Goal: Task Accomplishment & Management: Complete application form

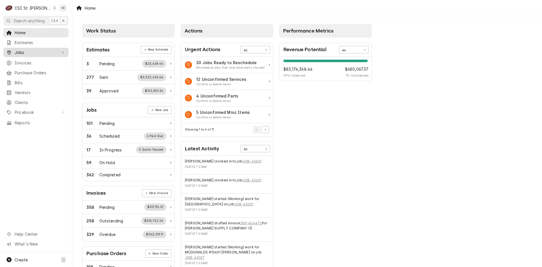
drag, startPoint x: 31, startPoint y: 49, endPoint x: 31, endPoint y: 54, distance: 4.8
click at [31, 49] on span "Jobs" at bounding box center [36, 52] width 43 height 6
click at [31, 59] on div "Jobs" at bounding box center [36, 62] width 63 height 7
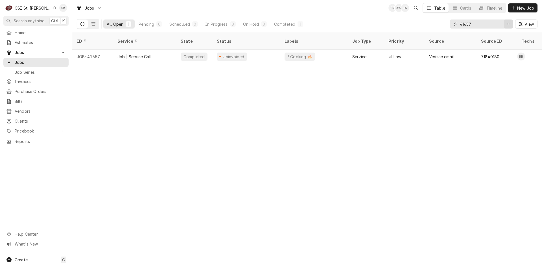
click at [508, 24] on icon "Erase input" at bounding box center [508, 24] width 2 height 2
click at [490, 24] on input "Dynamic Content Wrapper" at bounding box center [486, 23] width 53 height 9
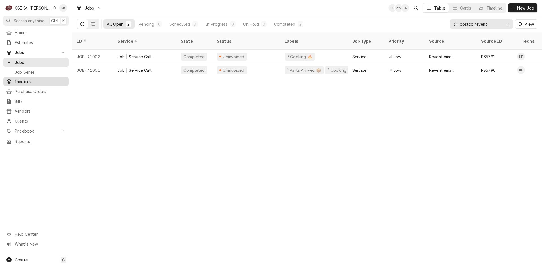
type input "costco revent"
click at [30, 80] on span "Invoices" at bounding box center [40, 81] width 51 height 6
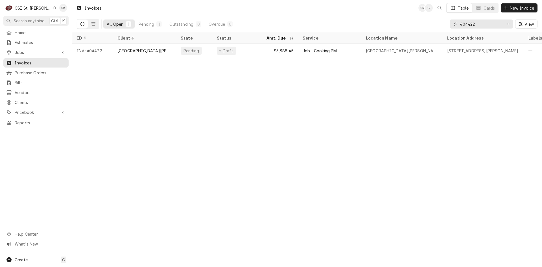
click at [491, 25] on input "404422" at bounding box center [481, 23] width 42 height 9
drag, startPoint x: 452, startPoint y: 23, endPoint x: 446, endPoint y: 23, distance: 5.9
click at [446, 23] on div "All Open 1 Pending 1 Outstanding 0 Overdue 0 404422 View" at bounding box center [307, 24] width 460 height 16
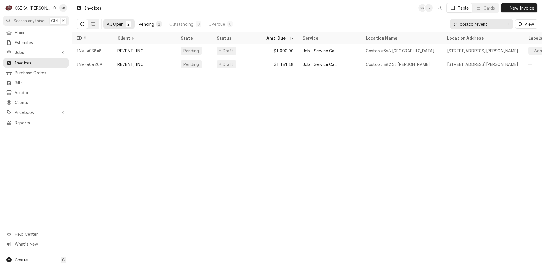
type input "costco revent"
click at [147, 27] on div "Pending" at bounding box center [147, 24] width 16 height 6
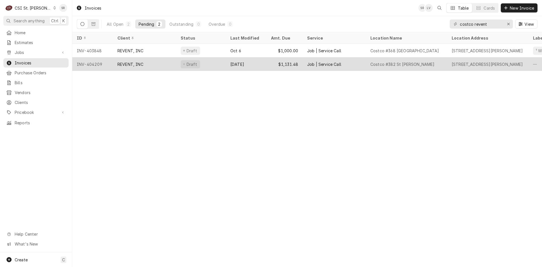
click at [254, 68] on div "Sep 29" at bounding box center [246, 64] width 41 height 14
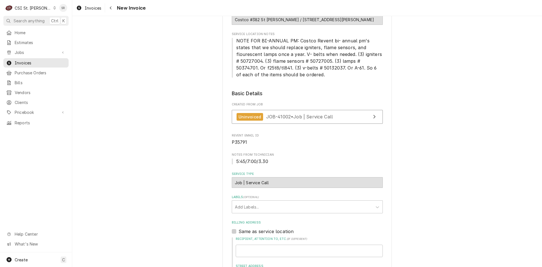
scroll to position [85, 0]
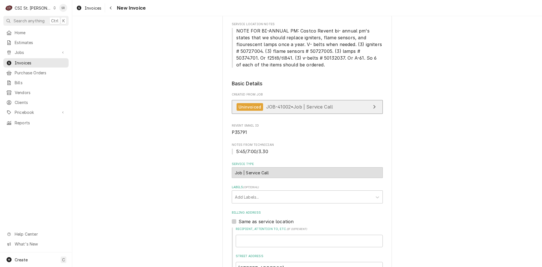
drag, startPoint x: 279, startPoint y: 114, endPoint x: 280, endPoint y: 111, distance: 3.3
click at [280, 111] on div "Uninvoiced JOB-41002 • Job | Service Call" at bounding box center [307, 108] width 151 height 17
click at [280, 111] on link "Uninvoiced JOB-41002 • Job | Service Call" at bounding box center [307, 107] width 151 height 14
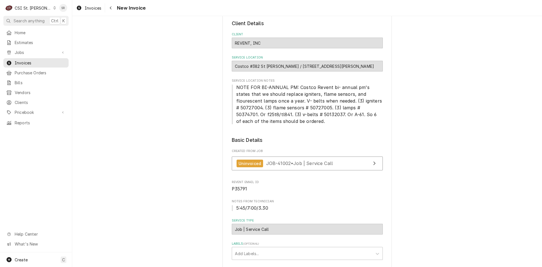
scroll to position [0, 0]
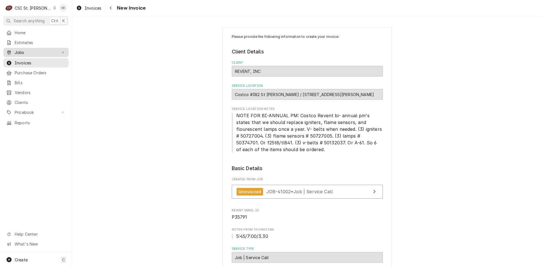
click at [20, 50] on span "Jobs" at bounding box center [36, 52] width 43 height 6
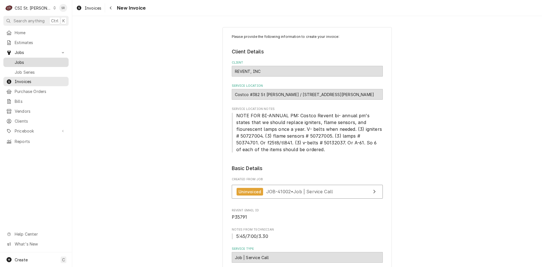
click at [27, 58] on link "Jobs" at bounding box center [35, 62] width 65 height 9
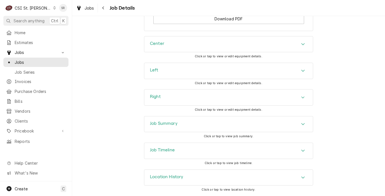
scroll to position [825, 0]
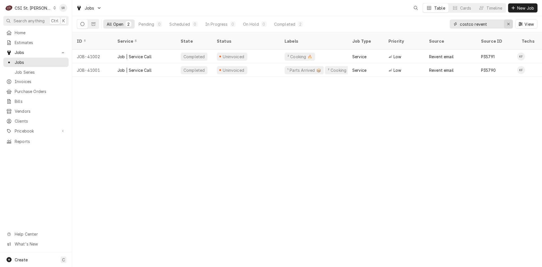
click at [508, 24] on icon "Erase input" at bounding box center [508, 24] width 2 height 2
click at [490, 25] on input "Dynamic Content Wrapper" at bounding box center [486, 23] width 53 height 9
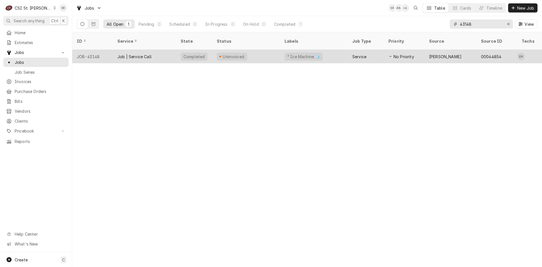
type input "43148"
click at [141, 54] on div "Job | Service Call" at bounding box center [134, 57] width 34 height 6
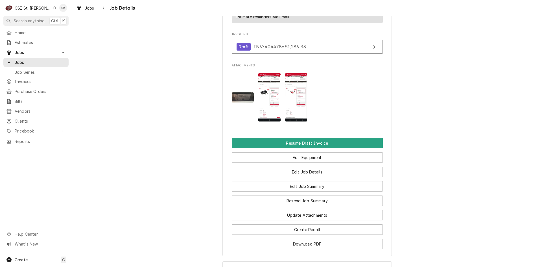
scroll to position [663, 0]
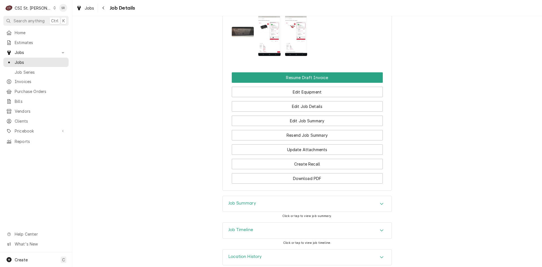
click at [244, 200] on div "Job Summary" at bounding box center [242, 203] width 28 height 7
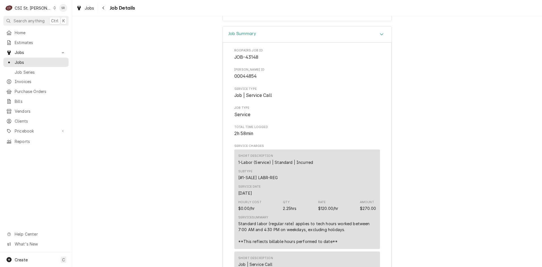
scroll to position [691, 0]
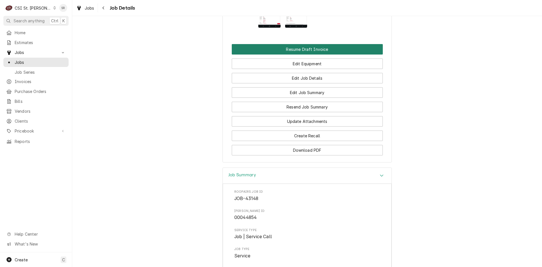
click at [303, 44] on button "Resume Draft Invoice" at bounding box center [307, 49] width 151 height 10
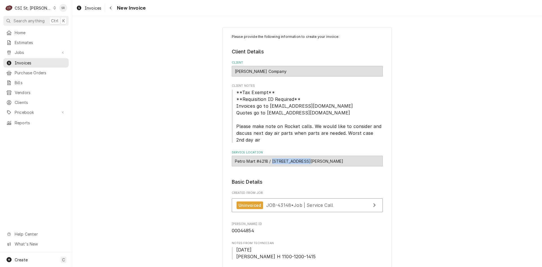
drag, startPoint x: 304, startPoint y: 161, endPoint x: 270, endPoint y: 162, distance: 34.1
click at [270, 162] on div "Petro Mart #4218 / [STREET_ADDRESS][PERSON_NAME]" at bounding box center [307, 160] width 151 height 11
copy div "2140 W Terra Lan"
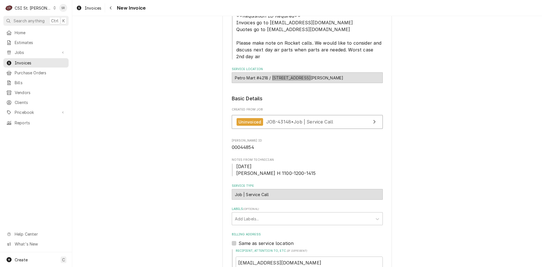
scroll to position [65, 0]
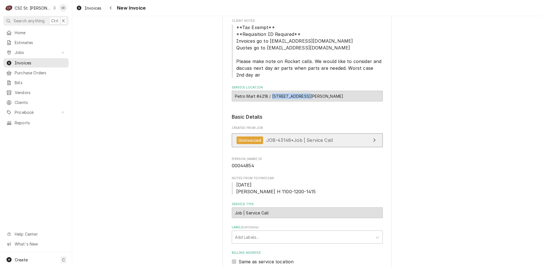
click at [287, 137] on span "JOB-43148 • Job | Service Call" at bounding box center [299, 140] width 67 height 6
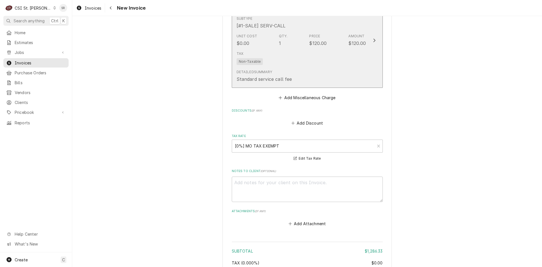
scroll to position [1786, 0]
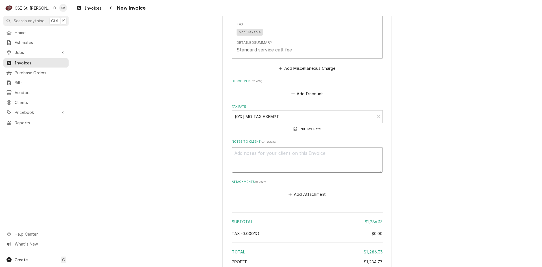
click at [277, 152] on textarea "Notes to Client ( optional )" at bounding box center [307, 159] width 151 height 25
type textarea "x"
type textarea "q"
type textarea "x"
type textarea "qu"
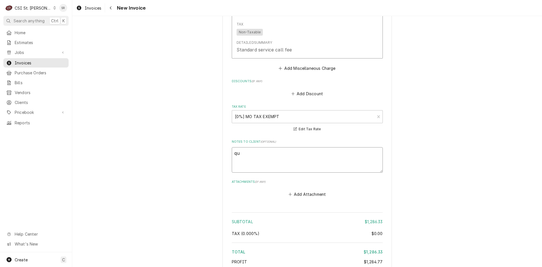
type textarea "x"
type textarea "quo"
type textarea "x"
type textarea "quot"
type textarea "x"
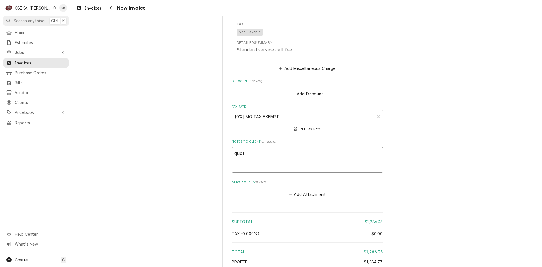
type textarea "quote"
type textarea "x"
type textarea "quoted"
type textarea "x"
type textarea "quoted"
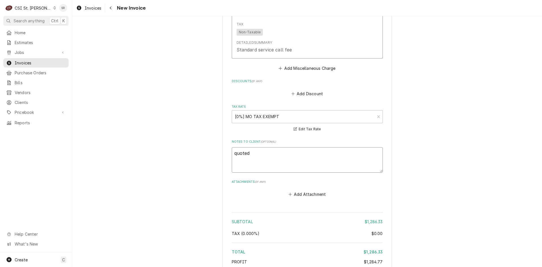
type textarea "x"
type textarea "quoted o"
type textarea "x"
type textarea "quoted on"
type textarea "x"
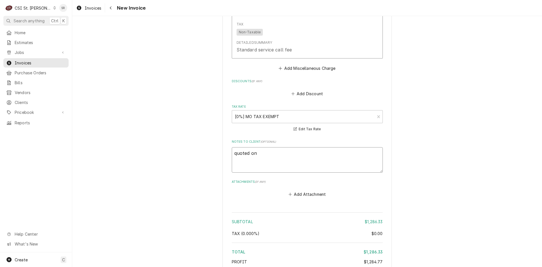
type textarea "quoted on"
click at [281, 150] on textarea "quoted on" at bounding box center [307, 159] width 151 height 25
type textarea "x"
type textarea "quoted on 4"
type textarea "x"
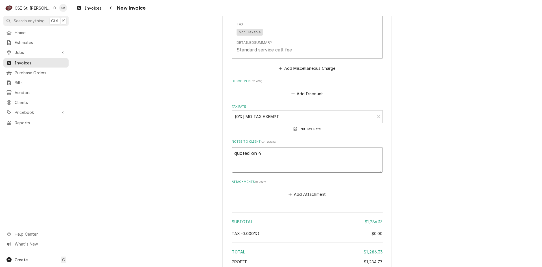
type textarea "quoted on 40"
type textarea "x"
type textarea "quoted on 400"
type textarea "x"
type textarea "quoted on 4008"
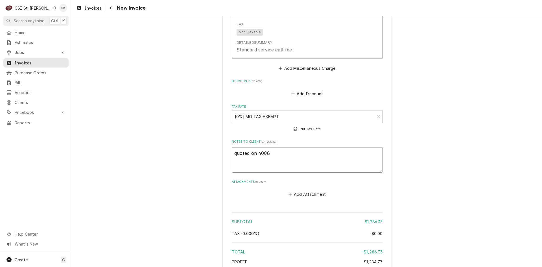
type textarea "x"
type textarea "quoted on 40083"
type textarea "x"
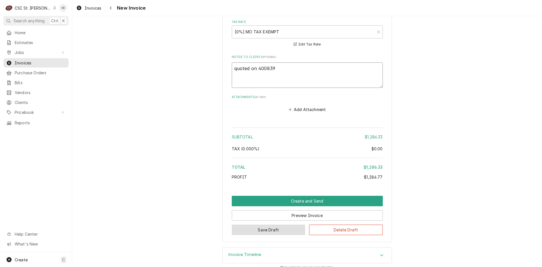
type textarea "quoted on 400839"
click at [263, 224] on button "Save Draft" at bounding box center [269, 229] width 74 height 10
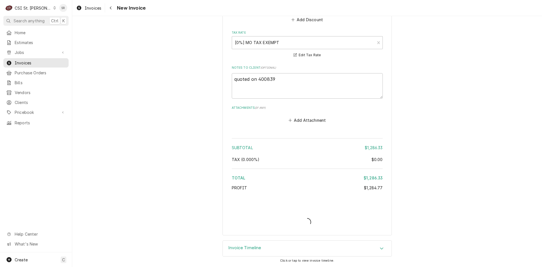
scroll to position [1853, 0]
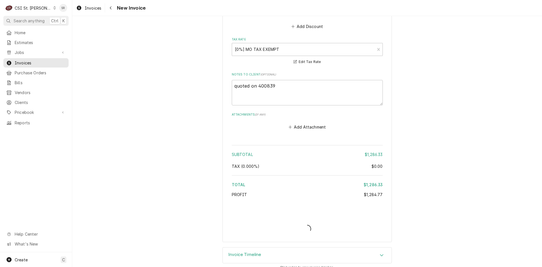
type textarea "x"
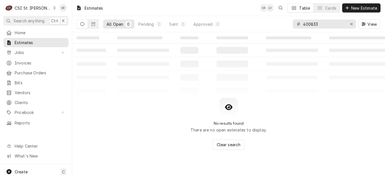
drag, startPoint x: 317, startPoint y: 24, endPoint x: 274, endPoint y: 20, distance: 43.1
click at [274, 20] on div "All Open 0 Pending 0 Sent 0 Approved 0 400833 View" at bounding box center [229, 24] width 304 height 16
paste input "2140 W Terra Lan"
type input "2140 W Terra Lan"
click at [353, 9] on span "New Estimate" at bounding box center [364, 8] width 28 height 6
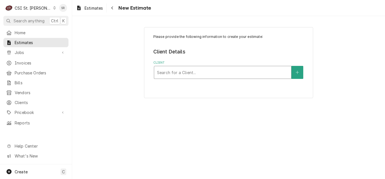
click at [174, 68] on div "Client" at bounding box center [222, 72] width 131 height 10
type input "vivia"
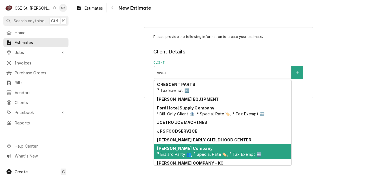
click at [181, 150] on strong "[PERSON_NAME] Company" at bounding box center [184, 148] width 55 height 5
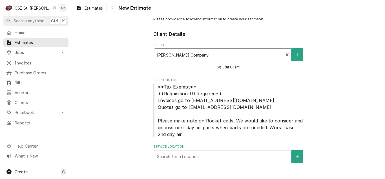
scroll to position [26, 0]
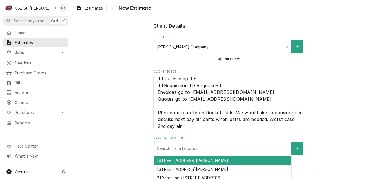
click at [198, 147] on div "Service Location" at bounding box center [222, 148] width 131 height 10
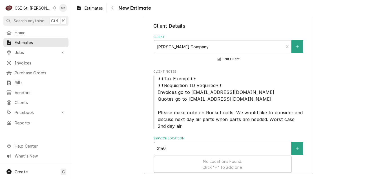
type input "2140 w"
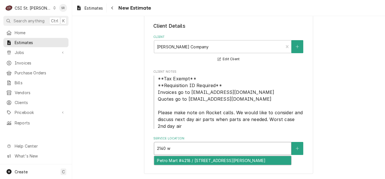
click at [201, 158] on div "Petro Mart #4218 / [STREET_ADDRESS][PERSON_NAME]" at bounding box center [222, 160] width 137 height 9
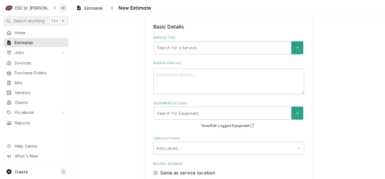
scroll to position [195, 0]
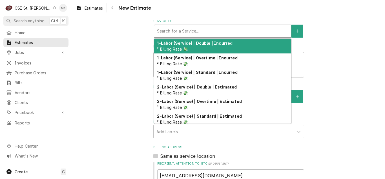
click at [186, 30] on div "Service Type" at bounding box center [222, 31] width 131 height 10
type textarea "x"
type input "s"
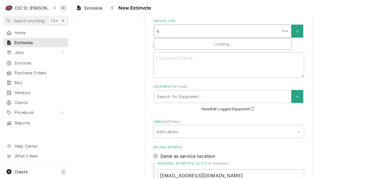
type textarea "x"
type input "se"
type textarea "x"
type input "ser"
type textarea "x"
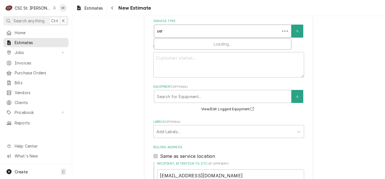
type input "serv"
type textarea "x"
type input "servi"
type textarea "x"
type input "servic"
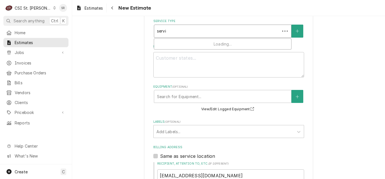
type textarea "x"
type input "service"
type textarea "x"
type input "service"
type textarea "x"
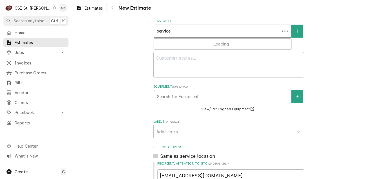
type input "service c"
type textarea "x"
type input "service ca"
type textarea "x"
type input "service cal"
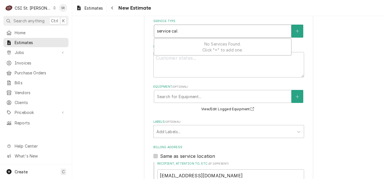
type textarea "x"
type input "service call"
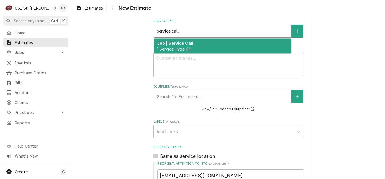
click at [190, 42] on div "Job | Service Call ¹ Service Type 🛠️" at bounding box center [222, 46] width 137 height 15
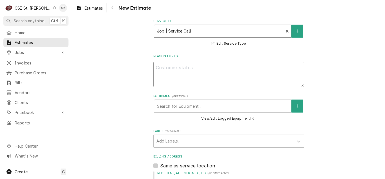
click at [208, 76] on textarea "Reason For Call" at bounding box center [228, 74] width 151 height 25
type textarea "x"
type textarea "Q"
type textarea "x"
type textarea "Qu"
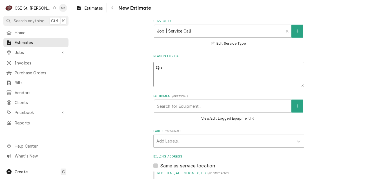
type textarea "x"
type textarea "Quo"
type textarea "x"
type textarea "Quot"
type textarea "x"
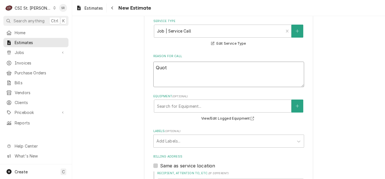
type textarea "Quote"
type textarea "x"
type textarea "Quote"
type textarea "x"
type textarea "Quote o"
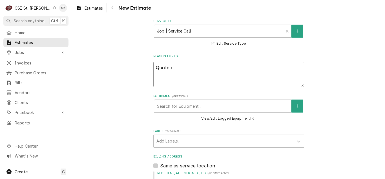
type textarea "x"
type textarea "Quote"
type textarea "x"
type textarea "Quote t"
type textarea "x"
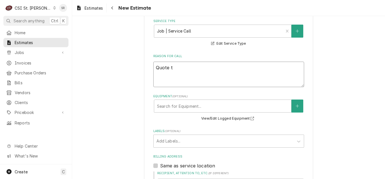
type textarea "Quote to"
type textarea "x"
type textarea "Quote to"
type textarea "x"
type textarea "Quote to r"
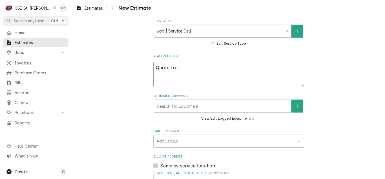
type textarea "x"
type textarea "Quote to re"
type textarea "x"
type textarea "Quote to rep"
type textarea "x"
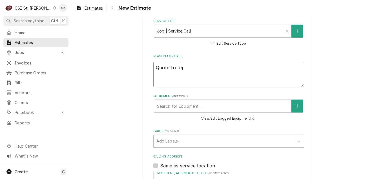
type textarea "Quote to repl"
type textarea "x"
type textarea "Quote to repla"
type textarea "x"
type textarea "Quote to replac"
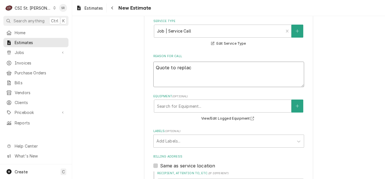
type textarea "x"
type textarea "Quote to replace"
type textarea "x"
type textarea "Quote to replace"
type textarea "x"
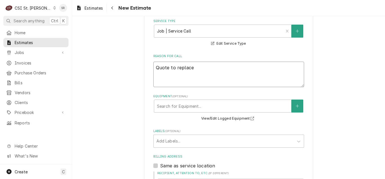
type textarea "Quote to replace a"
type textarea "x"
type textarea "Quote to replace ac"
type textarea "x"
type textarea "Quote to replace act"
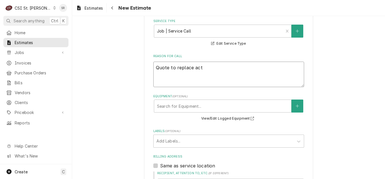
type textarea "x"
type textarea "Quote to replace actu"
type textarea "x"
type textarea "Quote to replace actua"
type textarea "x"
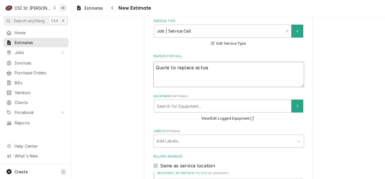
type textarea "Quote to replace actuat"
type textarea "x"
type textarea "Quote to replace actuato"
type textarea "x"
type textarea "Quote to replace actuator"
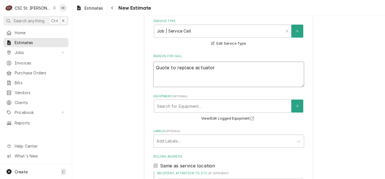
type textarea "x"
type textarea "Quote to replace actuator"
type textarea "x"
type textarea "Quote to replace actuator a"
type textarea "x"
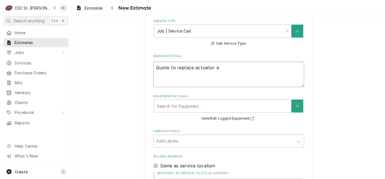
type textarea "Quote to replace actuator an"
type textarea "x"
type textarea "Quote to replace actuator and"
type textarea "x"
type textarea "Quote to replace actuator and"
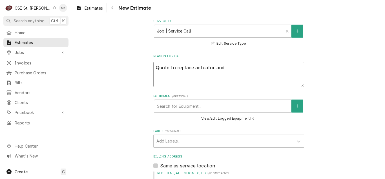
type textarea "x"
type textarea "Quote to replace actuator and m"
type textarea "x"
type textarea "Quote to replace actuator and mi"
type textarea "x"
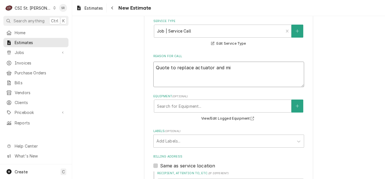
type textarea "Quote to replace actuator and mic"
type textarea "x"
type textarea "Quote to replace actuator and micr"
type textarea "x"
type textarea "Quote to replace actuator and micro"
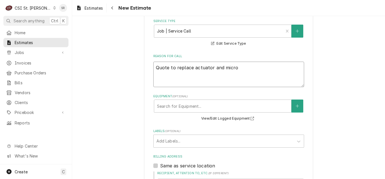
type textarea "x"
type textarea "Quote to replace actuator and micros"
type textarea "x"
type textarea "Quote to replace actuator and micro"
type textarea "x"
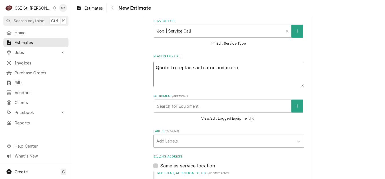
type textarea "Quote to replace actuator and micro"
type textarea "x"
type textarea "Quote to replace actuator and micro s"
type textarea "x"
type textarea "Quote to replace actuator and micro sw"
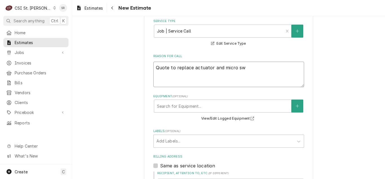
type textarea "x"
type textarea "Quote to replace actuator and micro swi"
type textarea "x"
type textarea "Quote to replace actuator and micro swit"
type textarea "x"
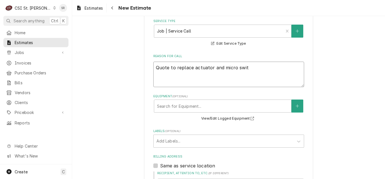
type textarea "Quote to replace actuator and micro switc"
type textarea "x"
type textarea "Quote to replace actuator and micro switch"
type textarea "x"
type textarea "Quote to replace actuator and micro switch"
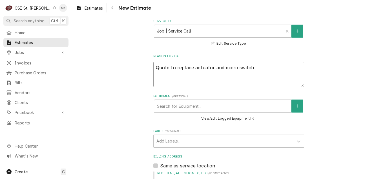
type textarea "x"
type textarea "Quote to replace actuator and micro switch o"
type textarea "x"
type textarea "Quote to replace actuator and micro switch on"
type textarea "x"
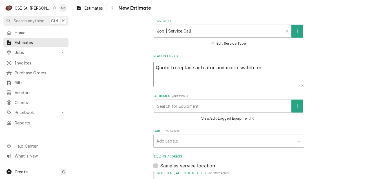
type textarea "Quote to replace actuator and micro switch on"
type textarea "x"
type textarea "Quote to replace actuator and micro switch on L"
type textarea "x"
type textarea "Quote to replace actuator and micro switch on La"
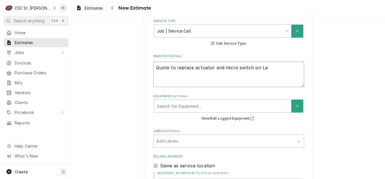
type textarea "x"
type textarea "Quote to replace actuator and micro switch on Lan"
type textarea "x"
type textarea "Quote to replace actuator and micro switch on Lanc"
type textarea "x"
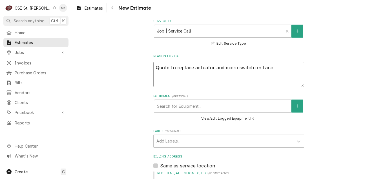
type textarea "Quote to replace actuator and micro switch on Lance"
type textarea "x"
type textarea "Quote to replace actuator and micro switch on Lancer"
type textarea "x"
type textarea "Quote to replace actuator and micro switch on Lancer"
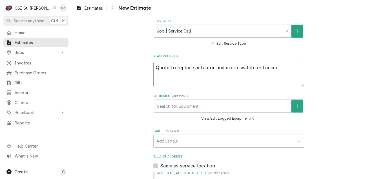
type textarea "x"
type textarea "Quote to replace actuator and micro switch on Lancer /"
type textarea "x"
type textarea "Quote to replace actuator and micro switch on Lancer /"
type textarea "x"
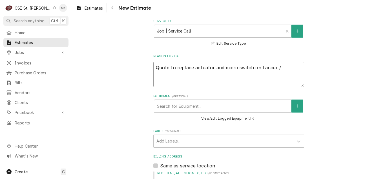
type textarea "Quote to replace actuator and micro switch on Lancer /"
type textarea "x"
type textarea "Quote to replace actuator and micro switch on Lancer"
type textarea "x"
type textarea "Quote to replace actuator and micro switch on Lancer I"
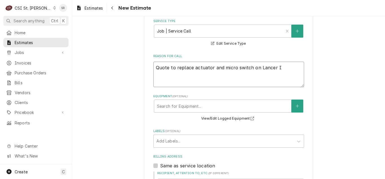
type textarea "x"
type textarea "Quote to replace actuator and micro switch on Lancer Ic"
type textarea "x"
type textarea "Quote to replace actuator and micro switch on Lancer Ice"
type textarea "x"
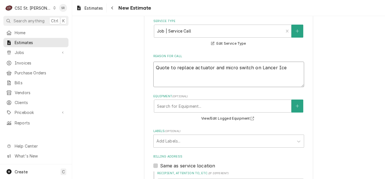
type textarea "Quote to replace actuator and micro switch on Lancer Ice"
type textarea "x"
type textarea "Quote to replace actuator and micro switch on Lancer Ice M"
type textarea "x"
type textarea "Quote to replace actuator and micro switch on Lancer Ice Ma"
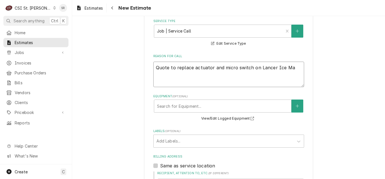
type textarea "x"
type textarea "Quote to replace actuator and micro switch on Lancer Ice Mac"
type textarea "x"
type textarea "Quote to replace actuator and micro switch on Lancer Ice Mach"
type textarea "x"
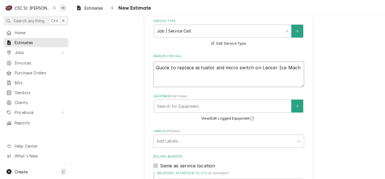
type textarea "Quote to replace actuator and micro switch on Lancer Ice Machi"
type textarea "x"
type textarea "Quote to replace actuator and micro switch on Lancer Ice Machin"
type textarea "x"
type textarea "Quote to replace actuator and micro switch on Lancer Ice Machine"
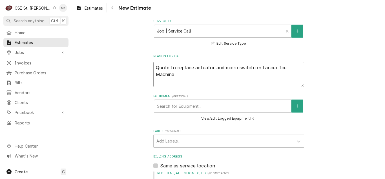
type textarea "x"
type textarea "Quote to replace actuator and micro switch on Lancer Ice Machine"
type textarea "x"
type textarea "Quote to replace actuator and micro switch on Lancer Ice Machine /"
type textarea "x"
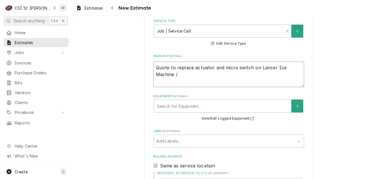
type textarea "Quote to replace actuator and micro switch on Lancer Ice Machine /"
type textarea "x"
type textarea "Quote to replace actuator and micro switch on Lancer Ice Machine / M"
type textarea "x"
type textarea "Quote to replace actuator and micro switch on Lancer Ice Machine / Mo"
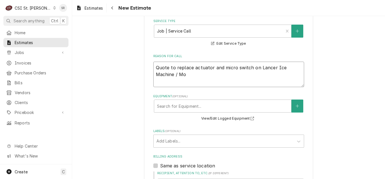
type textarea "x"
type textarea "Quote to replace actuator and micro switch on Lancer Ice Machine / Mod"
type textarea "x"
type textarea "Quote to replace actuator and micro switch on Lancer Ice Machine / Mode"
type textarea "x"
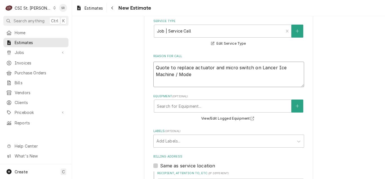
type textarea "Quote to replace actuator and micro switch on Lancer Ice Machine / Model"
type textarea "x"
type textarea "Quote to replace actuator and micro switch on Lancer Ice Machine / Model:"
type textarea "x"
type textarea "Quote to replace actuator and micro switch on Lancer Ice Machine / Model:"
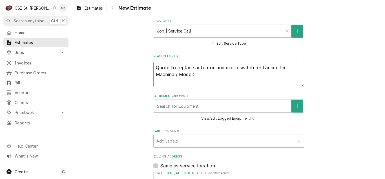
type textarea "x"
type textarea "Quote to replace actuator and micro switch on Lancer Ice Machine / Model: F"
type textarea "x"
type textarea "Quote to replace actuator and micro switch on Lancer Ice Machine / Model: FS"
type textarea "x"
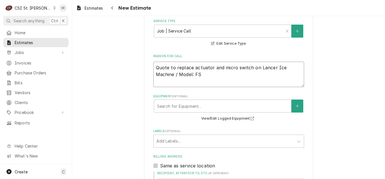
type textarea "Quote to replace actuator and micro switch on Lancer Ice Machine / Model: FS3"
type textarea "x"
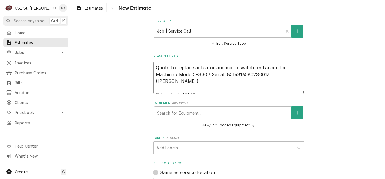
drag, startPoint x: 248, startPoint y: 74, endPoint x: 154, endPoint y: 63, distance: 94.6
click at [154, 63] on textarea "Quote to replace actuator and micro switch on Lancer Ice Machine / Model: FS30 …" at bounding box center [228, 78] width 151 height 32
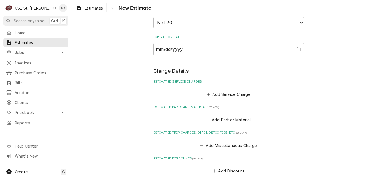
scroll to position [533, 0]
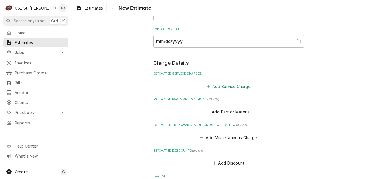
click at [221, 89] on button "Add Service Charge" at bounding box center [229, 86] width 46 height 8
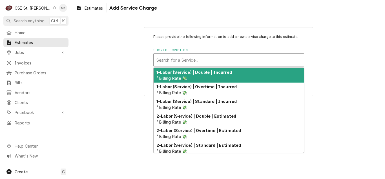
click at [188, 63] on div "Short Description" at bounding box center [229, 60] width 145 height 10
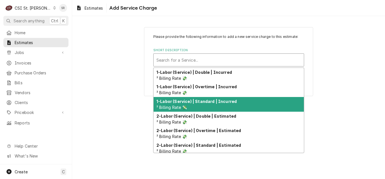
click at [200, 101] on strong "1-Labor (Service) | Standard | Incurred" at bounding box center [197, 101] width 80 height 5
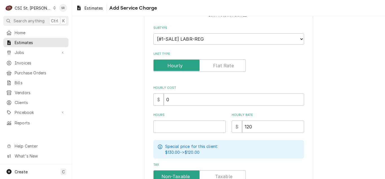
scroll to position [57, 0]
click at [181, 121] on input "Hours" at bounding box center [189, 126] width 73 height 12
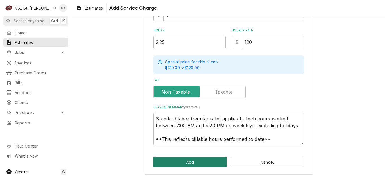
click at [185, 158] on button "Add" at bounding box center [190, 162] width 74 height 10
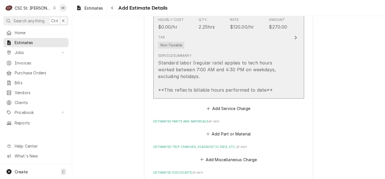
scroll to position [668, 0]
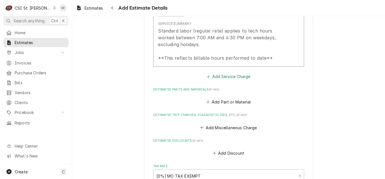
click at [225, 76] on button "Add Service Charge" at bounding box center [229, 76] width 46 height 8
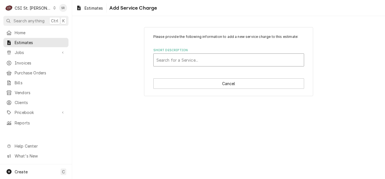
click at [207, 65] on div "Short Description" at bounding box center [229, 60] width 145 height 10
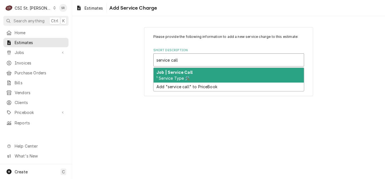
click at [209, 72] on div "Job | Service Call ¹ Service Type 🛠️" at bounding box center [229, 75] width 150 height 15
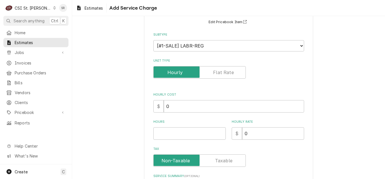
scroll to position [141, 0]
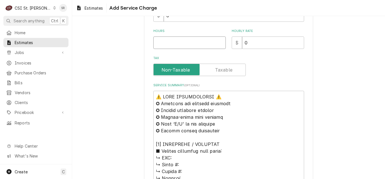
click at [160, 41] on input "Hours" at bounding box center [189, 42] width 73 height 12
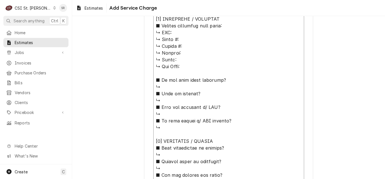
scroll to position [465, 0]
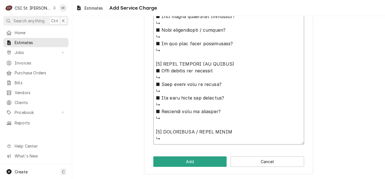
drag, startPoint x: 155, startPoint y: 68, endPoint x: 253, endPoint y: 192, distance: 158.1
click at [253, 178] on html "C CSI St. Louis SR Search anything Ctrl K Home Estimates Jobs Jobs Job Series I…" at bounding box center [192, 89] width 385 height 179
paste textarea "Quote to replace actuator and micro switch on Lancer Ice Machine / Model: FS30 …"
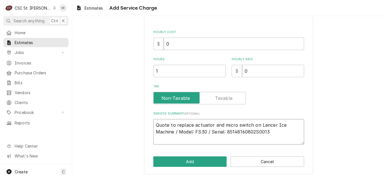
scroll to position [99, 0]
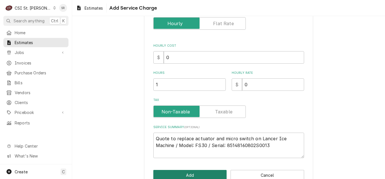
click at [200, 174] on button "Add" at bounding box center [190, 175] width 74 height 10
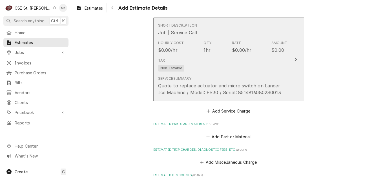
scroll to position [781, 0]
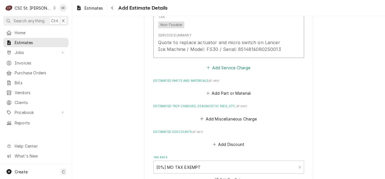
click at [223, 67] on button "Add Service Charge" at bounding box center [229, 67] width 46 height 8
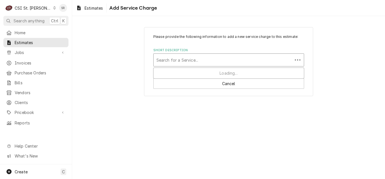
click at [204, 60] on div "Short Description" at bounding box center [223, 60] width 133 height 10
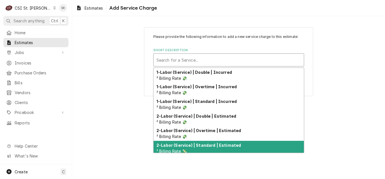
click at [213, 151] on div "2-Labor (Service) | Standard | Estimated ² Billing Rate 💸" at bounding box center [229, 147] width 150 height 15
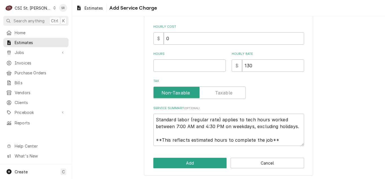
scroll to position [120, 0]
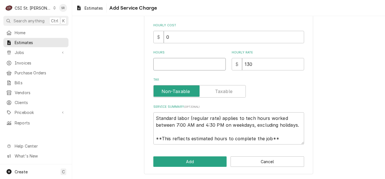
click at [167, 62] on input "Hours" at bounding box center [189, 64] width 73 height 12
click at [185, 166] on button "Add" at bounding box center [190, 161] width 74 height 10
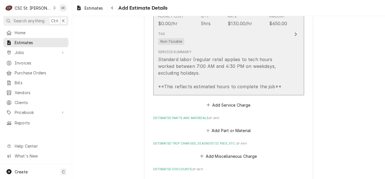
scroll to position [922, 0]
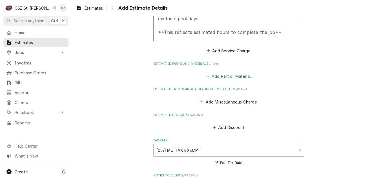
click at [213, 79] on button "Add Part or Material" at bounding box center [228, 76] width 47 height 8
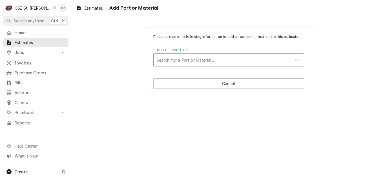
click at [192, 58] on div "Short Description" at bounding box center [223, 60] width 133 height 10
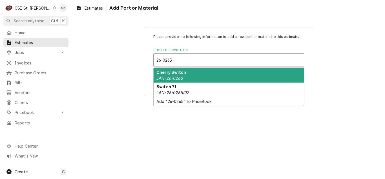
click at [171, 74] on div "Cherry Switch LAN-26-0265" at bounding box center [229, 75] width 150 height 15
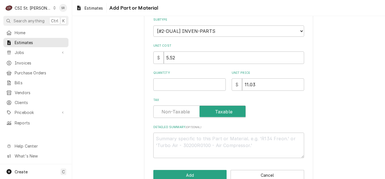
scroll to position [85, 0]
click at [164, 83] on input "Quantity" at bounding box center [189, 84] width 73 height 12
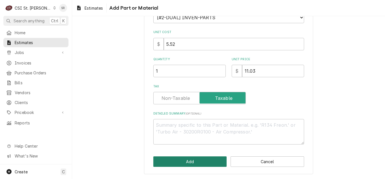
click at [190, 159] on button "Add" at bounding box center [190, 161] width 74 height 10
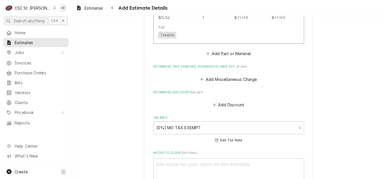
scroll to position [1042, 0]
click at [222, 56] on button "Add Part or Material" at bounding box center [228, 54] width 47 height 8
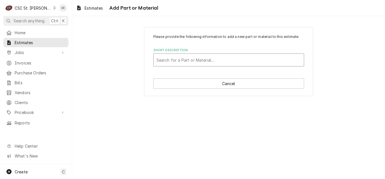
click at [202, 58] on div "Short Description" at bounding box center [229, 60] width 145 height 10
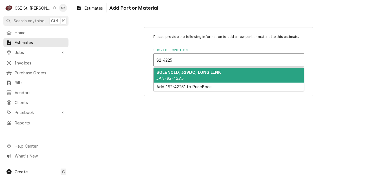
click at [193, 74] on div "SOLENOID, 32VDC, LONG LINK LAN-82-4225" at bounding box center [229, 75] width 150 height 15
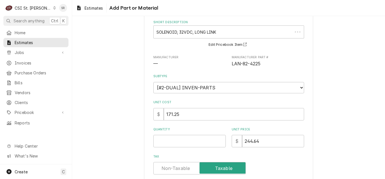
scroll to position [85, 0]
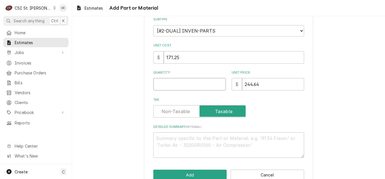
click at [176, 79] on input "Quantity" at bounding box center [189, 84] width 73 height 12
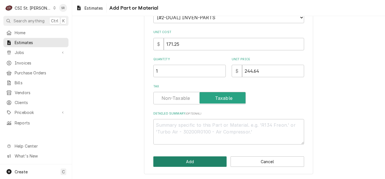
click at [203, 161] on button "Add" at bounding box center [190, 161] width 74 height 10
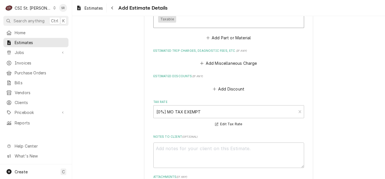
scroll to position [1161, 0]
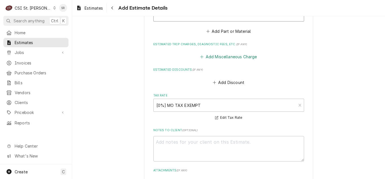
click at [214, 56] on button "Add Miscellaneous Charge" at bounding box center [228, 57] width 59 height 8
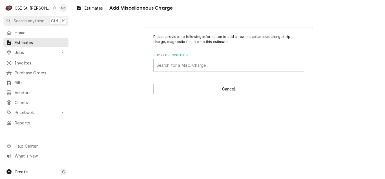
click at [193, 58] on label "Short Description" at bounding box center [228, 55] width 151 height 5
click at [194, 65] on div "Short Description" at bounding box center [229, 65] width 145 height 10
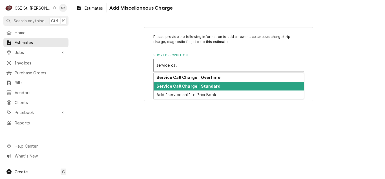
click at [196, 85] on strong "Service Call Charge | Standard" at bounding box center [189, 86] width 64 height 5
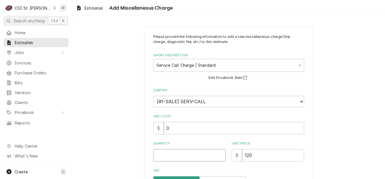
click at [173, 157] on input "Quantity" at bounding box center [189, 155] width 73 height 12
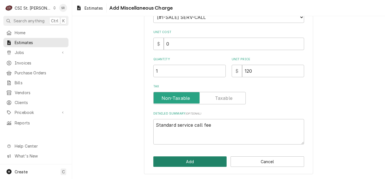
click at [181, 160] on button "Add" at bounding box center [190, 161] width 74 height 10
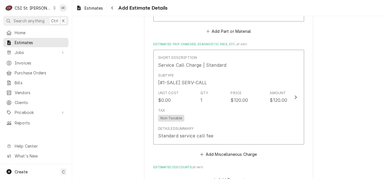
scroll to position [1260, 0]
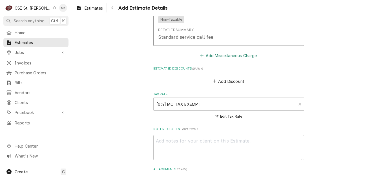
click at [222, 57] on button "Add Miscellaneous Charge" at bounding box center [228, 56] width 59 height 8
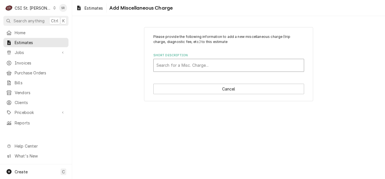
click at [197, 65] on div "Short Description" at bounding box center [229, 65] width 145 height 10
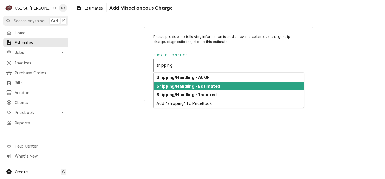
click at [201, 84] on strong "Shipping/Handling - Estimated" at bounding box center [189, 86] width 64 height 5
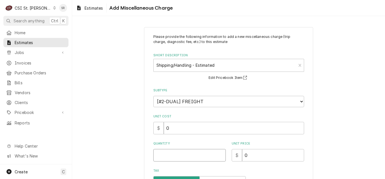
click at [175, 152] on input "Quantity" at bounding box center [189, 155] width 73 height 12
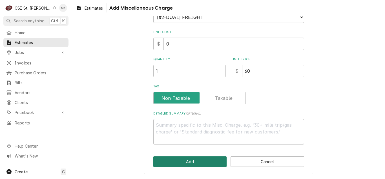
click at [192, 158] on button "Add" at bounding box center [190, 161] width 74 height 10
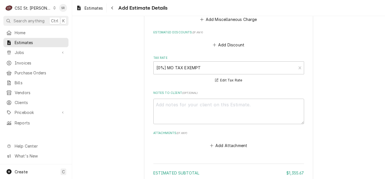
scroll to position [1461, 0]
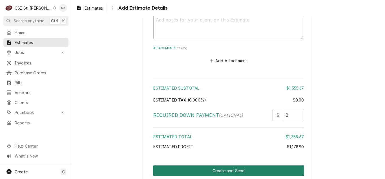
click at [221, 171] on button "Create and Send" at bounding box center [228, 170] width 151 height 10
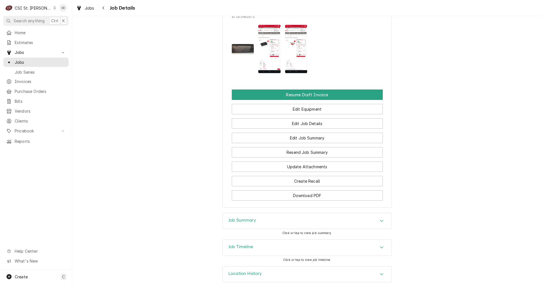
click at [255, 188] on div "Job Summary" at bounding box center [307, 221] width 169 height 16
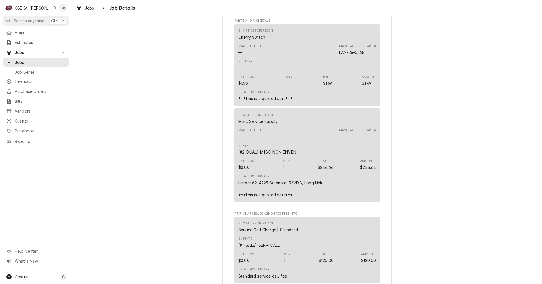
scroll to position [1658, 0]
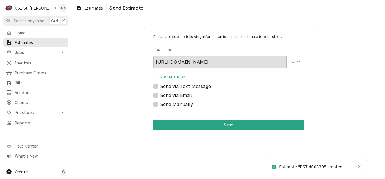
drag, startPoint x: 161, startPoint y: 93, endPoint x: 165, endPoint y: 95, distance: 4.8
click at [161, 93] on label "Send via Email" at bounding box center [176, 95] width 32 height 7
click at [161, 93] on input "Send via Email" at bounding box center [235, 98] width 151 height 12
checkbox input "true"
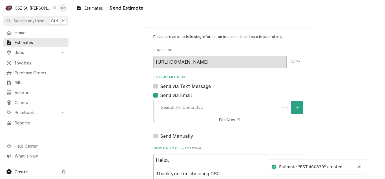
click at [190, 106] on div "Delivery Methods" at bounding box center [219, 107] width 116 height 10
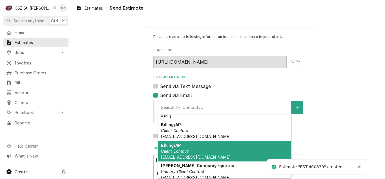
scroll to position [56, 0]
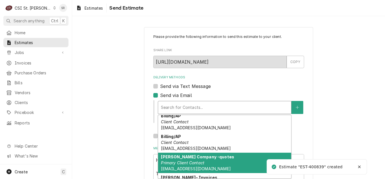
click at [194, 160] on em "Primary Client Contact" at bounding box center [182, 162] width 43 height 5
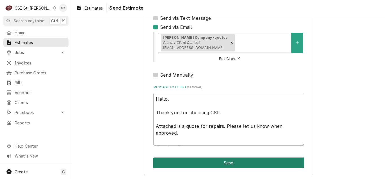
scroll to position [69, 0]
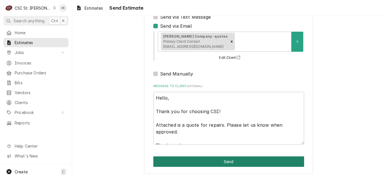
click at [232, 159] on button "Send" at bounding box center [228, 161] width 151 height 10
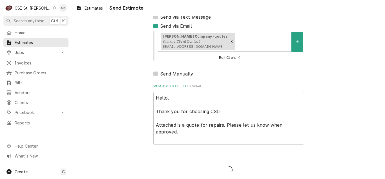
type textarea "x"
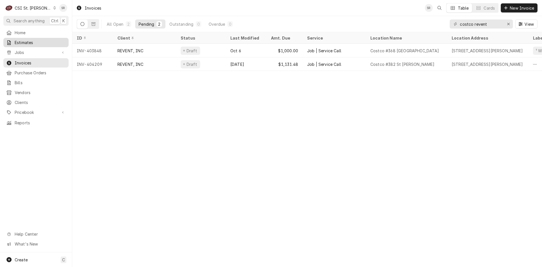
click at [26, 43] on span "Estimates" at bounding box center [40, 42] width 51 height 6
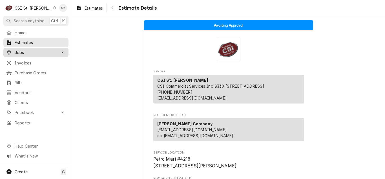
click at [29, 52] on span "Jobs" at bounding box center [36, 52] width 43 height 6
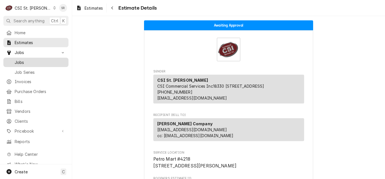
click at [30, 60] on span "Jobs" at bounding box center [40, 62] width 51 height 6
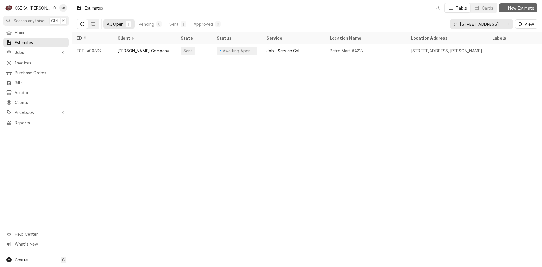
click at [512, 6] on span "New Estimate" at bounding box center [521, 8] width 28 height 6
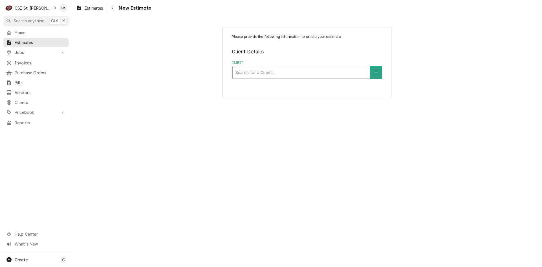
click at [248, 73] on div "Client" at bounding box center [300, 72] width 131 height 10
type input "family arena"
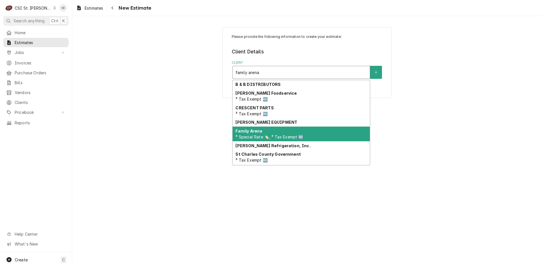
click at [260, 133] on strong "Family Arena" at bounding box center [248, 130] width 27 height 5
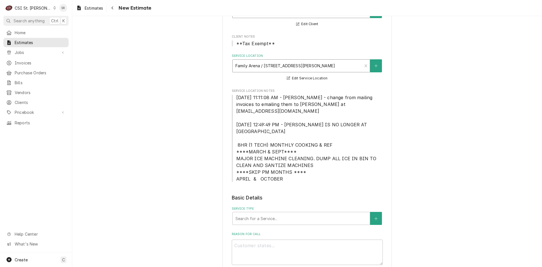
scroll to position [141, 0]
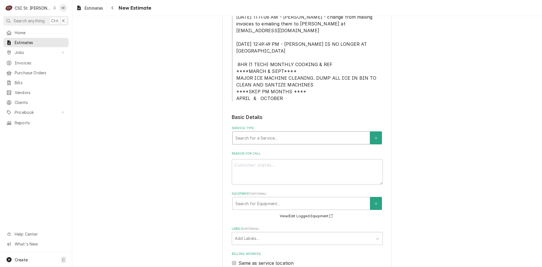
click at [257, 133] on div "Service Type" at bounding box center [300, 138] width 131 height 10
type textarea "x"
type input "s"
type textarea "x"
type input "se"
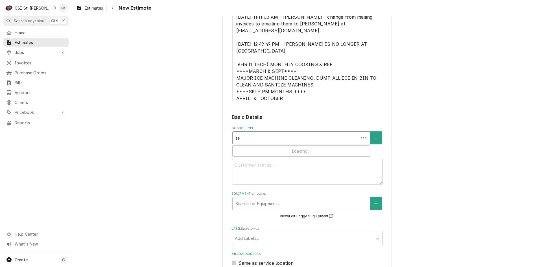
type textarea "x"
type input "ser"
type textarea "x"
type input "serv"
type textarea "x"
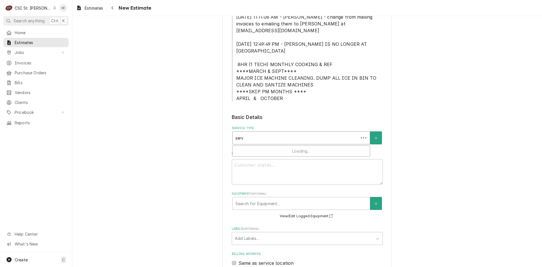
type input "servi"
type textarea "x"
type input "servic"
type textarea "x"
type input "servicv"
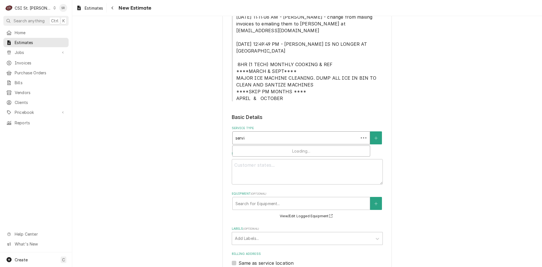
type textarea "x"
type input "servicve"
type textarea "x"
type input "servicve"
type textarea "x"
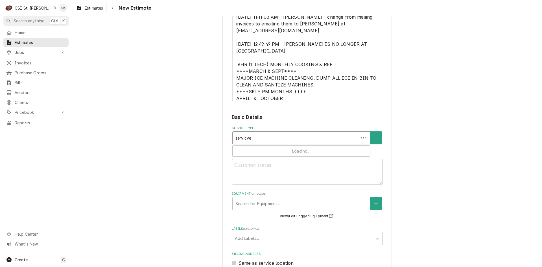
type input "servicve"
type textarea "x"
type input "servicv"
type textarea "x"
type input "servic"
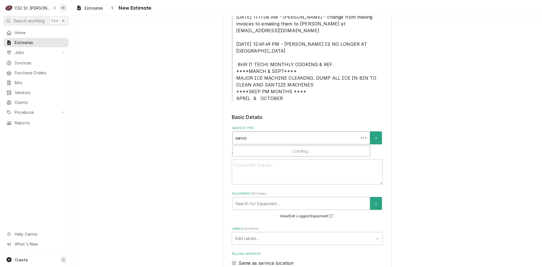
type textarea "x"
type input "service"
type textarea "x"
type input "service"
type textarea "x"
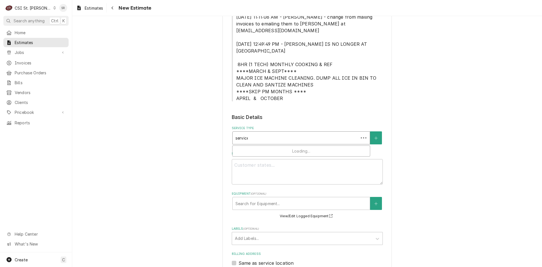
type input "service c"
type textarea "x"
type input "service ca"
type textarea "x"
type input "service cal"
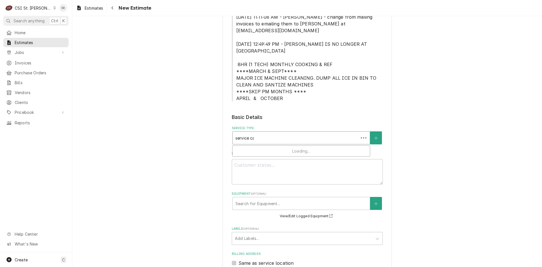
type textarea "x"
type input "service call"
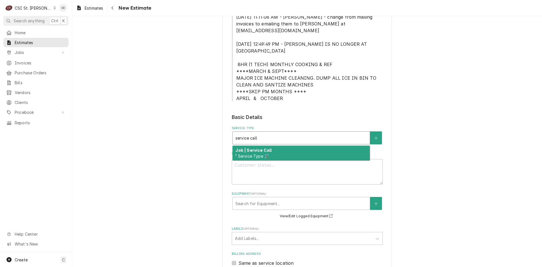
click at [256, 148] on strong "Job | Service Call" at bounding box center [253, 150] width 36 height 5
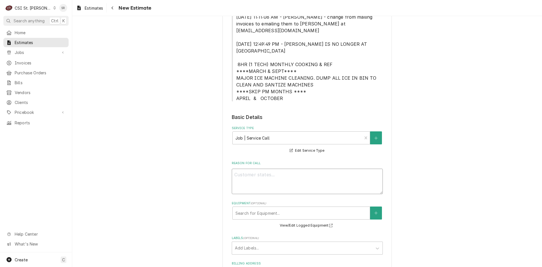
click at [267, 168] on textarea "Reason For Call" at bounding box center [307, 180] width 151 height 25
type textarea "x"
type textarea "Q"
type textarea "x"
type textarea "Qu"
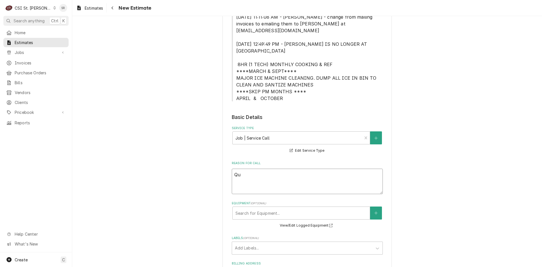
type textarea "x"
type textarea "Quo"
type textarea "x"
type textarea "Quot"
type textarea "x"
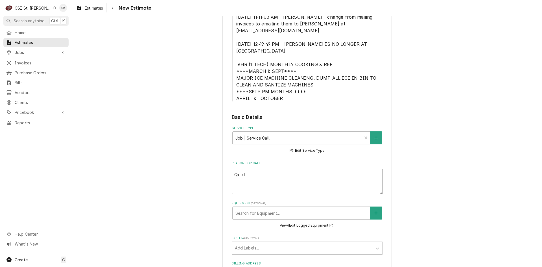
type textarea "Quote"
type textarea "x"
type textarea "Quote"
type textarea "x"
type textarea "Quote t"
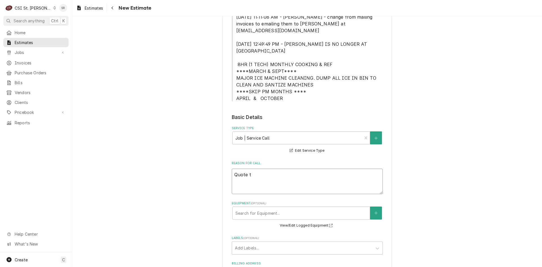
type textarea "x"
type textarea "Quote to"
type textarea "x"
type textarea "Quote to"
type textarea "x"
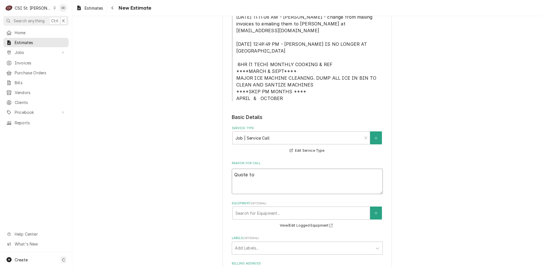
type textarea "Quote to r"
type textarea "x"
type textarea "Quote to re"
type textarea "x"
type textarea "Quote to rep"
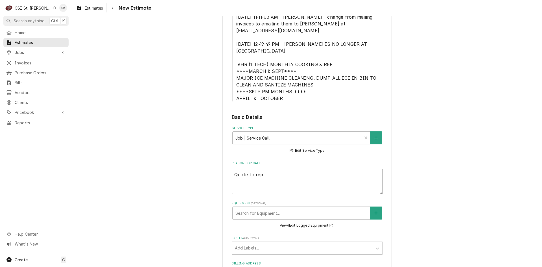
type textarea "x"
type textarea "Quote to repl"
type textarea "x"
type textarea "Quote to repla"
type textarea "x"
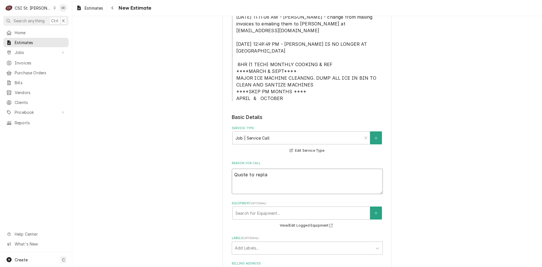
type textarea "Quote to replac"
type textarea "x"
type textarea "Quote to replace"
type textarea "x"
type textarea "Quote to replace"
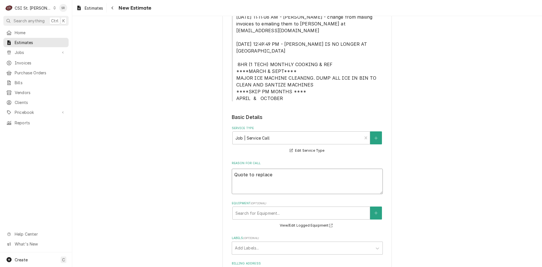
type textarea "x"
type textarea "Quote to replace b"
type textarea "x"
type textarea "Quote to replace be"
type textarea "x"
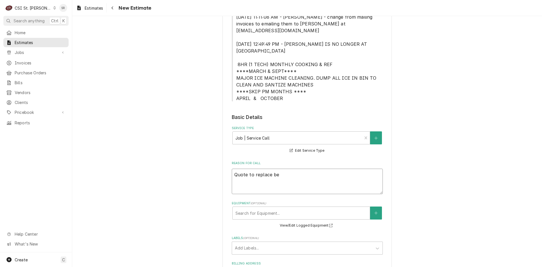
type textarea "Quote to replace bea"
type textarea "x"
type textarea "Quote to replace bear"
type textarea "x"
type textarea "Quote to replace beari"
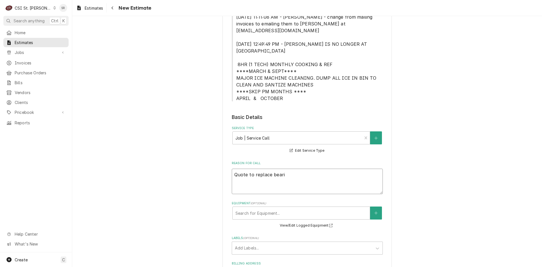
type textarea "x"
type textarea "Quote to replace bearin"
type textarea "x"
type textarea "Quote to replace bearing"
type textarea "x"
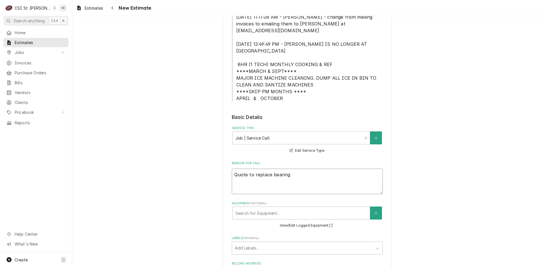
type textarea "Quote to replace bearings"
type textarea "x"
type textarea "Quote to replace bearings"
type textarea "x"
type textarea "Quote to replace bearings o"
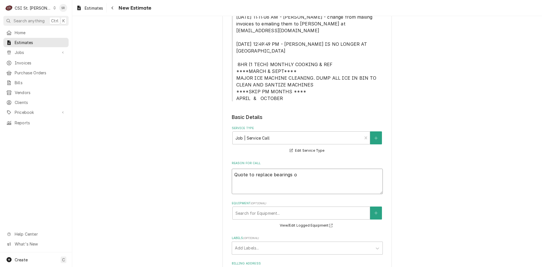
type textarea "x"
type textarea "Quote to replace bearings on"
type textarea "x"
type textarea "Quote to replace bearings on"
type textarea "x"
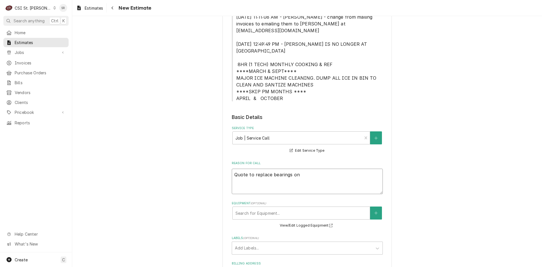
type textarea "Quote to replace bearings on S"
type textarea "x"
type textarea "Quote to replace bearings on Sm"
type textarea "x"
type textarea "Quote to replace bearings on Sma"
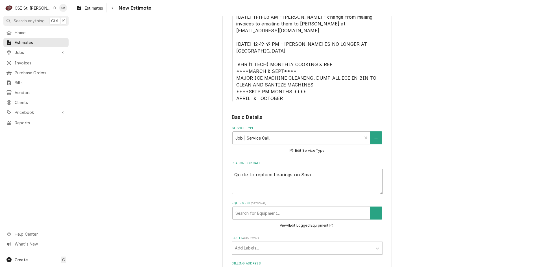
type textarea "x"
type textarea "Quote to replace bearings on Smal"
type textarea "x"
type textarea "Quote to replace bearings on Small"
type textarea "x"
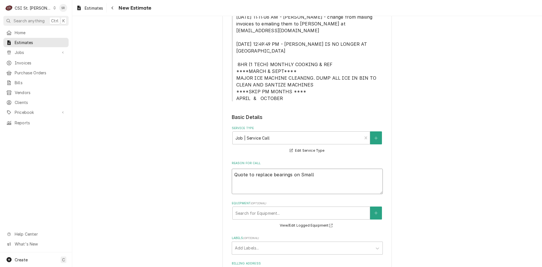
type textarea "Quote to replace bearings on Small"
type textarea "x"
type textarea "Quote to replace bearings on Small H"
type textarea "x"
type textarea "Quote to replace bearings on Small Ho"
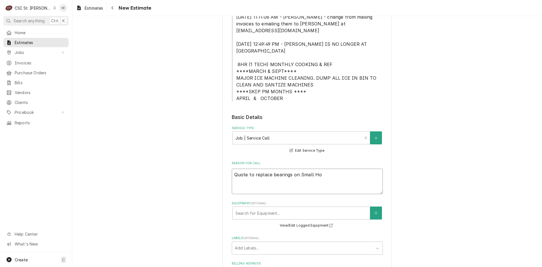
type textarea "x"
type textarea "Quote to replace bearings on Small Hoo"
type textarea "x"
type textarea "Quote to replace bearings on Small Hoos"
type textarea "x"
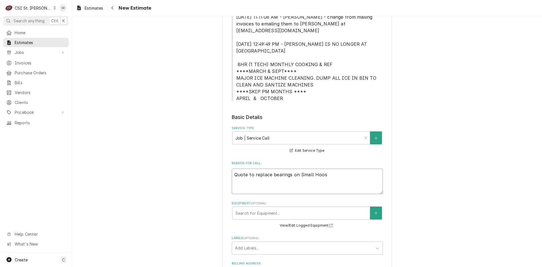
type textarea "Quote to replace bearings on Small Hoos"
type textarea "x"
type textarea "Quote to replace bearings on Small Hoos V"
type textarea "x"
type textarea "Quote to replace bearings on Small Hoos Ve"
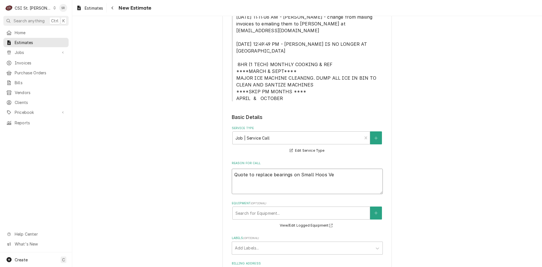
type textarea "x"
type textarea "Quote to replace bearings on Small Hoos Ven"
type textarea "x"
type textarea "Quote to replace bearings on Small Hoos Vent"
type textarea "x"
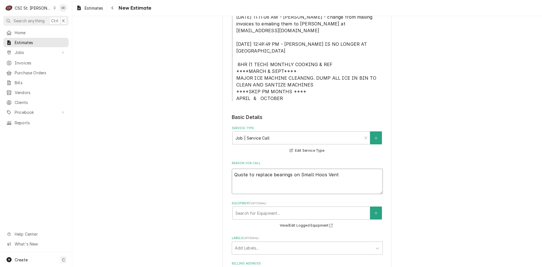
type textarea "Quote to replace bearings on Small Hoos Ventu"
type textarea "x"
type textarea "Quote to replace bearings on Small Hoos Ventul"
type textarea "x"
type textarea "Quote to replace bearings on Small Hoos Ventula"
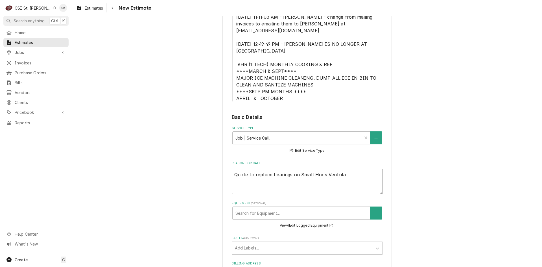
type textarea "x"
type textarea "Quote to replace bearings on Small Hoos Ventulat"
type textarea "x"
type textarea "Quote to replace bearings on Small Hoos Ventulato"
type textarea "x"
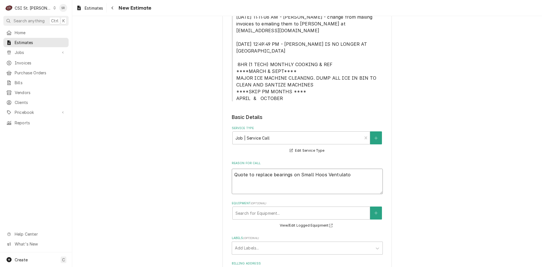
type textarea "Quote to replace bearings on Small Hoos Ventulator"
type textarea "x"
type textarea "Quote to replace bearings on Small Hoos Ventulator"
type textarea "x"
type textarea "Quote to replace bearings on Small Hoos Ventulator"
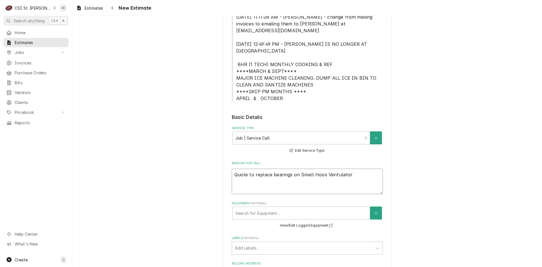
type textarea "x"
type textarea "Quote to replace bearings on Small Hoos Ventulato"
type textarea "x"
type textarea "Quote to replace bearings on Small Hoos Ventulat"
type textarea "x"
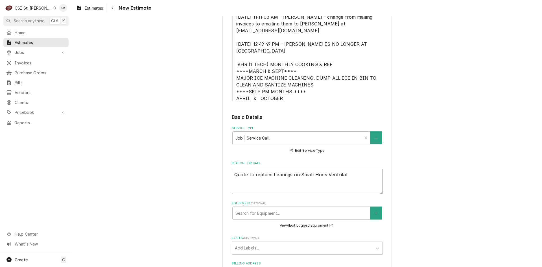
type textarea "Quote to replace bearings on Small Hoos Ventula"
type textarea "x"
type textarea "Quote to replace bearings on Small Hoos Ventul"
type textarea "x"
type textarea "Quote to replace bearings on Small Hoos Ventu"
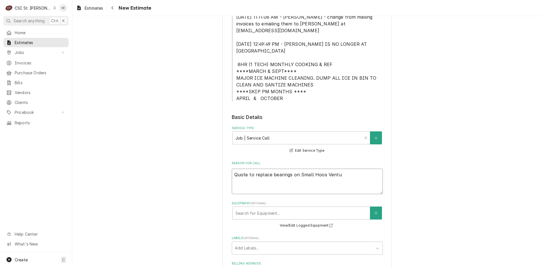
type textarea "x"
type textarea "Quote to replace bearings on Small Hoos Vent"
type textarea "x"
type textarea "Quote to replace bearings on Small Hoos Ven"
type textarea "x"
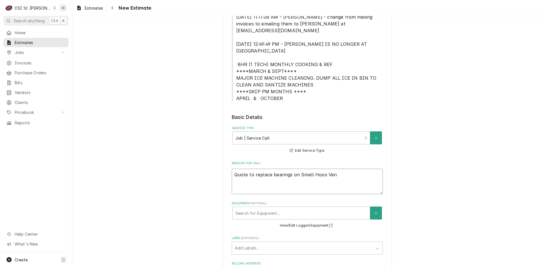
type textarea "Quote to replace bearings on Small Hoos Ve"
type textarea "x"
type textarea "Quote to replace bearings on Small Hoos V"
type textarea "x"
type textarea "Quote to replace bearings on Small Hoos"
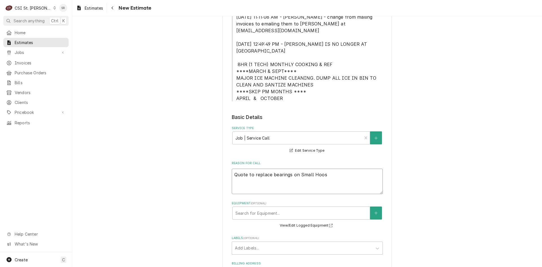
type textarea "x"
type textarea "Quote to replace bearings on Small Hoo"
type textarea "x"
type textarea "Quote to replace bearings on Small Hood"
type textarea "x"
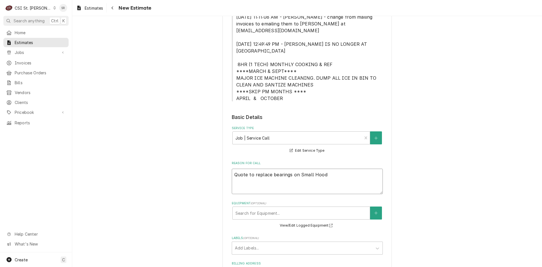
type textarea "Quote to replace bearings on Small Hood"
type textarea "x"
type textarea "Quote to replace bearings on Small Hood V"
type textarea "x"
type textarea "Quote to replace bearings on Small Hood Ve"
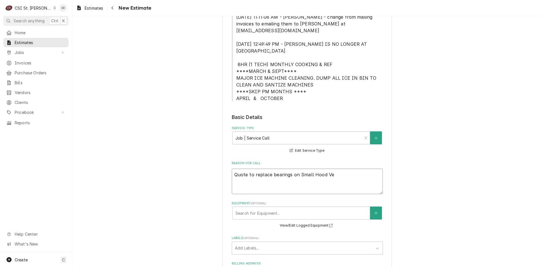
type textarea "x"
type textarea "Quote to replace bearings on Small Hood Ven"
type textarea "x"
type textarea "Quote to replace bearings on Small Hood Vent"
type textarea "x"
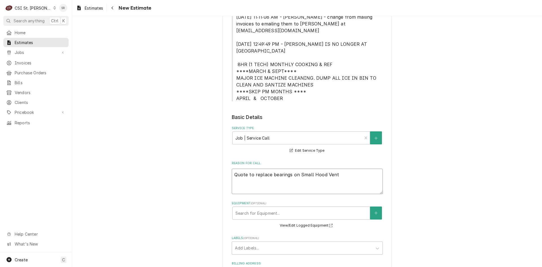
type textarea "Quote to replace bearings on Small Hood Venti"
type textarea "x"
type textarea "Quote to replace bearings on Small Hood Ventil"
type textarea "x"
type textarea "Quote to replace bearings on Small Hood Ventila"
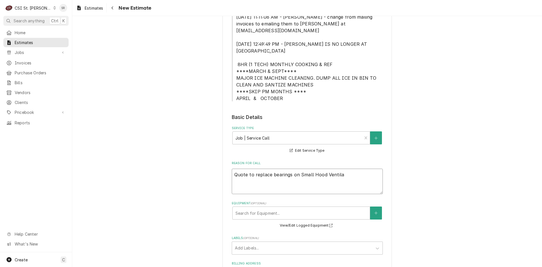
type textarea "x"
type textarea "Quote to replace bearings on Small Hood Ventilat"
type textarea "x"
type textarea "Quote to replace bearings on Small Hood Ventilato"
type textarea "x"
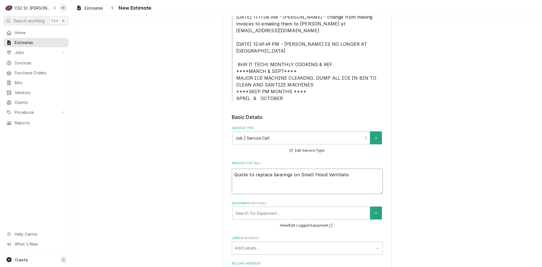
type textarea "Quote to replace bearings on Small Hood Ventilator"
type textarea "x"
type textarea "Quote to replace bearings on Small Hood Ventilator"
type textarea "x"
type textarea "Quote to replace bearings on Small Hood Ventilator /"
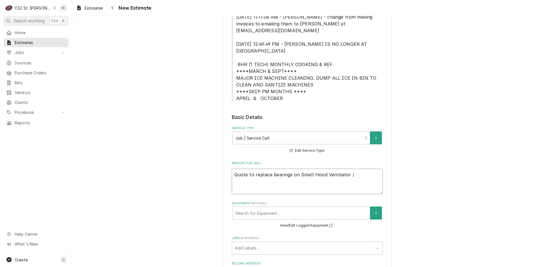
type textarea "x"
type textarea "Quote to replace bearings on Small Hood Ventilator /"
type textarea "x"
type textarea "Quote to replace bearings on Small Hood Ventilator / M"
type textarea "x"
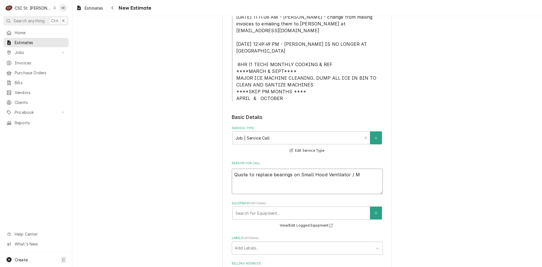
type textarea "Quote to replace bearings on Small Hood Ventilator / Mo"
type textarea "x"
drag, startPoint x: 289, startPoint y: 174, endPoint x: 234, endPoint y: 168, distance: 56.0
click at [234, 168] on textarea "Quote to replace bearings on Small Hood Ventilator / Model: TXB12503 / Serial: …" at bounding box center [307, 180] width 151 height 25
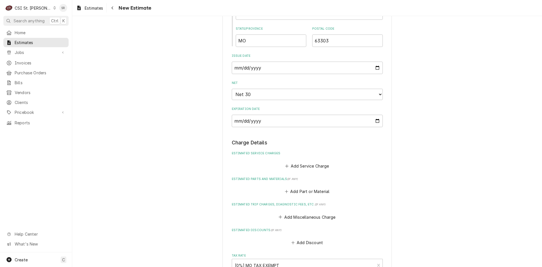
scroll to position [508, 0]
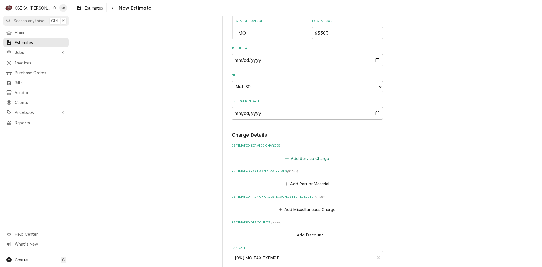
click at [300, 154] on button "Add Service Charge" at bounding box center [307, 158] width 46 height 8
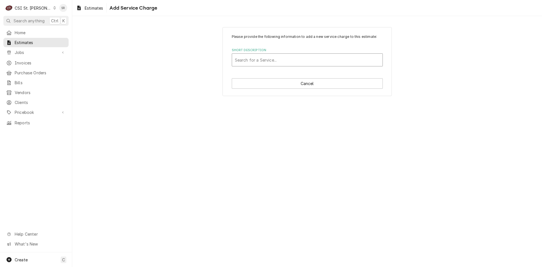
click at [272, 60] on div "Short Description" at bounding box center [307, 60] width 145 height 10
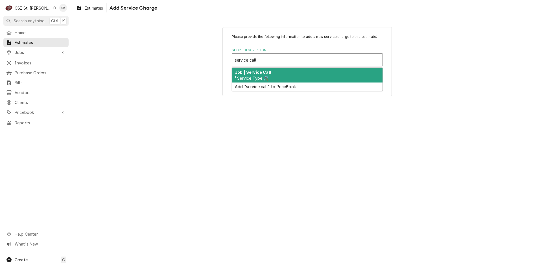
click at [268, 73] on strong "Job | Service Call" at bounding box center [253, 72] width 36 height 5
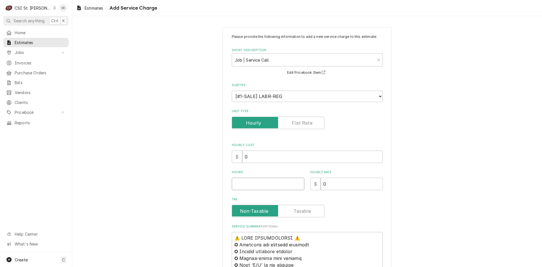
click at [246, 181] on input "Hours" at bounding box center [268, 183] width 73 height 12
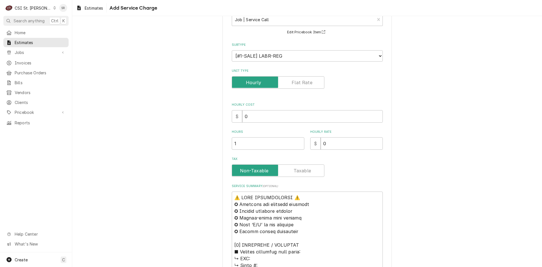
scroll to position [56, 0]
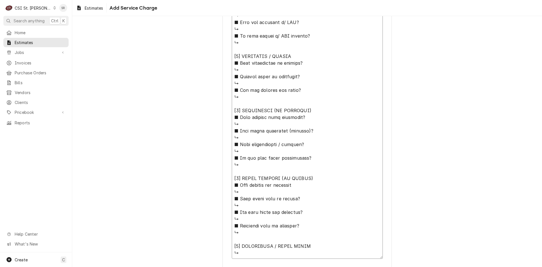
drag, startPoint x: 231, startPoint y: 180, endPoint x: 289, endPoint y: 270, distance: 106.6
click at [289, 266] on html "C CSI St. Louis SR Search anything Ctrl K Home Estimates Jobs Jobs Job Series I…" at bounding box center [271, 133] width 542 height 267
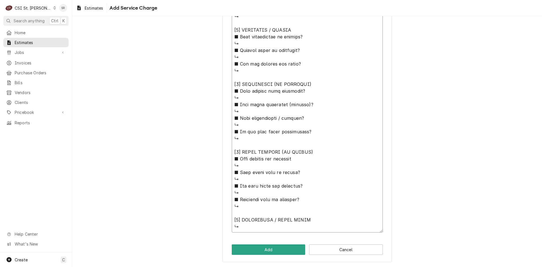
paste textarea "Quote to replace bearings on Small Hood Ventilator / Model: TXB12503 / Serial: …"
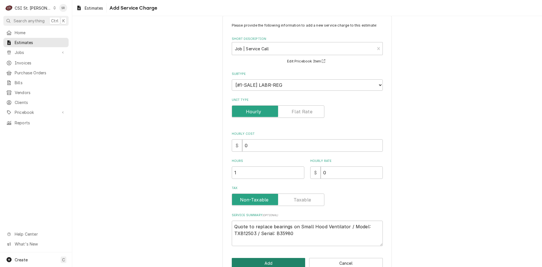
click at [268, 259] on button "Add" at bounding box center [269, 263] width 74 height 10
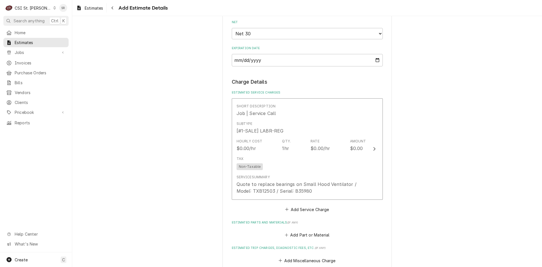
scroll to position [586, 0]
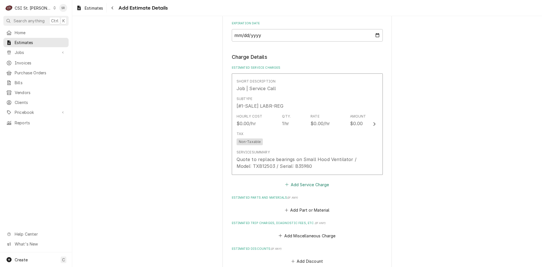
click at [293, 181] on button "Add Service Charge" at bounding box center [307, 184] width 46 height 8
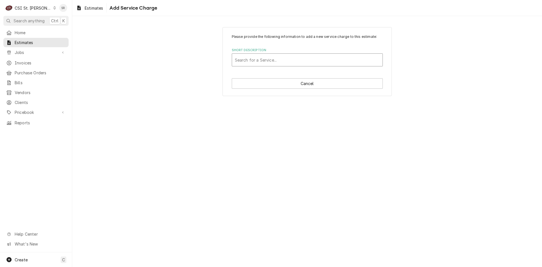
click at [265, 62] on div "Short Description" at bounding box center [307, 60] width 145 height 10
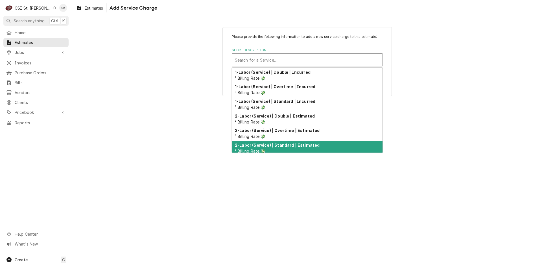
click at [283, 146] on strong "2-Labor (Service) | Standard | Estimated" at bounding box center [277, 144] width 85 height 5
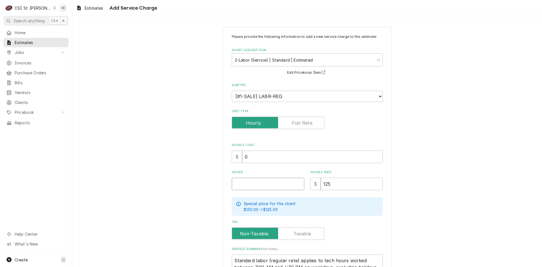
click at [251, 184] on input "Hours" at bounding box center [268, 183] width 73 height 12
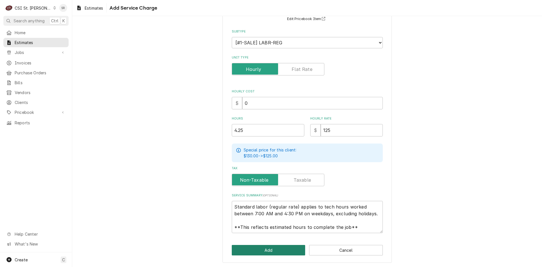
click at [266, 250] on button "Add" at bounding box center [269, 250] width 74 height 10
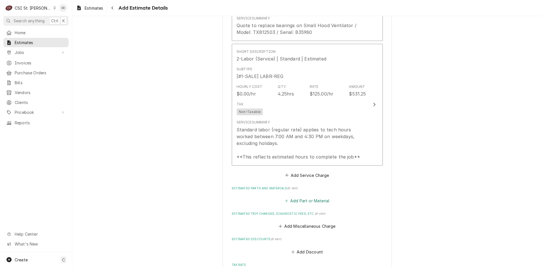
scroll to position [720, 0]
click at [301, 196] on button "Add Part or Material" at bounding box center [307, 200] width 47 height 8
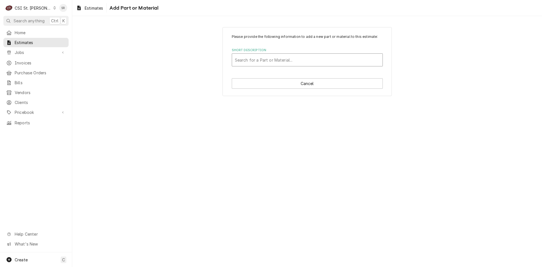
click at [259, 61] on div "Short Description" at bounding box center [307, 60] width 145 height 10
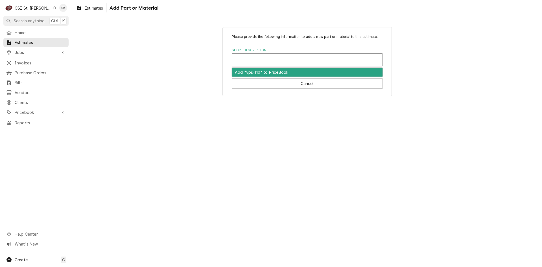
click at [259, 61] on div "Short Description" at bounding box center [307, 60] width 145 height 10
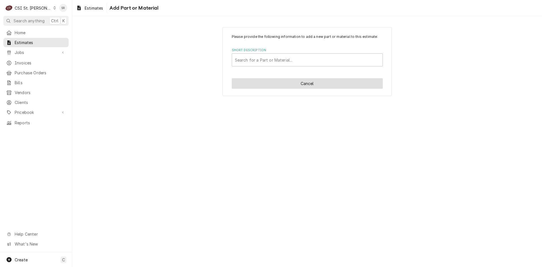
click at [285, 81] on button "Cancel" at bounding box center [307, 83] width 151 height 10
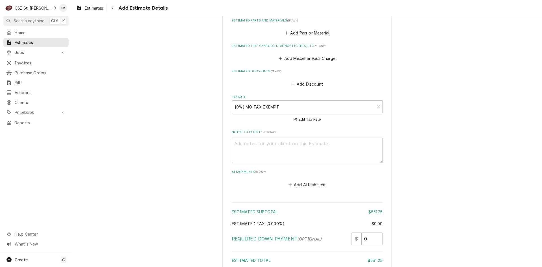
scroll to position [826, 0]
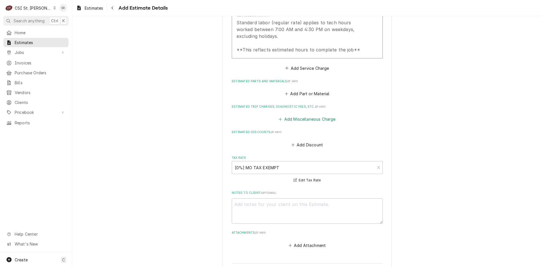
click at [300, 115] on button "Add Miscellaneous Charge" at bounding box center [307, 119] width 59 height 8
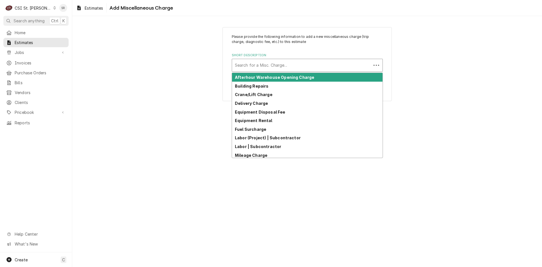
click at [274, 71] on div "Search for a Misc. Charge..." at bounding box center [301, 65] width 139 height 12
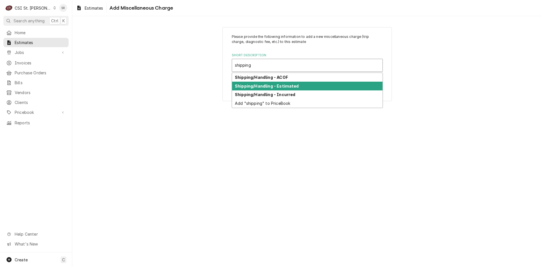
click at [272, 83] on div "Shipping/Handling - Estimated" at bounding box center [307, 86] width 150 height 9
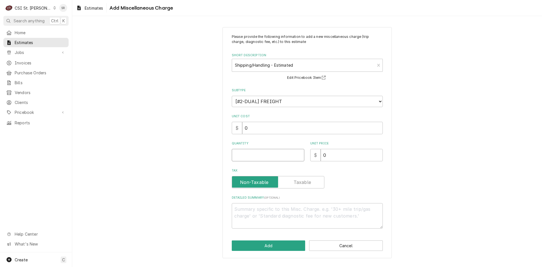
click at [253, 157] on input "Quantity" at bounding box center [268, 155] width 73 height 12
click at [260, 245] on button "Add" at bounding box center [269, 245] width 74 height 10
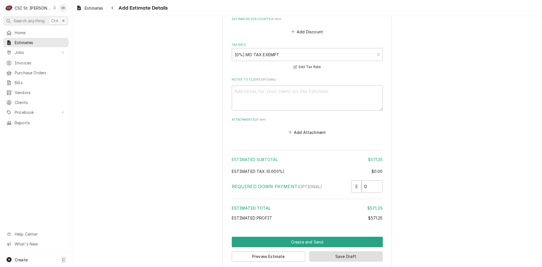
click at [332, 252] on button "Save Draft" at bounding box center [346, 256] width 74 height 10
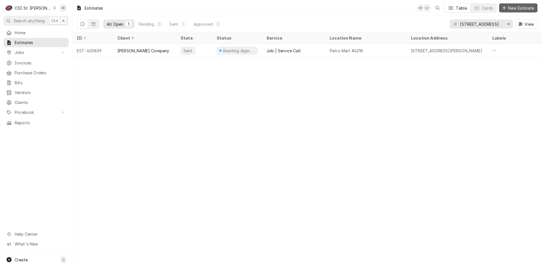
click at [526, 8] on span "New Estimate" at bounding box center [521, 8] width 28 height 6
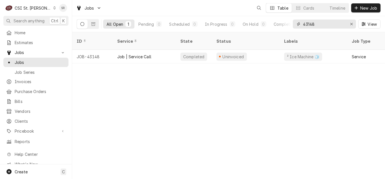
drag, startPoint x: 317, startPoint y: 23, endPoint x: 285, endPoint y: 18, distance: 32.3
click at [285, 18] on div "All Open 1 Pending 0 Scheduled 0 In Progress 0 On Hold 0 Completed 1 43148 View" at bounding box center [229, 24] width 304 height 16
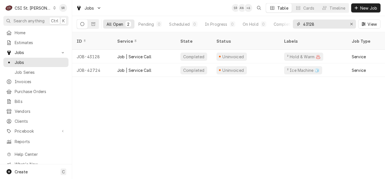
type input "43128"
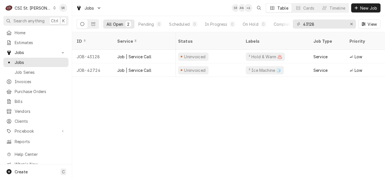
scroll to position [0, 71]
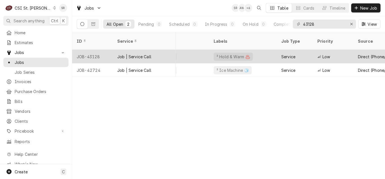
click at [165, 50] on div "Job | Service Call" at bounding box center [144, 57] width 63 height 14
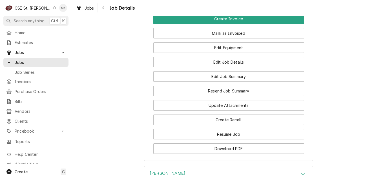
scroll to position [756, 0]
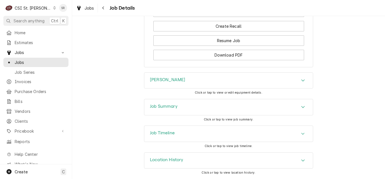
click at [185, 109] on div "Job Summary" at bounding box center [228, 107] width 169 height 16
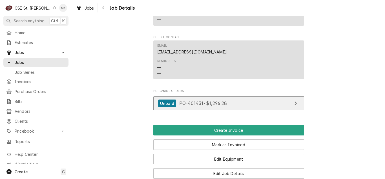
scroll to position [566, 0]
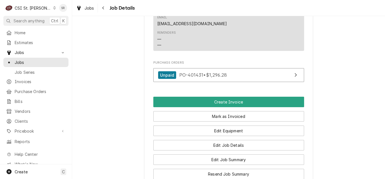
drag, startPoint x: 90, startPoint y: 9, endPoint x: 98, endPoint y: 11, distance: 8.4
click at [90, 9] on span "Jobs" at bounding box center [90, 8] width 10 height 6
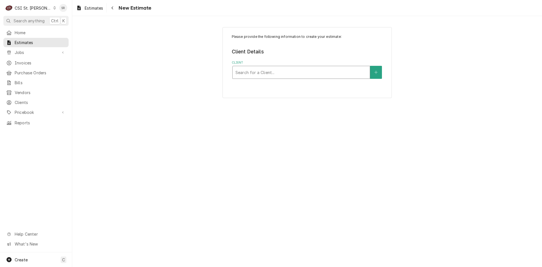
click at [290, 68] on div "Client" at bounding box center [300, 72] width 131 height 10
type input "[GEOGRAPHIC_DATA]"
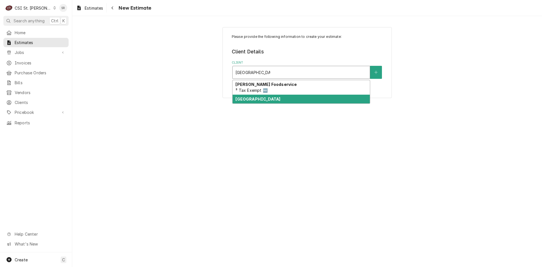
click at [262, 99] on strong "[GEOGRAPHIC_DATA]" at bounding box center [257, 98] width 45 height 5
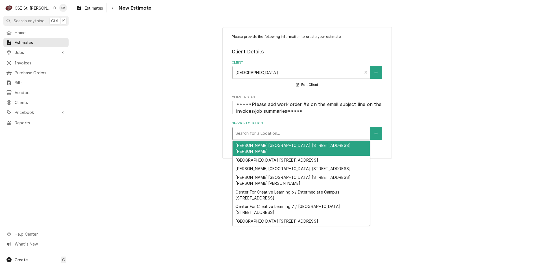
click at [267, 134] on div "Service Location" at bounding box center [300, 133] width 131 height 10
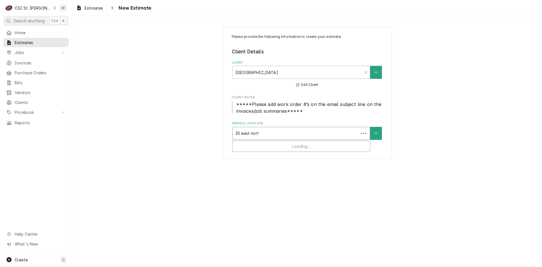
type input "25 [GEOGRAPHIC_DATA]"
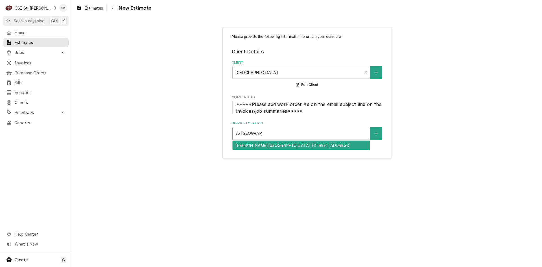
click at [273, 145] on div "[PERSON_NAME][GEOGRAPHIC_DATA] [STREET_ADDRESS]" at bounding box center [300, 145] width 137 height 9
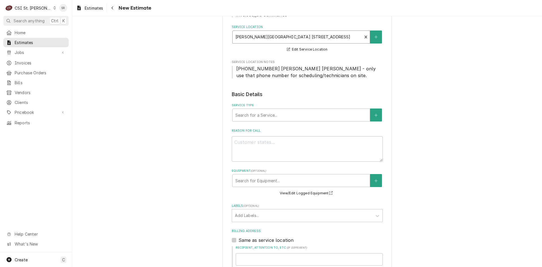
scroll to position [113, 0]
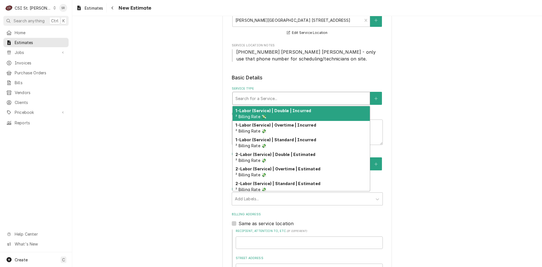
click at [270, 100] on div "Service Type" at bounding box center [300, 98] width 131 height 10
type textarea "x"
type input "s"
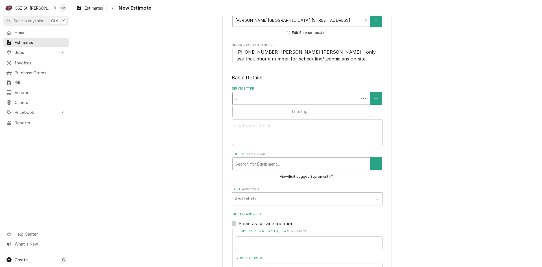
type textarea "x"
type input "se"
type textarea "x"
type input "ser"
type textarea "x"
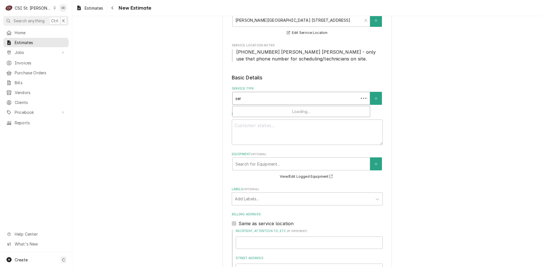
type input "serv"
type textarea "x"
type input "servi"
type textarea "x"
type input "servic"
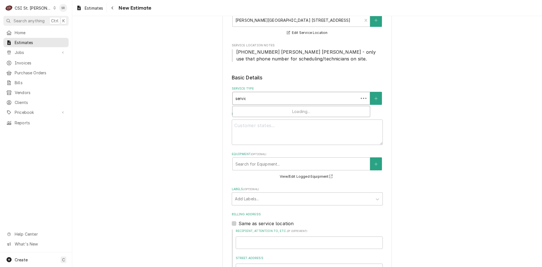
type textarea "x"
type input "service"
type textarea "x"
type input "service"
type textarea "x"
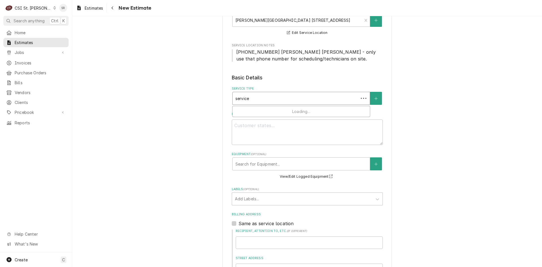
type input "service c"
type textarea "x"
type input "service ca"
type textarea "x"
type input "service cal"
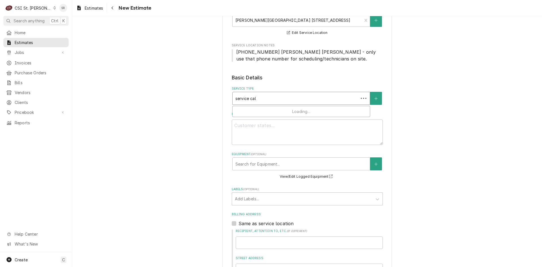
type textarea "x"
type input "service call"
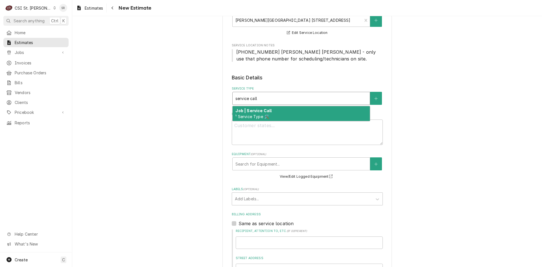
click at [267, 119] on div "Job | Service Call ¹ Service Type 🛠️" at bounding box center [300, 113] width 137 height 15
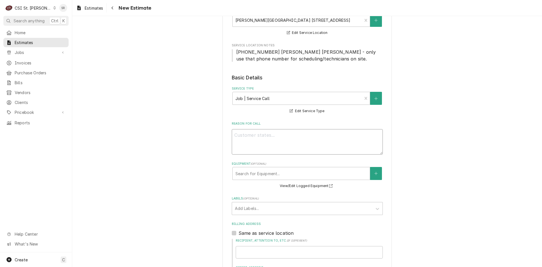
click at [252, 132] on textarea "Reason For Call" at bounding box center [307, 141] width 151 height 25
type textarea "x"
type textarea "Q"
type textarea "x"
type textarea "Qu"
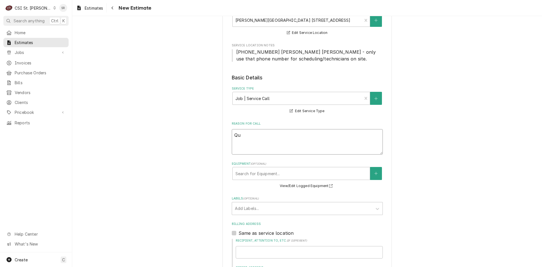
type textarea "x"
type textarea "Quo"
type textarea "x"
type textarea "Quot"
type textarea "x"
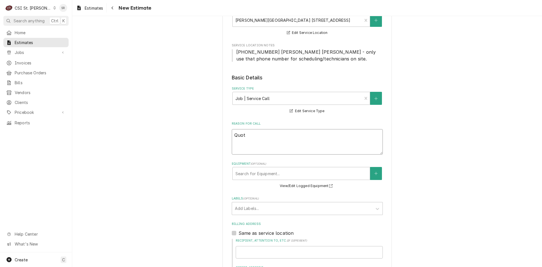
type textarea "Quote"
type textarea "x"
type textarea "Quote"
type textarea "x"
type textarea "Quote t"
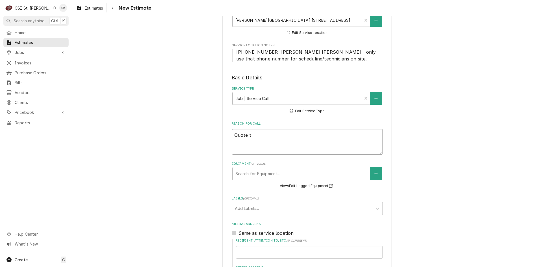
type textarea "x"
type textarea "Quote to"
type textarea "x"
type textarea "Quote to"
type textarea "x"
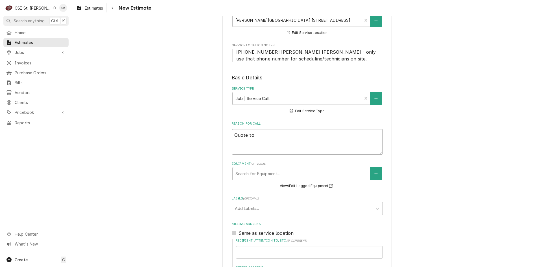
type textarea "Quote to r"
type textarea "x"
type textarea "Quote to re"
type textarea "x"
type textarea "Quote to rep"
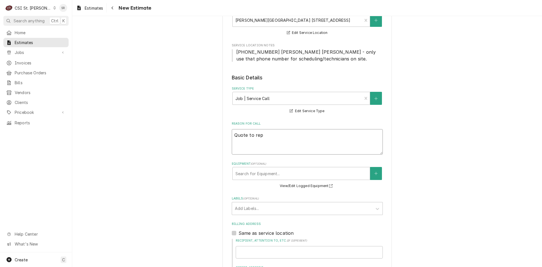
type textarea "x"
type textarea "Quote to repl"
type textarea "x"
type textarea "Quote to repla"
type textarea "x"
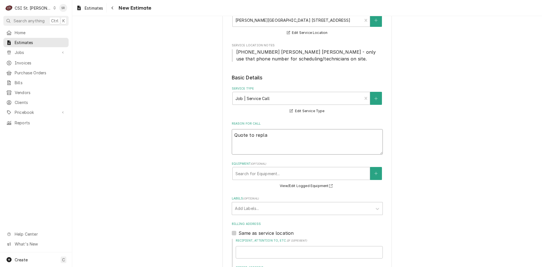
type textarea "Quote to replac"
type textarea "x"
type textarea "Quote to replace"
type textarea "x"
type textarea "Quote to replace"
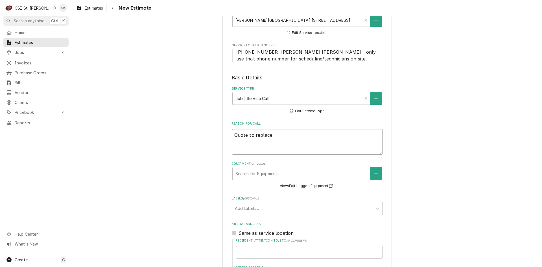
type textarea "x"
type textarea "Quote to replace t"
type textarea "x"
type textarea "Quote to replace th"
type textarea "x"
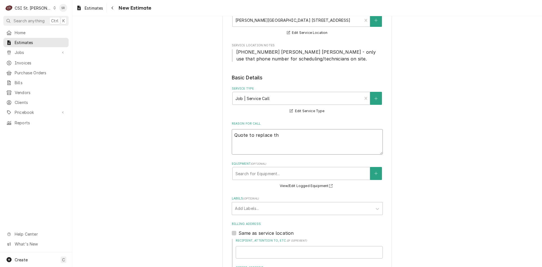
type textarea "Quote to replace the"
type textarea "x"
type textarea "Quote to replace ther"
type textarea "x"
type textarea "Quote to replace therm"
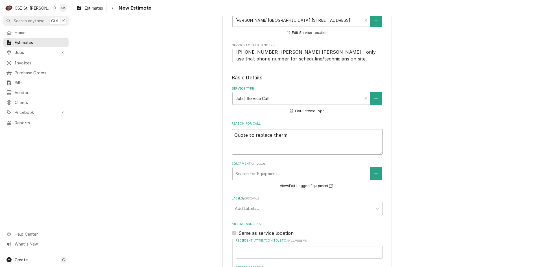
type textarea "x"
type textarea "Quote to replace thermo"
type textarea "x"
type textarea "Quote to replace thermos"
type textarea "x"
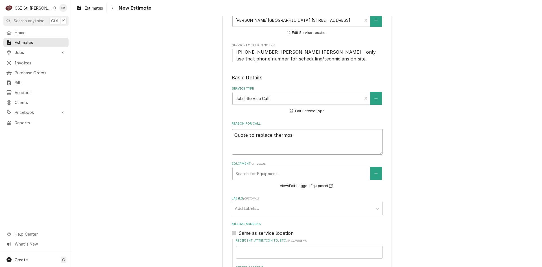
type textarea "Quote to replace thermost"
type textarea "x"
type textarea "Quote to replace thermosta"
type textarea "x"
type textarea "Quote to replace thermostat"
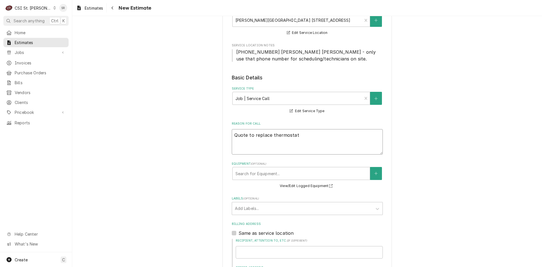
type textarea "x"
type textarea "Quote to replace thermostat"
type textarea "x"
type textarea "Quote to replace thermostat an"
type textarea "x"
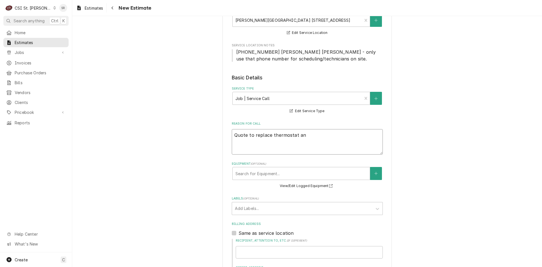
type textarea "Quote to replace thermostat and"
type textarea "x"
type textarea "Quote to replace thermostat and"
type textarea "x"
type textarea "Quote to replace thermostat and a"
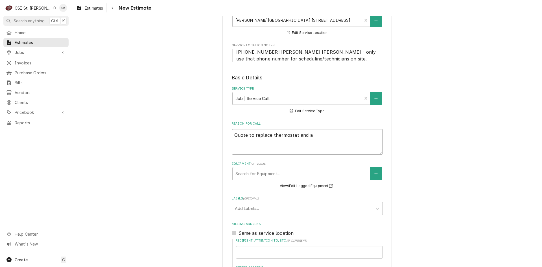
type textarea "x"
type textarea "Quote to replace thermostat and as"
type textarea "x"
type textarea "Quote to replace thermostat and ass"
type textarea "x"
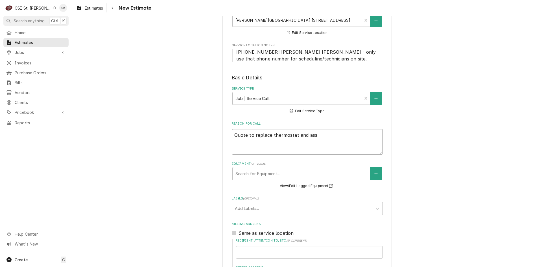
type textarea "Quote to replace thermostat and asso"
type textarea "x"
type textarea "Quote to replace thermostat and assoc"
type textarea "x"
type textarea "Quote to replace thermostat and associ"
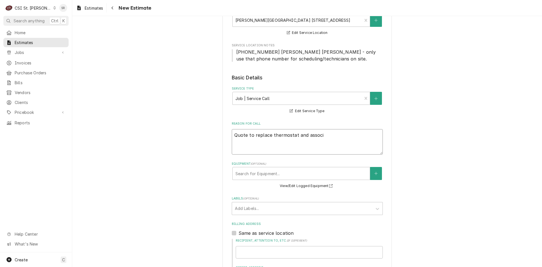
type textarea "x"
type textarea "Quote to replace thermostat and associa"
type textarea "x"
type textarea "Quote to replace thermostat and associat"
type textarea "x"
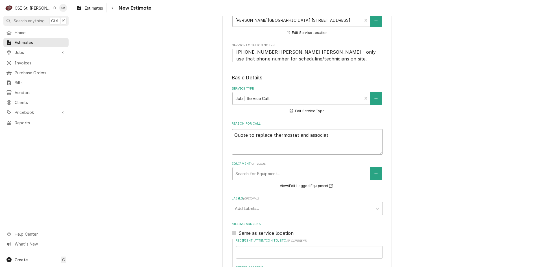
type textarea "Quote to replace thermostat and associate"
type textarea "x"
type textarea "Quote to replace thermostat and associated"
type textarea "x"
type textarea "Quote to replace thermostat and associated"
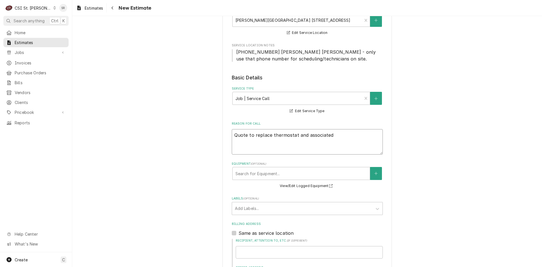
type textarea "x"
type textarea "Quote to replace thermostat and associated c"
type textarea "x"
type textarea "Quote to replace thermostat and associated co"
type textarea "x"
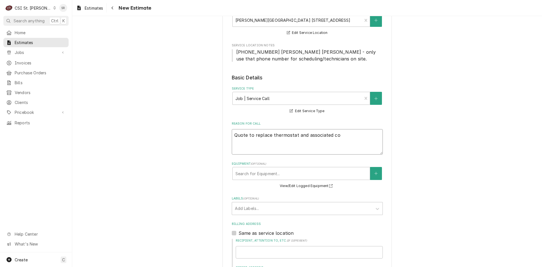
type textarea "Quote to replace thermostat and associated com"
type textarea "x"
type textarea "Quote to replace thermostat and associated comp"
type textarea "x"
type textarea "Quote to replace thermostat and associated compo"
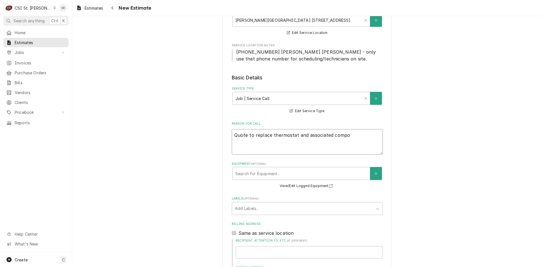
type textarea "x"
type textarea "Quote to replace thermostat and associated compon"
type textarea "x"
type textarea "Quote to replace thermostat and associated compone"
type textarea "x"
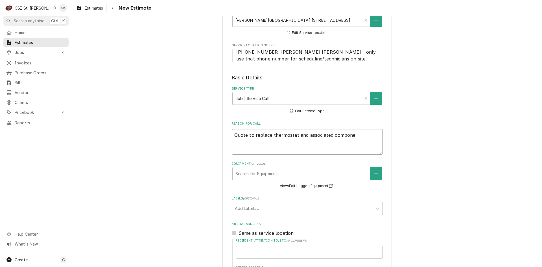
type textarea "Quote to replace thermostat and associated componen"
type textarea "x"
type textarea "Quote to replace thermostat and associated component"
type textarea "x"
type textarea "Quote to replace thermostat and associated components"
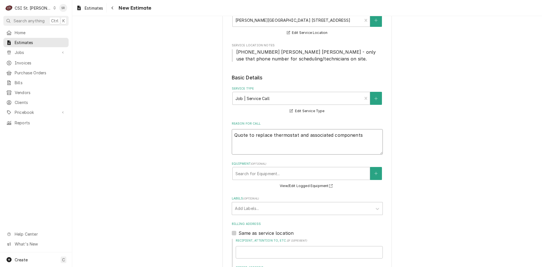
type textarea "x"
type textarea "Quote to replace thermostat and associated components"
type textarea "x"
type textarea "Quote to replace thermostat and associated components o"
type textarea "x"
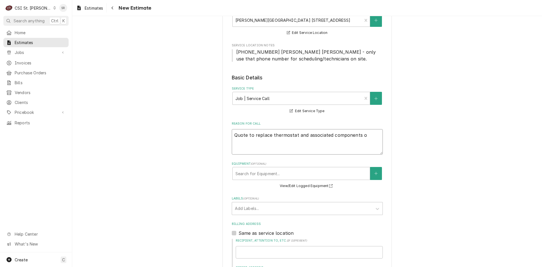
type textarea "Quote to replace thermostat and associated components on"
type textarea "x"
type textarea "Quote to replace thermostat and associated components on"
type textarea "x"
type textarea "Quote to replace thermostat and associated components on A"
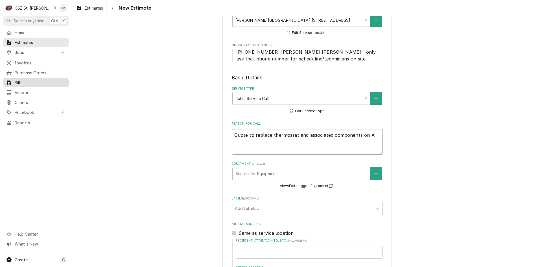
type textarea "x"
type textarea "Quote to replace thermostat and associated components on"
type textarea "x"
type textarea "Quote to replace thermostat and associated components on W"
type textarea "x"
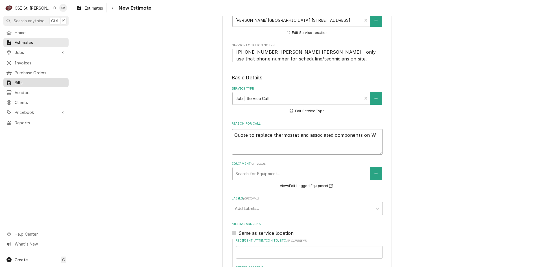
type textarea "Quote to replace thermostat and associated components on Wy"
type textarea "x"
type textarea "Quote to replace thermostat and associated components on Wya"
type textarea "x"
type textarea "Quote to replace thermostat and associated components on Wyat"
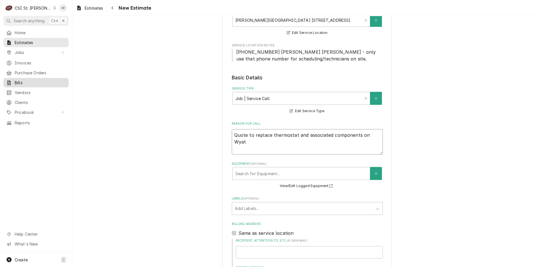
type textarea "x"
type textarea "Quote to replace thermostat and associated components on Wyatt"
type textarea "x"
type textarea "Quote to replace thermostat and associated components on Wyatt"
type textarea "x"
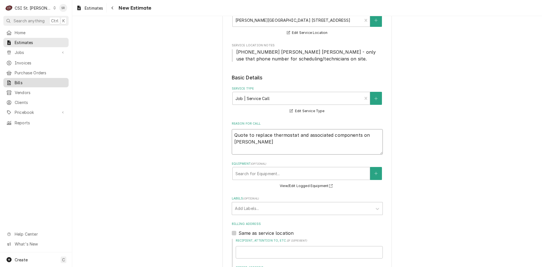
type textarea "Quote to replace thermostat and associated components on Wyatt W"
type textarea "x"
type textarea "Quote to replace thermostat and associated components on Wyatt WE"
type textarea "x"
type textarea "Quote to replace thermostat and associated components on Wyatt WEl"
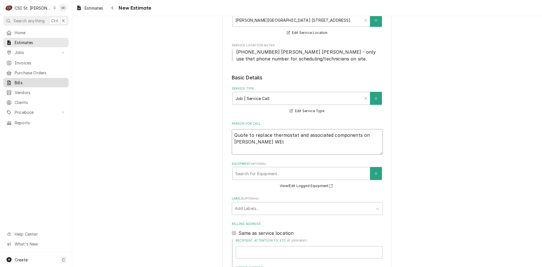
type textarea "x"
type textarea "Quote to replace thermostat and associated components on Wyatt WEll"
type textarea "x"
type textarea "Quote to replace thermostat and associated components on Wyatt WEll"
type textarea "x"
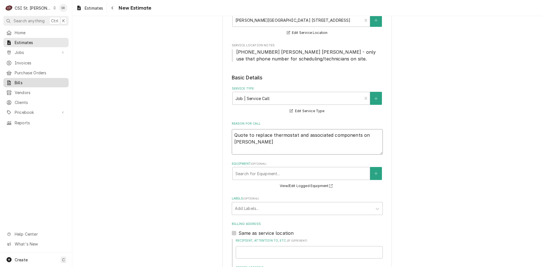
type textarea "Quote to replace thermostat and associated components on Wyatt WEll /"
type textarea "x"
type textarea "Quote to replace thermostat and associated components on Wyatt WEll /"
type textarea "x"
type textarea "Quote to replace thermostat and associated components on Wyatt WEll / S"
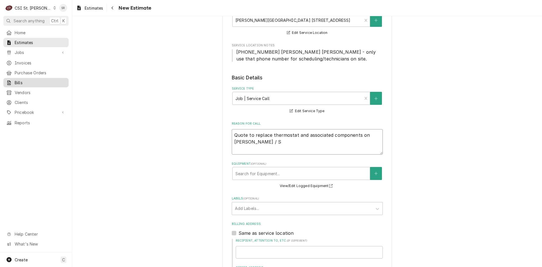
type textarea "x"
type textarea "Quote to replace thermostat and associated components on Wyatt WEll / Se"
type textarea "x"
type textarea "Quote to replace thermostat and associated components on Wyatt WEll / S"
type textarea "x"
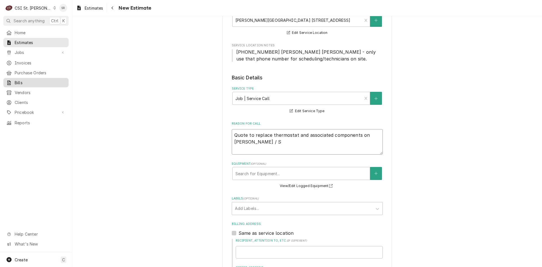
type textarea "Quote to replace thermostat and associated components on Wyatt WEll /"
type textarea "x"
type textarea "Quote to replace thermostat and associated components on Wyatt WEll /"
type textarea "x"
type textarea "Quote to replace thermostat and associated components on Wyatt WEll"
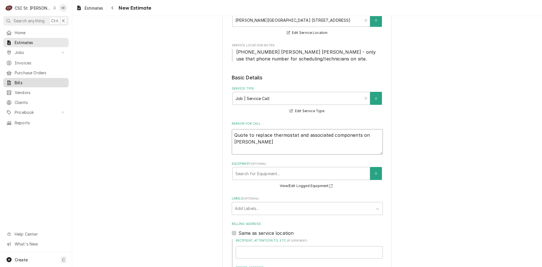
type textarea "x"
type textarea "Quote to replace thermostat and associated components on Wyatt WEll"
type textarea "x"
type textarea "Quote to replace thermostat and associated components on Wyatt WEl"
type textarea "x"
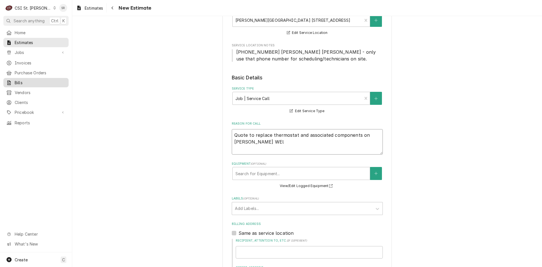
type textarea "Quote to replace thermostat and associated components on Wyatt WE"
type textarea "x"
type textarea "Quote to replace thermostat and associated components on Wyatt WEe"
type textarea "x"
type textarea "Quote to replace thermostat and associated components on Wyatt WE"
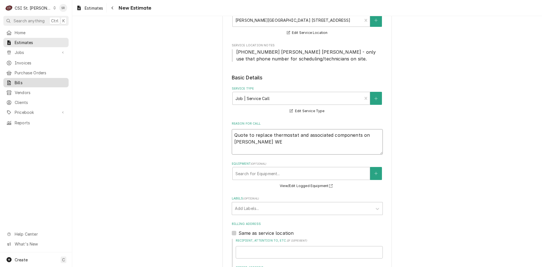
type textarea "x"
type textarea "Quote to replace thermostat and associated components on Wyatt W"
type textarea "x"
type textarea "Quote to replace thermostat and associated components on Wyatt We"
type textarea "x"
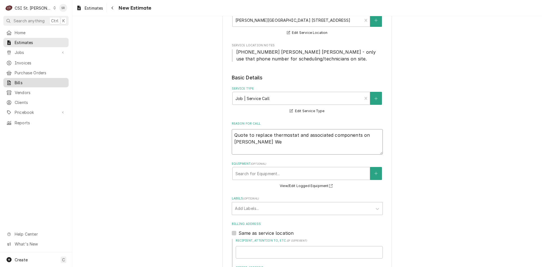
type textarea "Quote to replace thermostat and associated components on Wyatt Wel"
type textarea "x"
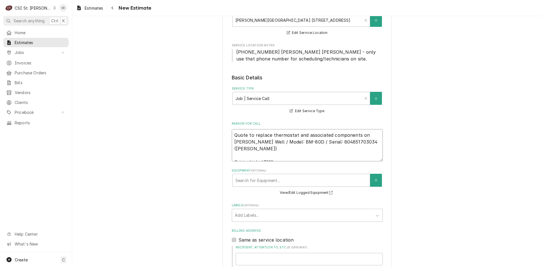
drag, startPoint x: 332, startPoint y: 142, endPoint x: 224, endPoint y: 132, distance: 108.8
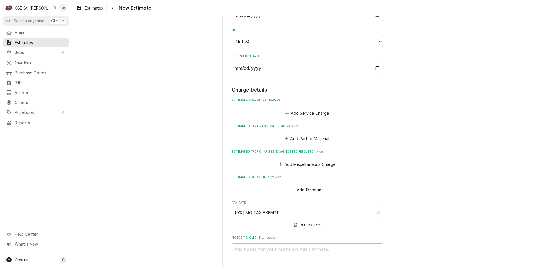
scroll to position [508, 0]
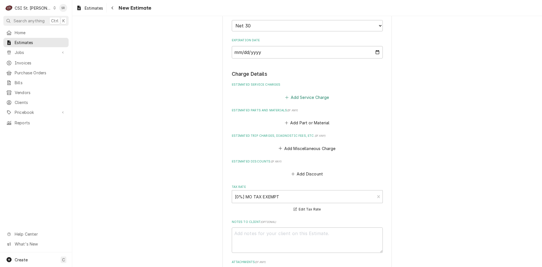
click at [296, 95] on button "Add Service Charge" at bounding box center [307, 97] width 46 height 8
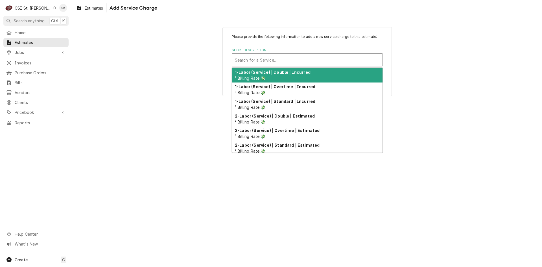
click at [276, 60] on div "Short Description" at bounding box center [307, 60] width 145 height 10
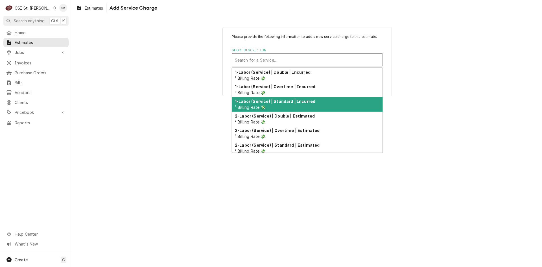
click at [291, 102] on strong "1-Labor (Service) | Standard | Incurred" at bounding box center [275, 101] width 80 height 5
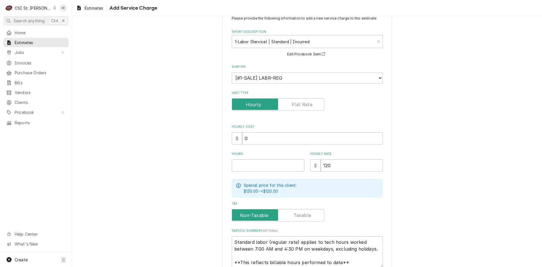
scroll to position [28, 0]
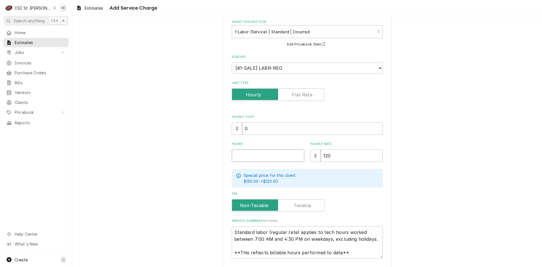
click at [247, 154] on input "Hours" at bounding box center [268, 155] width 73 height 12
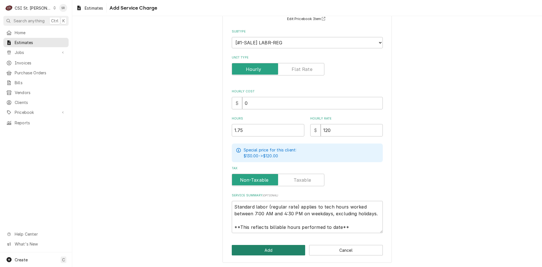
click at [269, 254] on button "Add" at bounding box center [269, 250] width 74 height 10
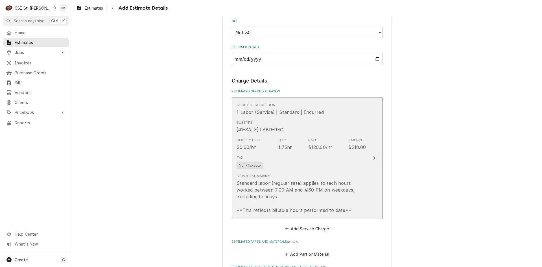
scroll to position [557, 0]
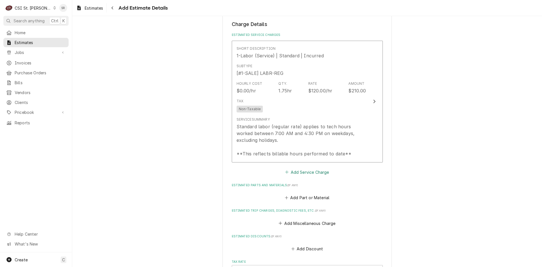
click at [300, 172] on button "Add Service Charge" at bounding box center [307, 172] width 46 height 8
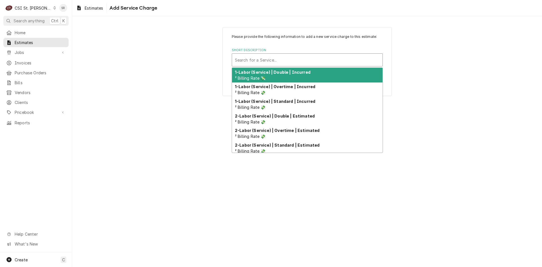
click at [263, 61] on div "Short Description" at bounding box center [307, 60] width 145 height 10
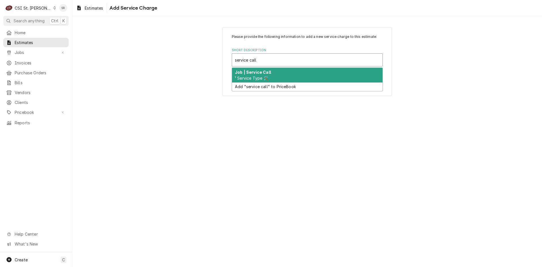
click at [259, 71] on strong "Job | Service Call" at bounding box center [253, 72] width 36 height 5
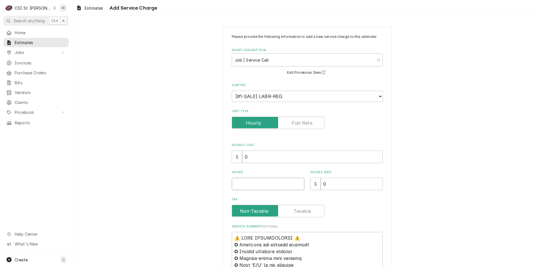
click at [256, 184] on input "Hours" at bounding box center [268, 183] width 73 height 12
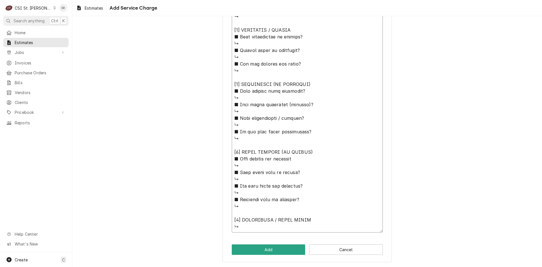
drag, startPoint x: 232, startPoint y: 153, endPoint x: 306, endPoint y: 247, distance: 119.2
click at [313, 266] on html "C CSI St. Louis SR Search anything Ctrl K Home Estimates Jobs Jobs Job Series I…" at bounding box center [271, 133] width 542 height 267
paste textarea "Quote to replace thermostat and associated components on Wyatt Well / Model: BM…"
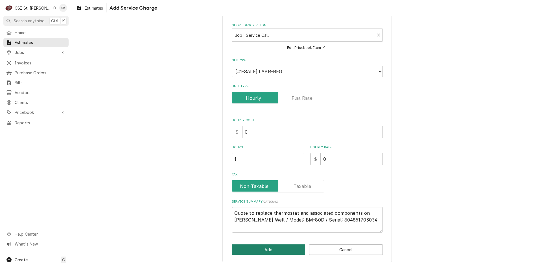
click at [271, 247] on button "Add" at bounding box center [269, 249] width 74 height 10
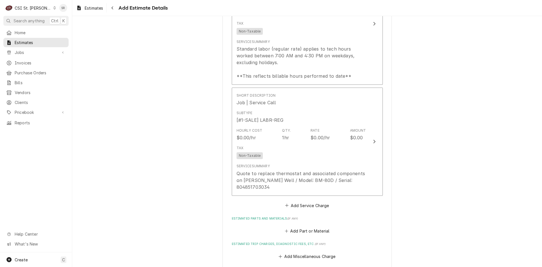
scroll to position [635, 0]
click at [298, 201] on button "Add Service Charge" at bounding box center [307, 205] width 46 height 8
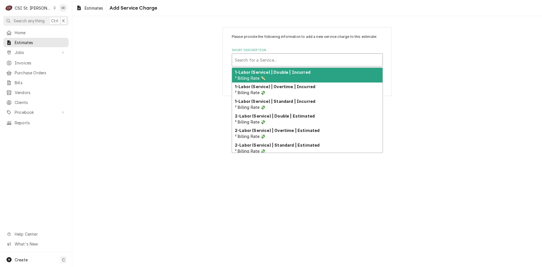
click at [267, 62] on div "Short Description" at bounding box center [307, 60] width 145 height 10
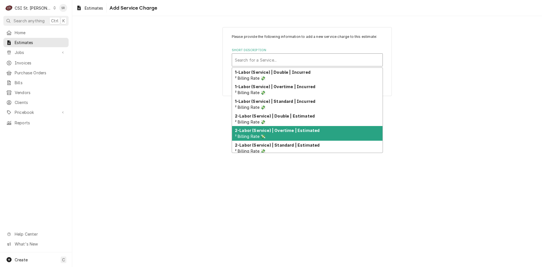
click at [276, 144] on strong "2-Labor (Service) | Standard | Estimated" at bounding box center [277, 144] width 85 height 5
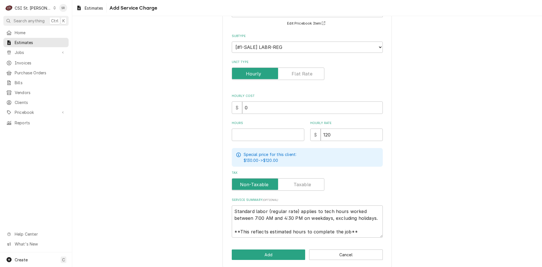
scroll to position [54, 0]
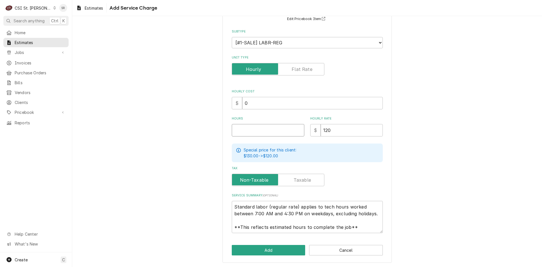
click at [240, 131] on input "Hours" at bounding box center [268, 130] width 73 height 12
click at [285, 255] on div "Please provide the following information to add a new service charge to this es…" at bounding box center [306, 117] width 169 height 289
click at [279, 251] on button "Add" at bounding box center [269, 250] width 74 height 10
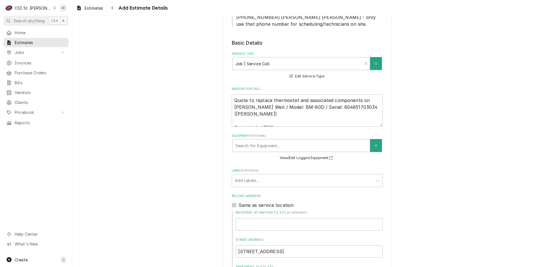
scroll to position [139, 0]
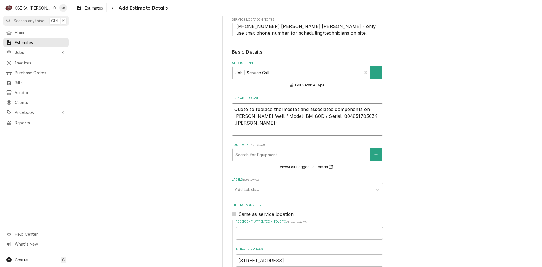
click at [352, 116] on textarea "Quote to replace thermostat and associated components on Wyatt Well / Model: BM…" at bounding box center [307, 119] width 151 height 32
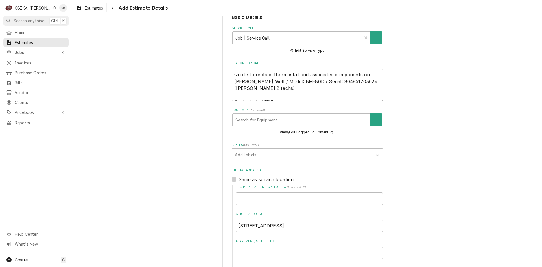
scroll to position [167, 0]
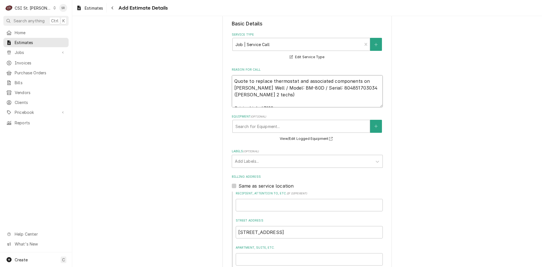
click at [353, 87] on textarea "Quote to replace thermostat and associated components on Wyatt Well / Model: BM…" at bounding box center [307, 91] width 151 height 32
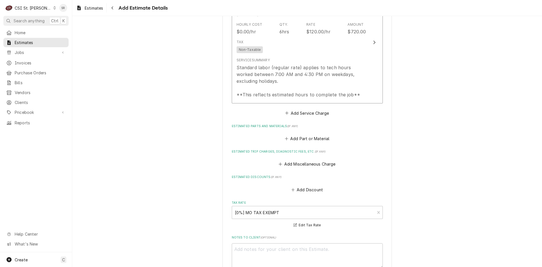
scroll to position [928, 0]
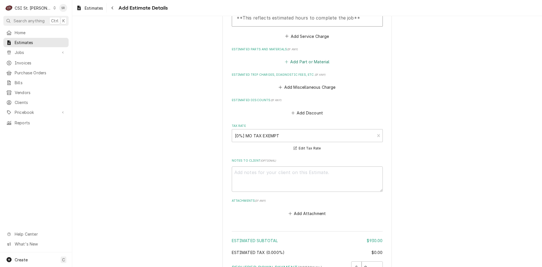
click at [300, 58] on button "Add Part or Material" at bounding box center [307, 62] width 47 height 8
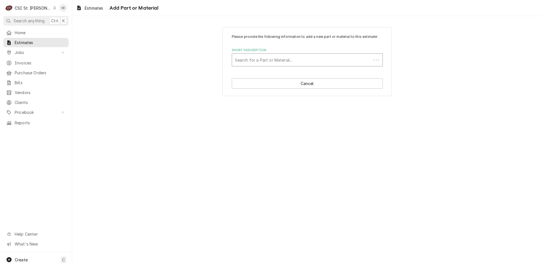
click at [262, 61] on div "Short Description" at bounding box center [301, 60] width 133 height 10
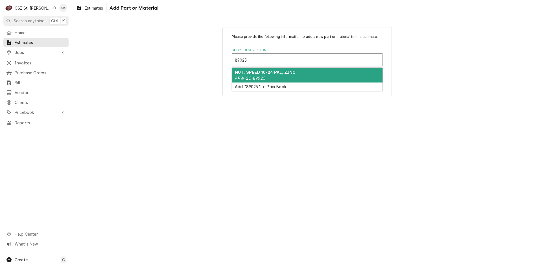
click at [265, 71] on strong "NUT, SPEED 10-24 PAL, ZINC" at bounding box center [265, 72] width 61 height 5
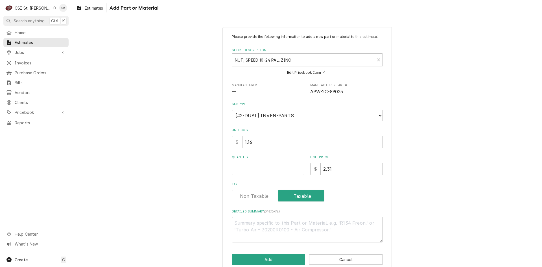
click at [254, 165] on input "Quantity" at bounding box center [268, 169] width 73 height 12
click at [258, 256] on button "Add" at bounding box center [269, 259] width 74 height 10
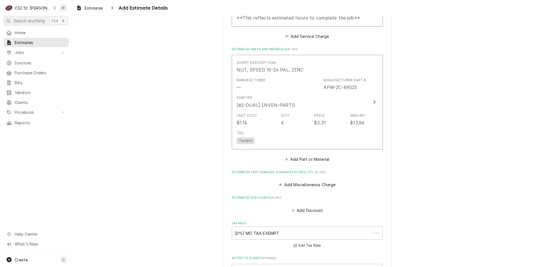
scroll to position [974, 0]
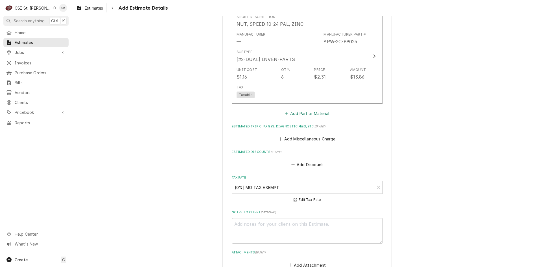
click at [300, 109] on button "Add Part or Material" at bounding box center [307, 113] width 47 height 8
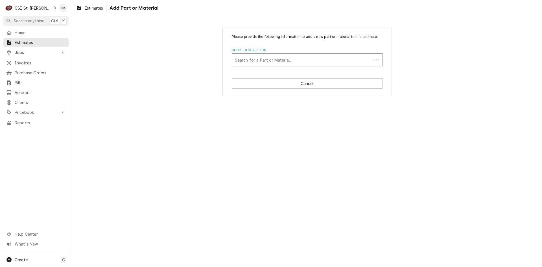
click at [269, 63] on div "Short Description" at bounding box center [301, 60] width 133 height 10
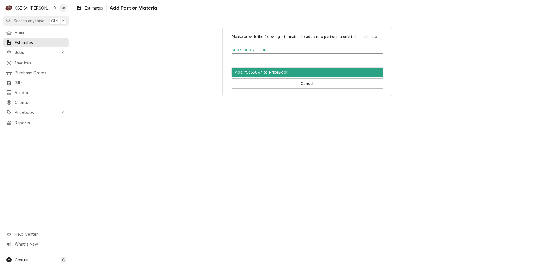
click at [265, 60] on div "Short Description" at bounding box center [307, 60] width 145 height 10
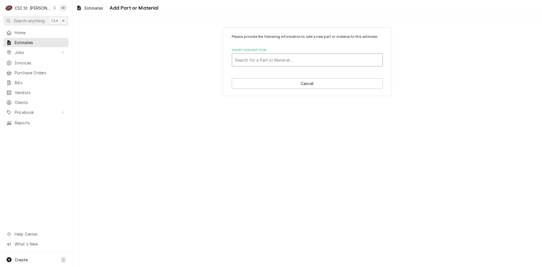
click at [265, 60] on div "Short Description" at bounding box center [307, 60] width 145 height 10
click at [253, 57] on div "Short Description" at bounding box center [307, 60] width 145 height 10
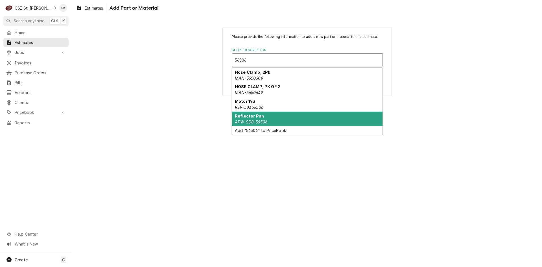
click at [236, 118] on strong "Reflector Pan" at bounding box center [249, 115] width 29 height 5
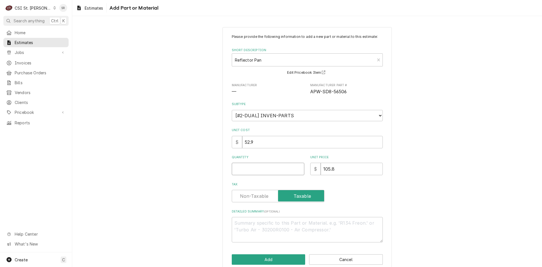
click at [254, 169] on input "Quantity" at bounding box center [268, 169] width 73 height 12
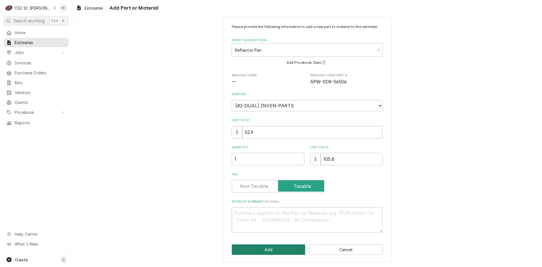
click at [257, 251] on button "Add" at bounding box center [269, 249] width 74 height 10
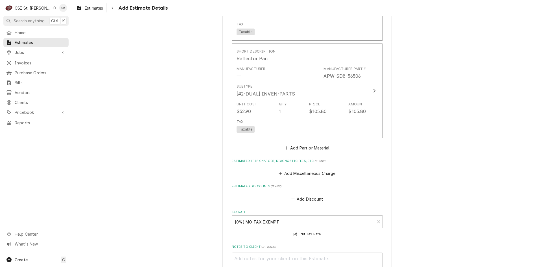
scroll to position [1038, 0]
click at [296, 143] on button "Add Part or Material" at bounding box center [307, 147] width 47 height 8
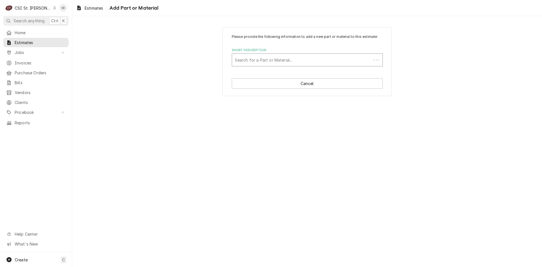
click at [266, 61] on div "Short Description" at bounding box center [301, 60] width 133 height 10
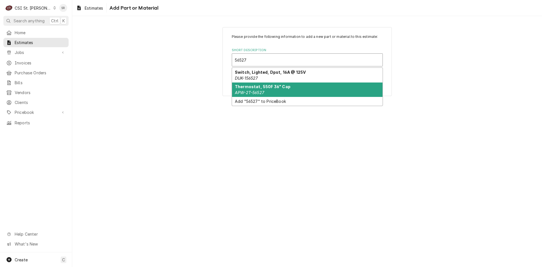
click at [267, 91] on div "Thermostat, 550F 36" Cap APW-2T-56527" at bounding box center [307, 89] width 150 height 15
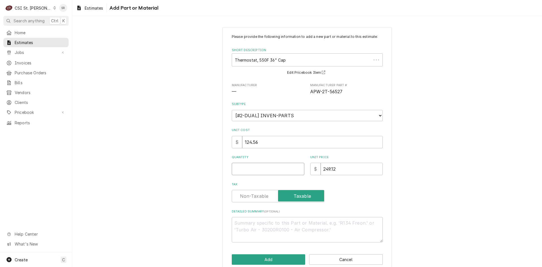
click at [243, 168] on input "Quantity" at bounding box center [268, 169] width 73 height 12
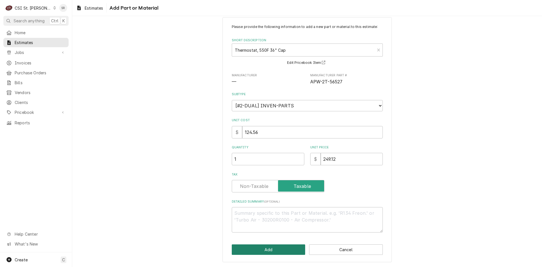
click at [253, 248] on button "Add" at bounding box center [269, 249] width 74 height 10
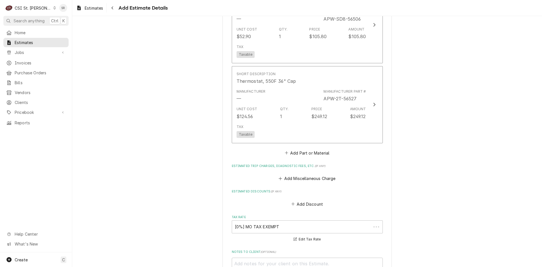
scroll to position [1119, 0]
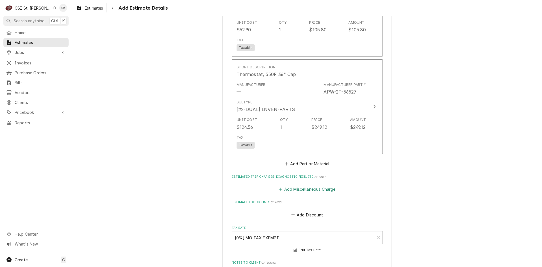
click at [288, 185] on button "Add Miscellaneous Charge" at bounding box center [307, 189] width 59 height 8
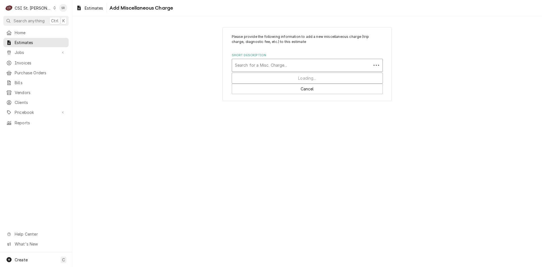
click at [260, 71] on div "Search for a Misc. Charge..." at bounding box center [301, 65] width 139 height 12
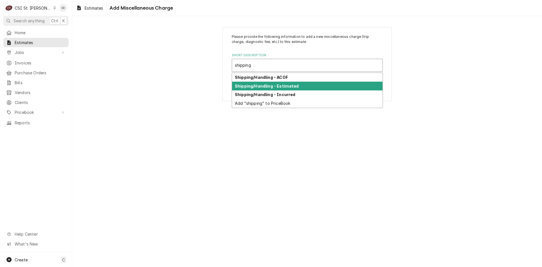
click at [271, 85] on strong "Shipping/Handling - Estimated" at bounding box center [267, 86] width 64 height 5
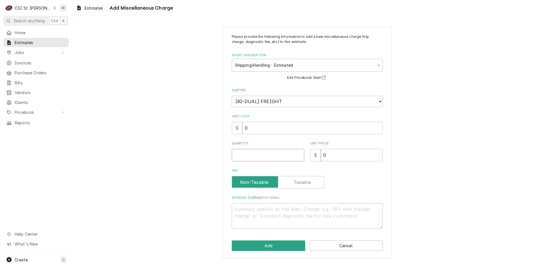
click at [249, 153] on input "Quantity" at bounding box center [268, 155] width 73 height 12
click at [257, 239] on div "Please provide the following information to add a new miscellaneous charge (tri…" at bounding box center [306, 142] width 169 height 231
click at [275, 243] on button "Add" at bounding box center [269, 245] width 74 height 10
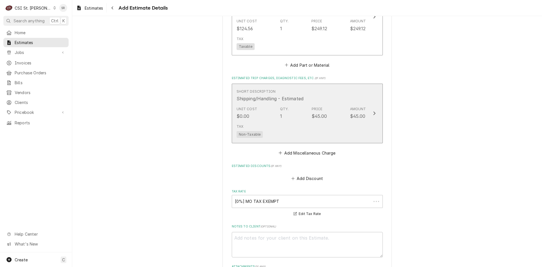
scroll to position [1217, 0]
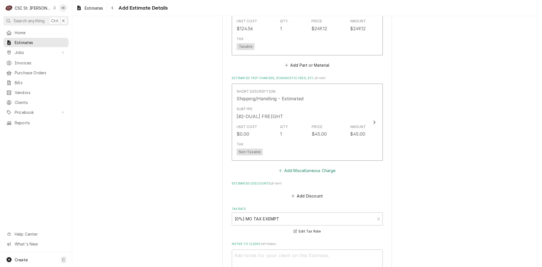
click at [306, 167] on button "Add Miscellaneous Charge" at bounding box center [307, 170] width 59 height 8
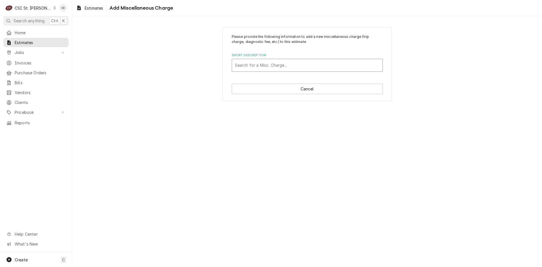
click at [275, 63] on div "Short Description" at bounding box center [307, 65] width 145 height 10
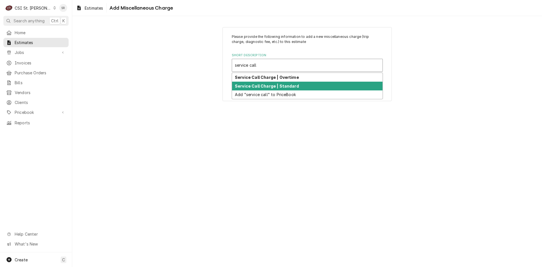
click at [272, 89] on div "Service Call Charge | Standard" at bounding box center [307, 86] width 150 height 9
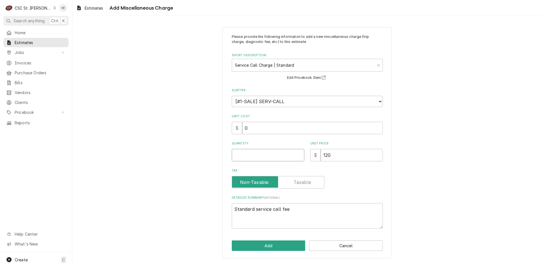
click at [247, 159] on input "Quantity" at bounding box center [268, 155] width 73 height 12
click at [271, 238] on div "Please provide the following information to add a new miscellaneous charge (tri…" at bounding box center [306, 142] width 169 height 231
click at [271, 244] on button "Add" at bounding box center [269, 245] width 74 height 10
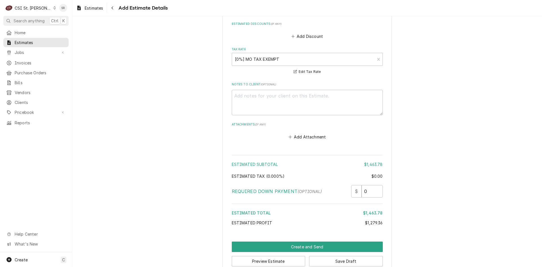
scroll to position [1479, 0]
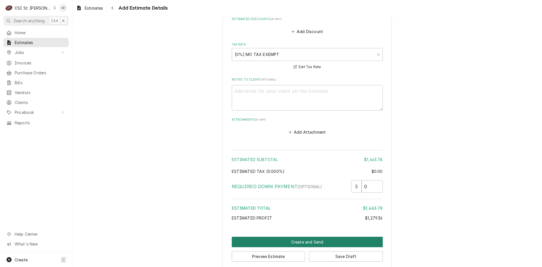
click at [303, 236] on button "Create and Send" at bounding box center [307, 241] width 151 height 10
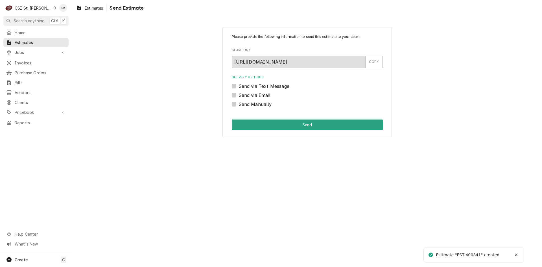
click at [252, 94] on label "Send via Email" at bounding box center [254, 95] width 32 height 7
click at [252, 94] on input "Send via Email" at bounding box center [313, 98] width 151 height 12
checkbox input "true"
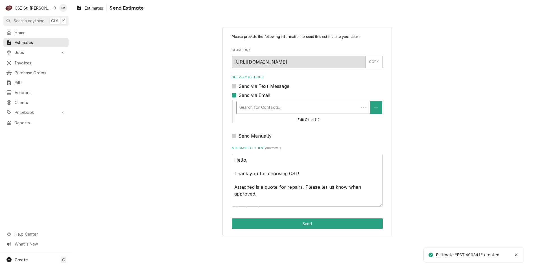
click at [269, 106] on div "Delivery Methods" at bounding box center [297, 107] width 116 height 10
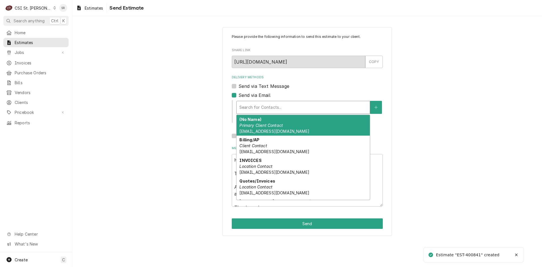
click at [269, 123] on em "Primary Client Contact" at bounding box center [260, 125] width 43 height 5
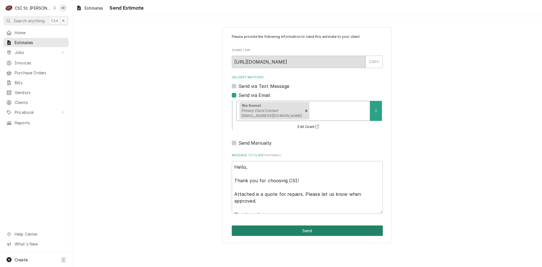
click at [313, 234] on button "Send" at bounding box center [307, 230] width 151 height 10
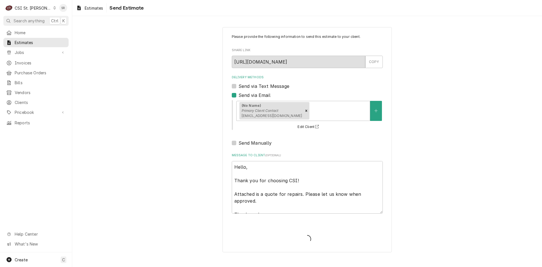
type textarea "x"
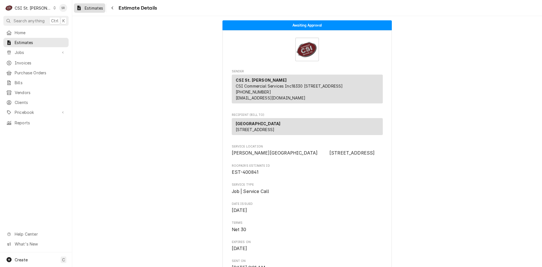
click at [87, 8] on span "Estimates" at bounding box center [94, 8] width 18 height 6
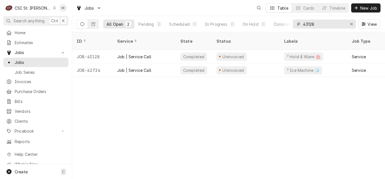
drag, startPoint x: 313, startPoint y: 25, endPoint x: 278, endPoint y: 19, distance: 35.5
click at [278, 19] on div "All Open 2 Pending 0 Scheduled 0 In Progress 0 On Hold 0 Completed 2 43128 View" at bounding box center [229, 24] width 304 height 16
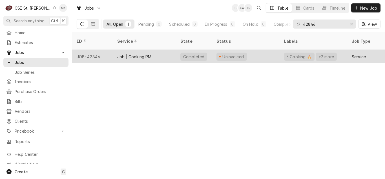
type input "42846"
click at [141, 50] on div "Job | Cooking PM" at bounding box center [144, 57] width 63 height 14
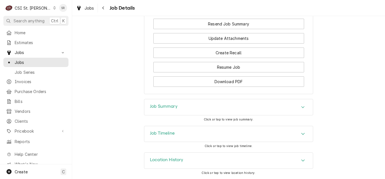
click at [183, 107] on div "Job Summary" at bounding box center [228, 107] width 169 height 16
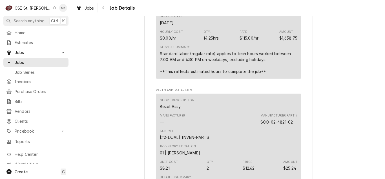
scroll to position [1977, 0]
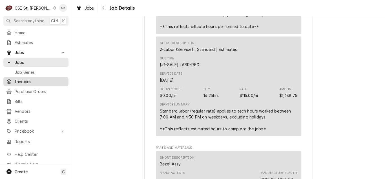
click at [31, 79] on span "Invoices" at bounding box center [40, 81] width 51 height 6
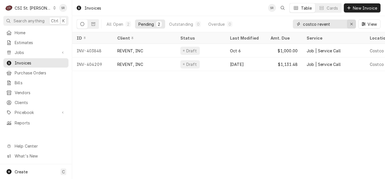
click at [348, 23] on button "Erase input" at bounding box center [351, 23] width 9 height 9
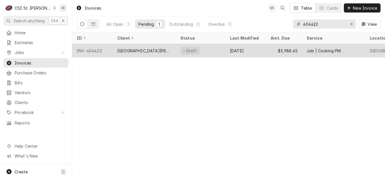
type input "404422"
click at [147, 49] on div "St Charles Convention Center" at bounding box center [144, 51] width 54 height 6
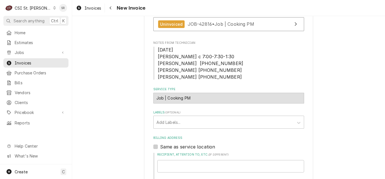
scroll to position [226, 0]
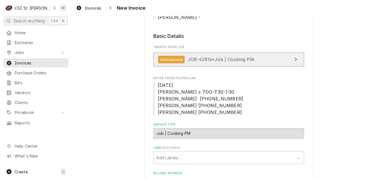
click at [226, 62] on span "JOB-42816 • Job | Cooking PM" at bounding box center [221, 59] width 67 height 6
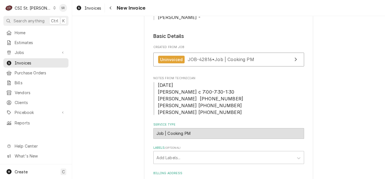
type textarea "x"
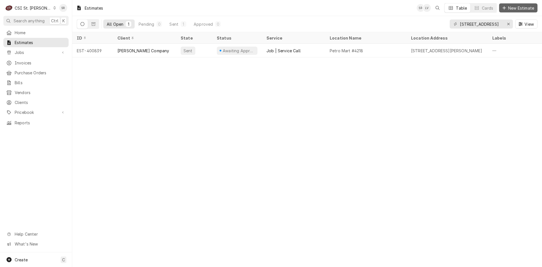
click at [524, 6] on span "New Estimate" at bounding box center [521, 8] width 28 height 6
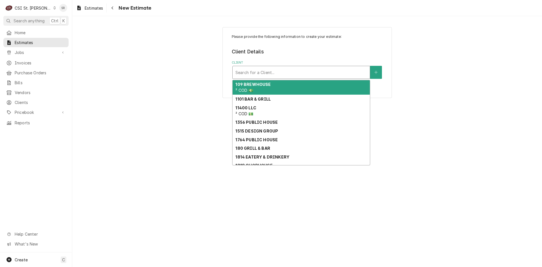
click at [252, 73] on div "Client" at bounding box center [300, 72] width 131 height 10
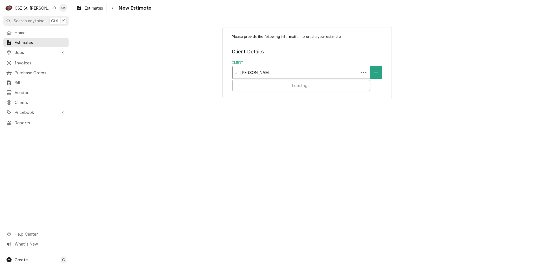
type input "st charles conven"
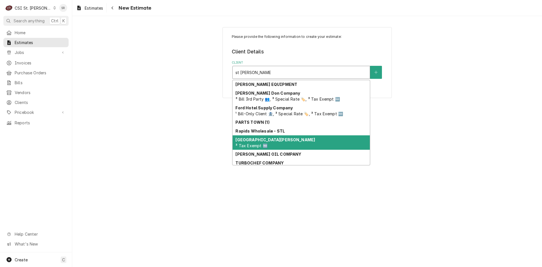
click at [267, 139] on strong "[GEOGRAPHIC_DATA][PERSON_NAME]" at bounding box center [275, 139] width 80 height 5
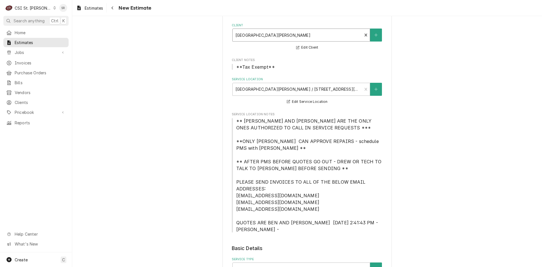
scroll to position [169, 0]
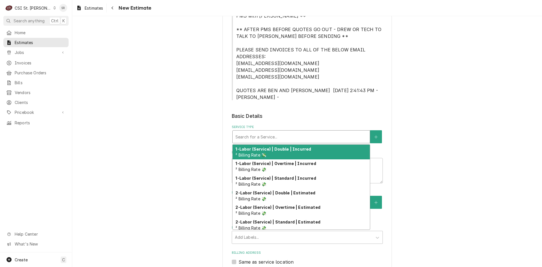
click at [268, 135] on div "Service Type" at bounding box center [300, 136] width 131 height 10
type textarea "x"
type input "s"
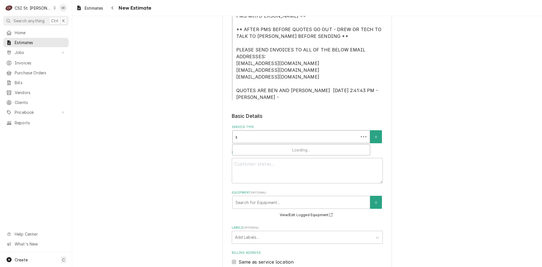
type textarea "x"
type input "se"
type textarea "x"
type input "ser"
type textarea "x"
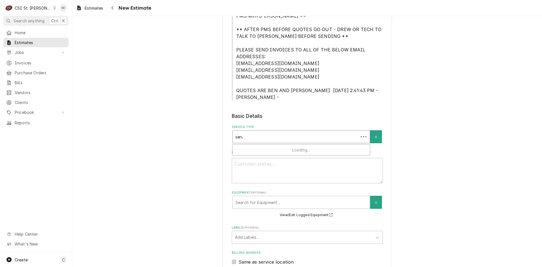
type input "servi"
type textarea "x"
type input "servic"
type textarea "x"
type input "service"
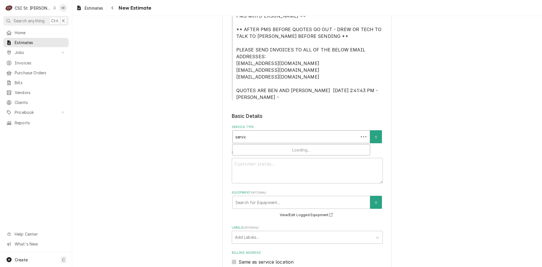
type textarea "x"
type input "service"
type textarea "x"
type input "service c"
type textarea "x"
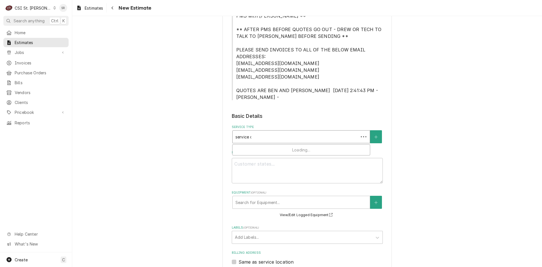
type input "service ca"
type textarea "x"
type input "service cal"
type textarea "x"
type input "service call"
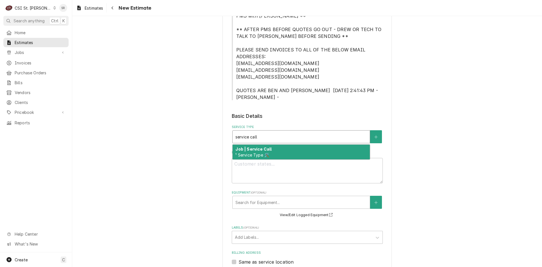
click at [267, 149] on strong "Job | Service Call" at bounding box center [253, 148] width 36 height 5
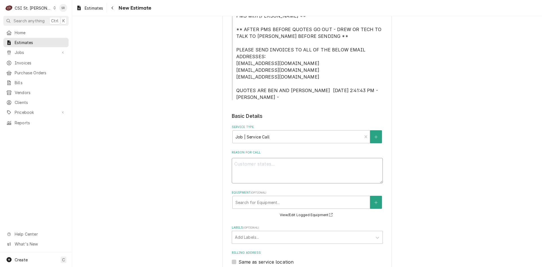
click at [260, 170] on textarea "Reason For Call" at bounding box center [307, 170] width 151 height 25
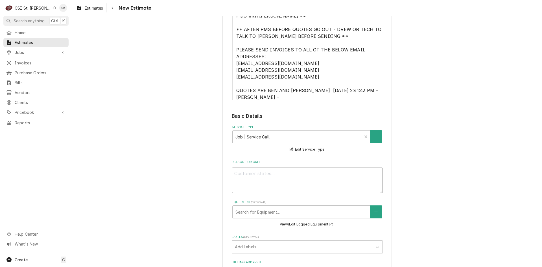
type textarea "x"
type textarea "Q"
type textarea "x"
type textarea "Qu"
type textarea "x"
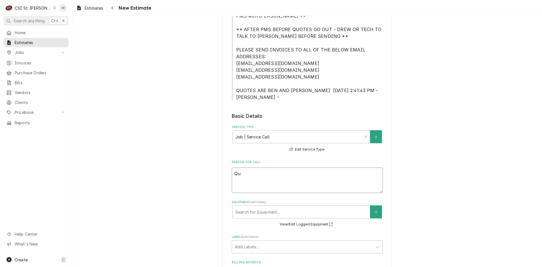
type textarea "Quo"
type textarea "x"
type textarea "Quot"
type textarea "x"
type textarea "Quote"
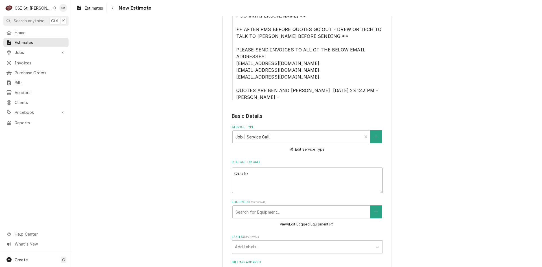
type textarea "x"
type textarea "Quote"
type textarea "x"
type textarea "Quote o"
type textarea "x"
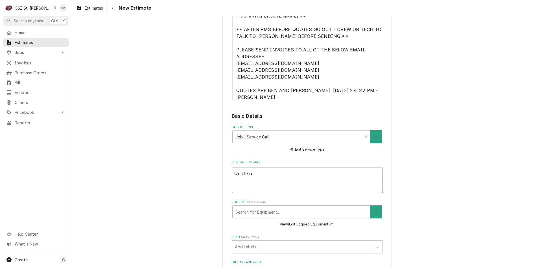
type textarea "Quote on"
type textarea "x"
type textarea "Quote on"
type textarea "x"
type textarea "Quote on r"
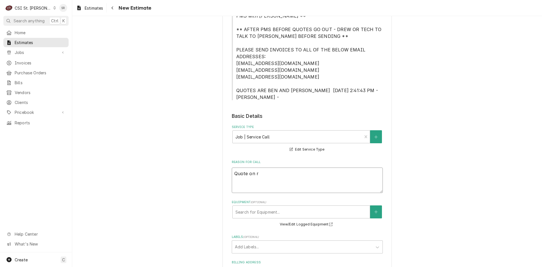
type textarea "x"
type textarea "Quote on re"
type textarea "x"
type textarea "Quote on rec"
type textarea "x"
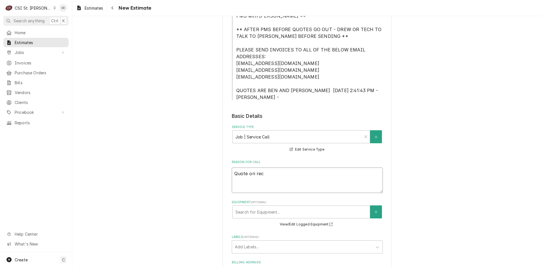
type textarea "Quote on reco"
type textarea "x"
type textarea "Quote on recom"
type textarea "x"
type textarea "Quote on recomm"
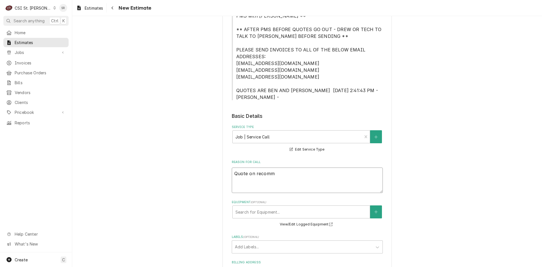
type textarea "x"
type textarea "Quote on recomme"
type textarea "x"
type textarea "Quote on recommen"
type textarea "x"
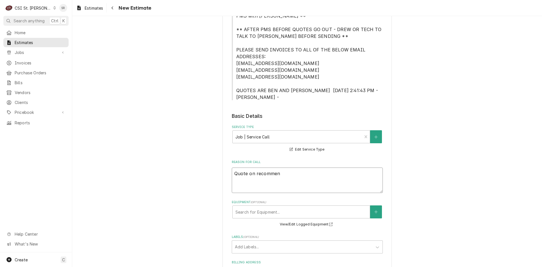
type textarea "Quote on recommend"
type textarea "x"
type textarea "Quote on recommende"
type textarea "x"
type textarea "Quote on recommended"
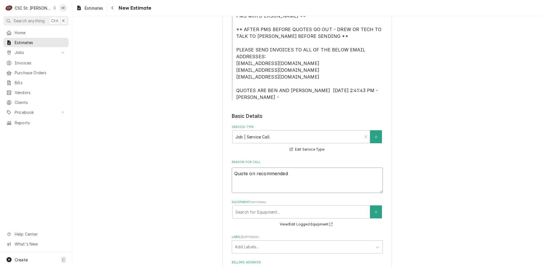
type textarea "x"
type textarea "Quote on recommended"
type textarea "x"
type textarea "Quote on recommended r"
type textarea "x"
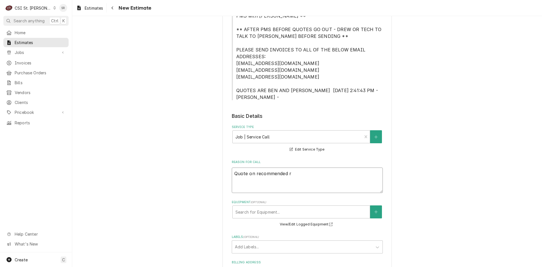
type textarea "Quote on recommended re"
type textarea "x"
type textarea "Quote on recommended rep"
type textarea "x"
type textarea "Quote on recommended repa"
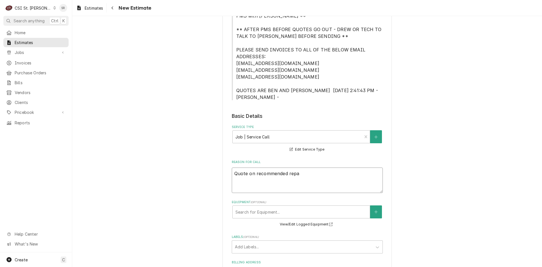
type textarea "x"
type textarea "Quote on recommended repai"
type textarea "x"
type textarea "Quote on recommended repair"
type textarea "x"
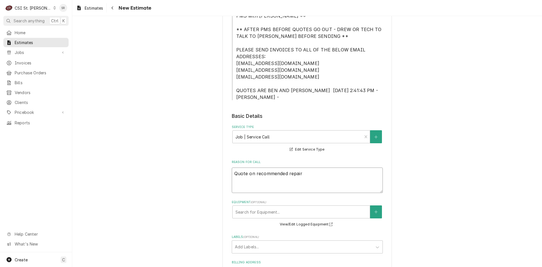
type textarea "Quote on recommended repairs"
type textarea "x"
type textarea "Quote on recommended repairs"
type textarea "x"
type textarea "Quote on recommended repairs f"
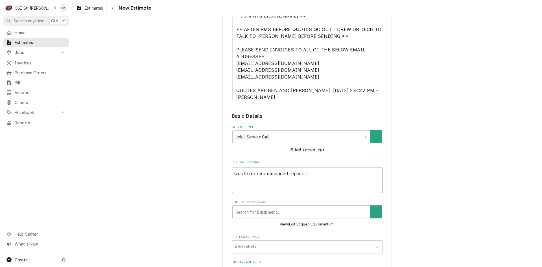
type textarea "x"
type textarea "Quote on recommended repairs fo"
type textarea "x"
type textarea "Quote on recommended repairs fou"
type textarea "x"
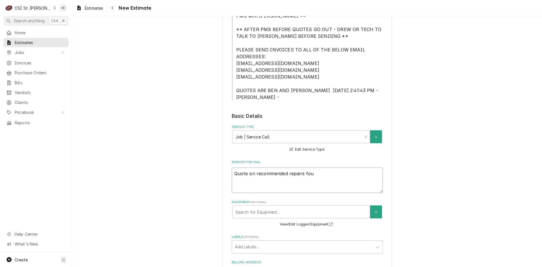
type textarea "Quote on recommended repairs foun"
type textarea "x"
type textarea "Quote on recommended repairs found"
type textarea "x"
type textarea "Quote on recommended repairs found"
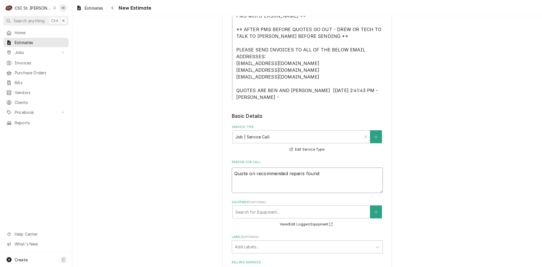
type textarea "x"
type textarea "Quote on recommended repairs found d"
type textarea "x"
type textarea "Quote on recommended repairs found du"
type textarea "x"
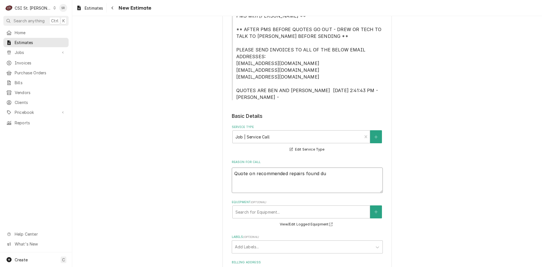
type textarea "Quote on recommended repairs found dur"
type textarea "x"
type textarea "Quote on recommended repairs found duri"
type textarea "x"
type textarea "Quote on recommended repairs found durin"
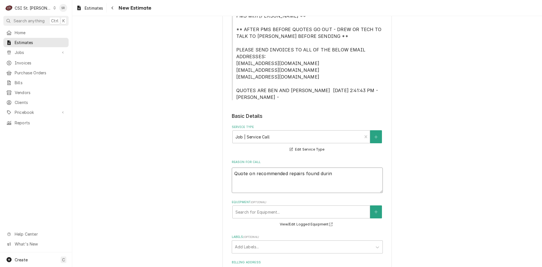
type textarea "x"
type textarea "Quote on recommended repairs found during"
type textarea "x"
type textarea "Quote on recommended repairs found during"
type textarea "x"
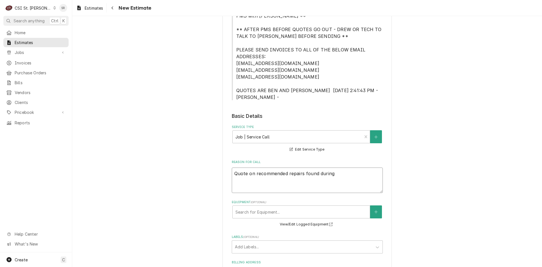
type textarea "Quote on recommended repairs found during m"
type textarea "x"
type textarea "Quote on recommended repairs found during ma"
type textarea "x"
type textarea "Quote on recommended repairs found during mai"
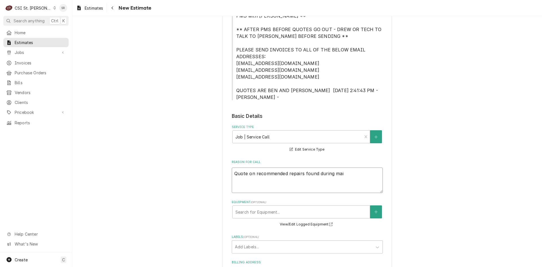
type textarea "x"
type textarea "Quote on recommended repairs found during main"
type textarea "x"
type textarea "Quote on recommended repairs found during maint"
type textarea "x"
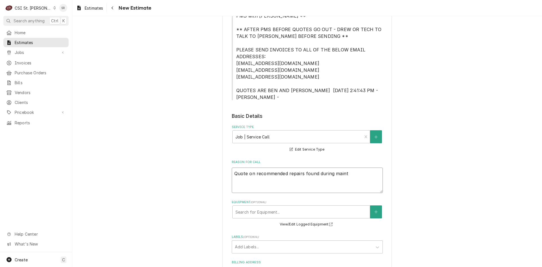
type textarea "Quote on recommended repairs found during mainte"
type textarea "x"
type textarea "Quote on recommended repairs found during mainten"
type textarea "x"
type textarea "Quote on recommended repairs found during maintena"
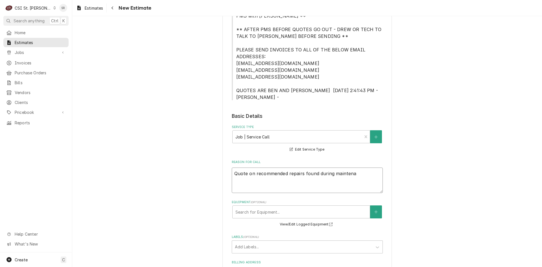
type textarea "x"
type textarea "Quote on recommended repairs found during maintenan"
type textarea "x"
type textarea "Quote on recommended repairs found during maintenanc"
type textarea "x"
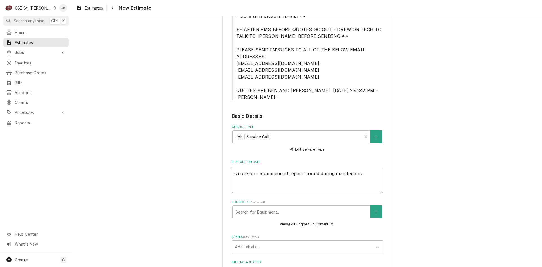
type textarea "Quote on recommended repairs found during maintenance"
type textarea "x"
type textarea "Quote on recommended repairs found during maintenance."
type textarea "x"
type textarea "Quote on recommended repairs found during maintenance."
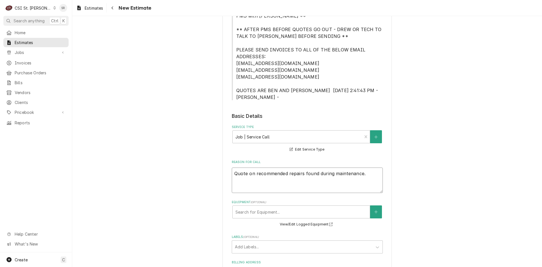
type textarea "x"
type textarea "Quote on recommended repairs found during maintenance."
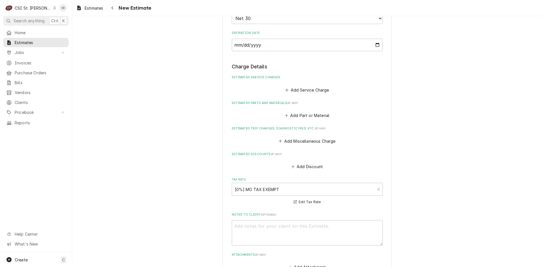
scroll to position [592, 0]
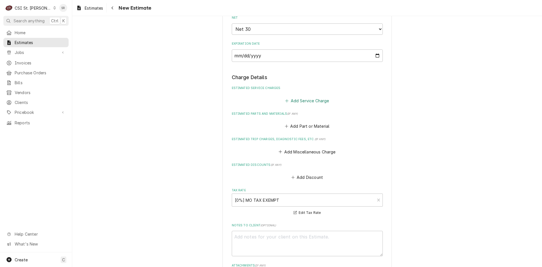
click at [308, 102] on button "Add Service Charge" at bounding box center [307, 100] width 46 height 8
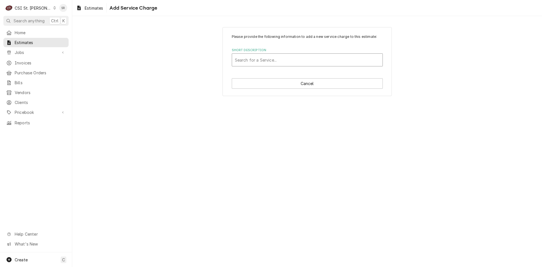
click at [257, 61] on div "Short Description" at bounding box center [307, 60] width 145 height 10
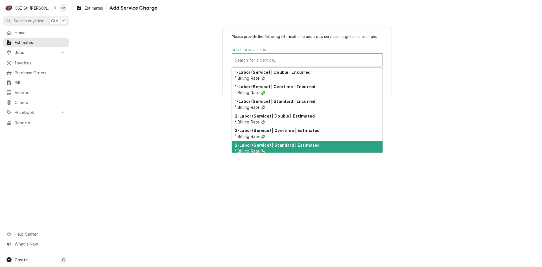
click at [270, 146] on strong "2-Labor (Service) | Standard | Estimated" at bounding box center [277, 144] width 85 height 5
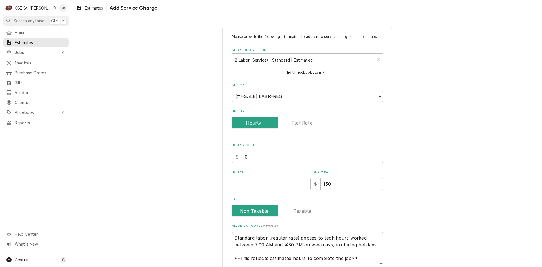
click at [251, 181] on input "Hours" at bounding box center [268, 183] width 73 height 12
type textarea "x"
type input "3"
type textarea "x"
type input "3.5"
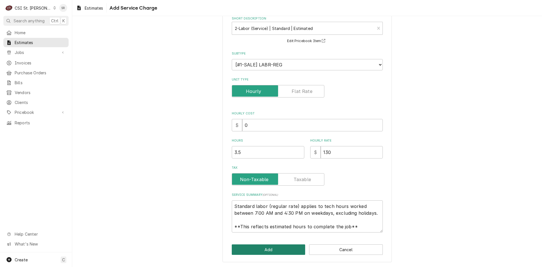
click at [261, 249] on button "Add" at bounding box center [269, 249] width 74 height 10
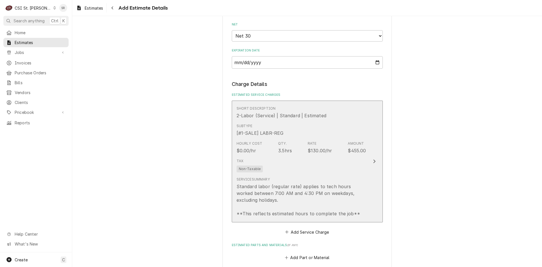
type textarea "x"
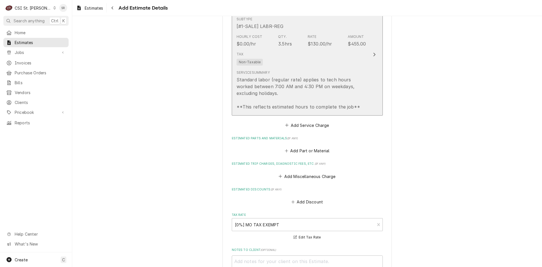
scroll to position [699, 0]
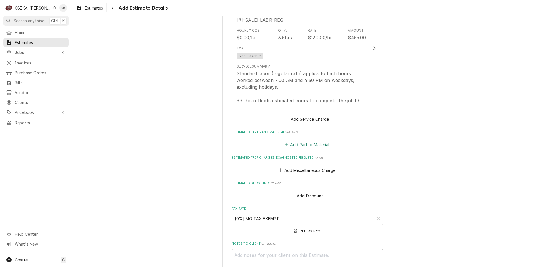
click at [295, 142] on button "Add Part or Material" at bounding box center [307, 144] width 47 height 8
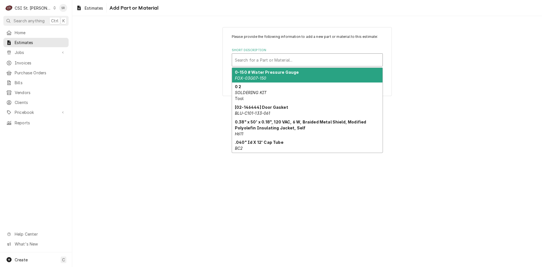
click at [264, 57] on div "Short Description" at bounding box center [307, 60] width 145 height 10
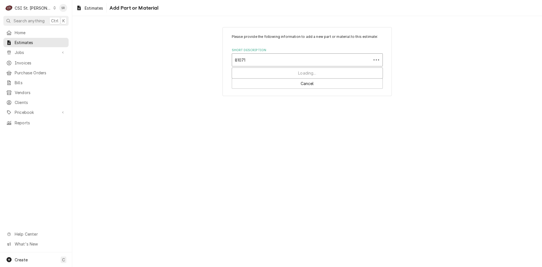
type input "810716"
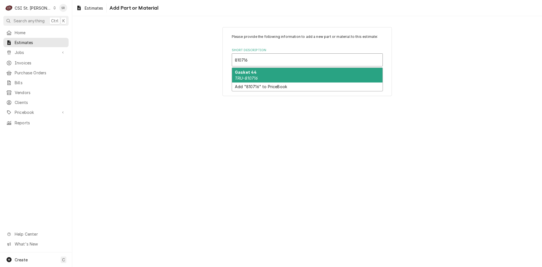
click at [264, 73] on div "Gasket 44 TRU-810716" at bounding box center [307, 75] width 150 height 15
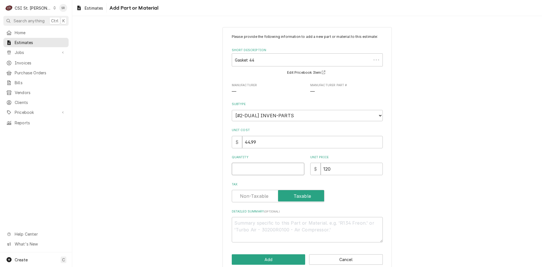
click at [248, 164] on input "Quantity" at bounding box center [268, 169] width 73 height 12
type textarea "x"
type input "1"
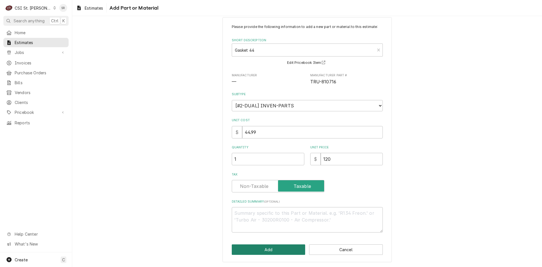
click at [262, 254] on button "Add" at bounding box center [269, 249] width 74 height 10
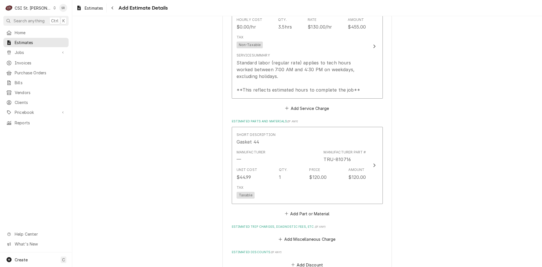
scroll to position [709, 0]
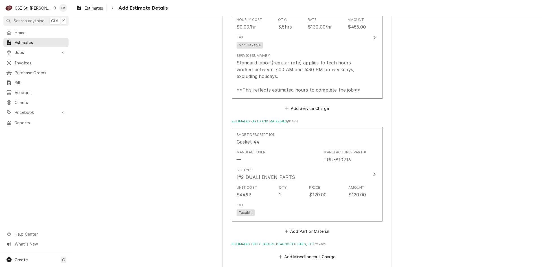
type textarea "x"
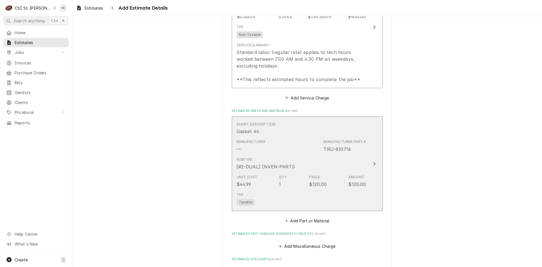
scroll to position [737, 0]
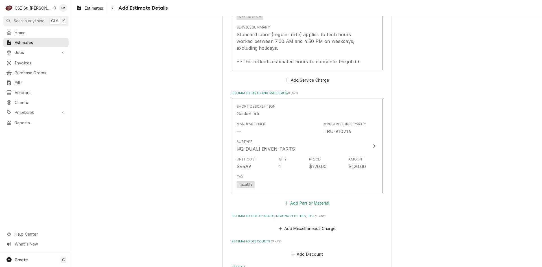
click at [294, 204] on button "Add Part or Material" at bounding box center [307, 203] width 47 height 8
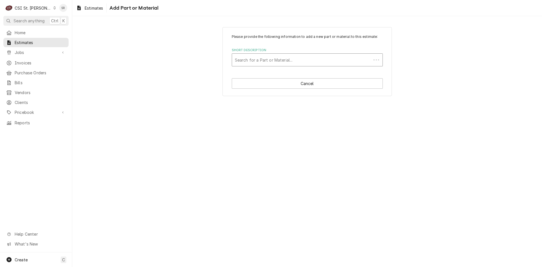
click at [258, 60] on div "Short Description" at bounding box center [301, 60] width 133 height 10
type input "811132"
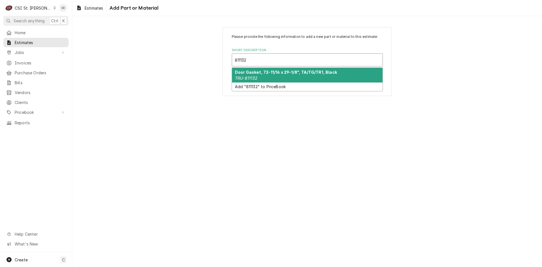
click at [273, 74] on strong "Door Gasket, 72-11/16 x 29-1/8", TA/TG/TR1, Black" at bounding box center [286, 72] width 102 height 5
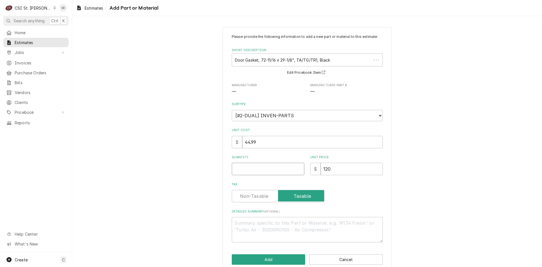
click at [246, 169] on input "Quantity" at bounding box center [268, 169] width 73 height 12
type textarea "x"
type input "1"
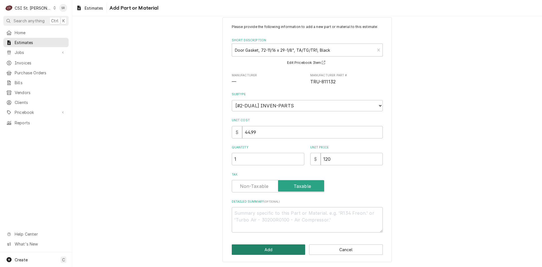
click at [254, 253] on button "Add" at bounding box center [269, 249] width 74 height 10
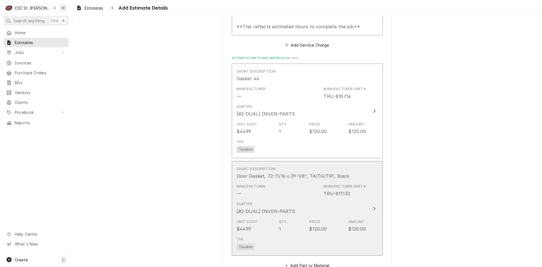
type textarea "x"
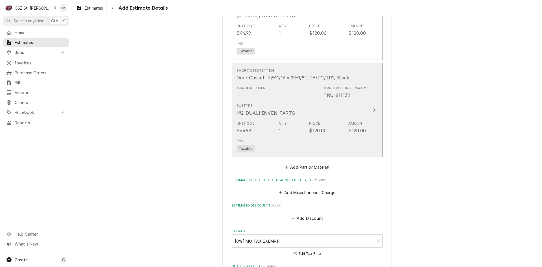
scroll to position [890, 0]
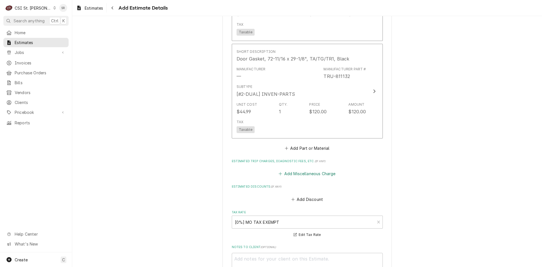
drag, startPoint x: 292, startPoint y: 172, endPoint x: 276, endPoint y: 138, distance: 37.6
click at [292, 172] on button "Add Miscellaneous Charge" at bounding box center [307, 174] width 59 height 8
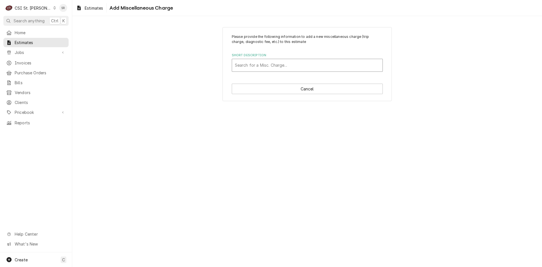
click at [257, 70] on div "Short Description" at bounding box center [307, 65] width 145 height 10
type input "shipping"
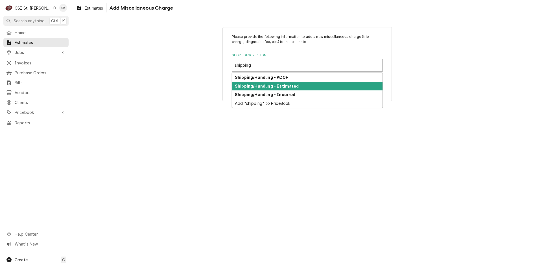
click at [261, 85] on strong "Shipping/Handling - Estimated" at bounding box center [267, 86] width 64 height 5
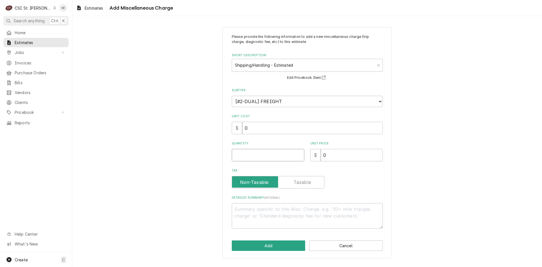
click at [247, 155] on input "Quantity" at bounding box center [268, 155] width 73 height 12
type textarea "x"
type input "1"
type textarea "x"
type input "4"
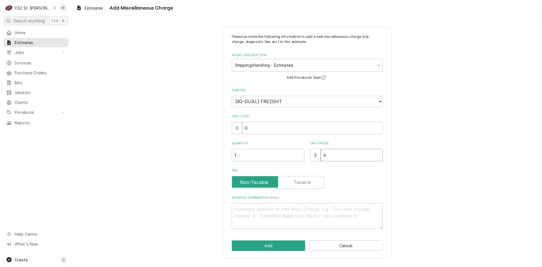
type textarea "x"
type input "45"
drag, startPoint x: 331, startPoint y: 155, endPoint x: 305, endPoint y: 153, distance: 26.9
click at [305, 153] on div "Quantity 1 Unit Price $ 45" at bounding box center [307, 151] width 151 height 20
type textarea "x"
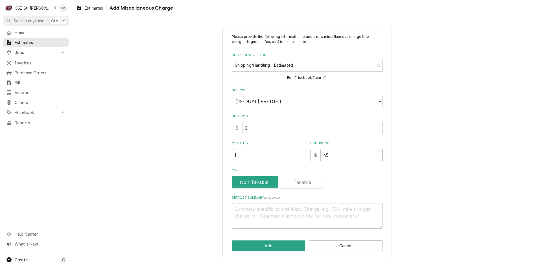
type input "3"
type textarea "x"
type input "35"
type textarea "x"
type input "35"
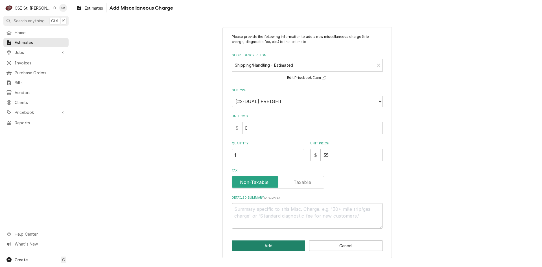
click at [266, 243] on button "Add" at bounding box center [269, 245] width 74 height 10
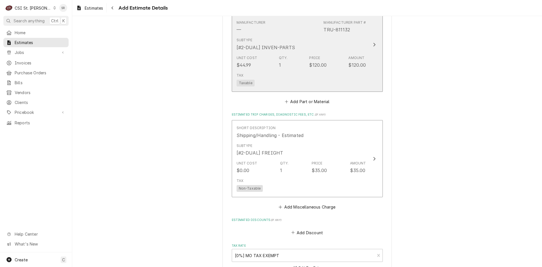
scroll to position [957, 0]
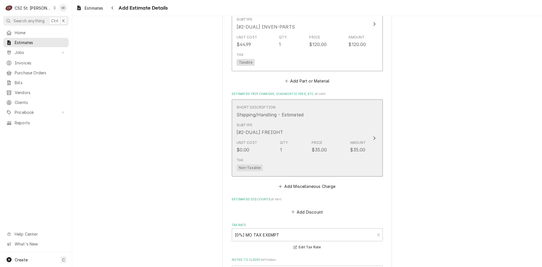
click at [306, 147] on div "Unit Cost $0.00 Qty. 1 Price $35.00 Amount $35.00" at bounding box center [300, 146] width 129 height 17
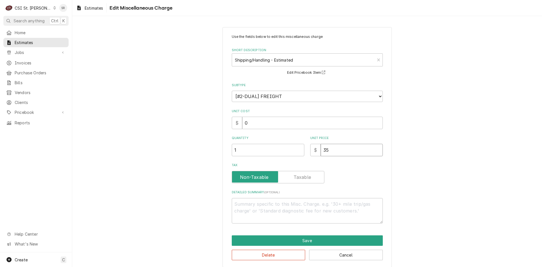
drag, startPoint x: 331, startPoint y: 148, endPoint x: 303, endPoint y: 148, distance: 28.2
click at [303, 148] on div "Quantity 1 Unit Price $ 35" at bounding box center [307, 146] width 151 height 20
type textarea "x"
type input "4"
type textarea "x"
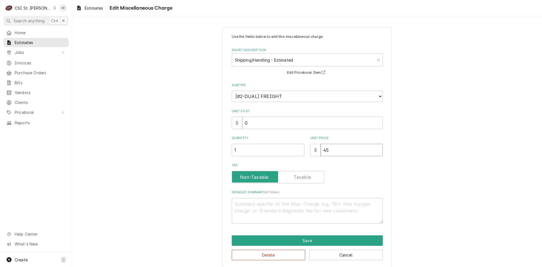
type input "45"
click at [311, 238] on button "Save" at bounding box center [307, 240] width 151 height 10
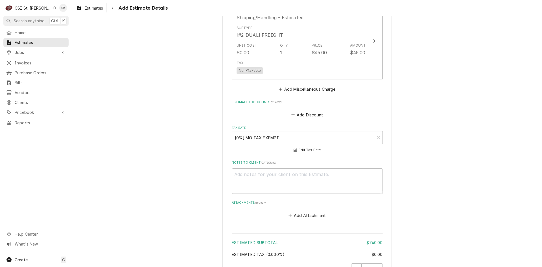
scroll to position [1143, 0]
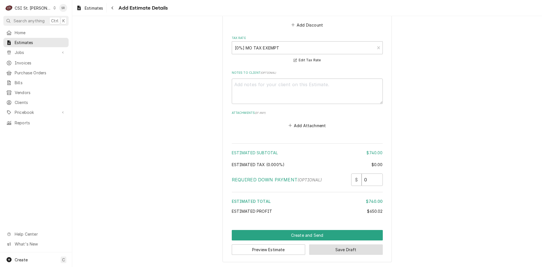
click at [331, 251] on button "Save Draft" at bounding box center [346, 249] width 74 height 10
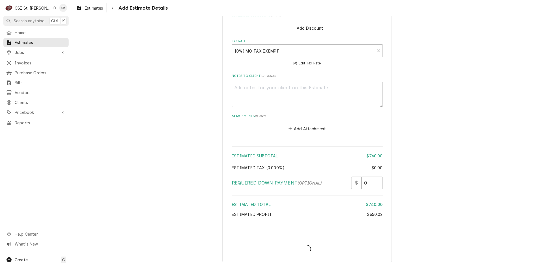
type textarea "x"
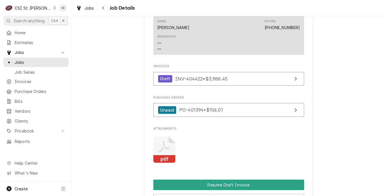
scroll to position [992, 0]
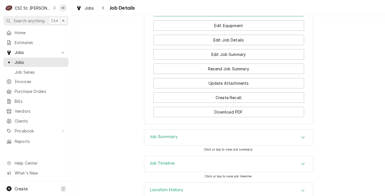
click at [171, 134] on h3 "Job Summary" at bounding box center [164, 136] width 28 height 5
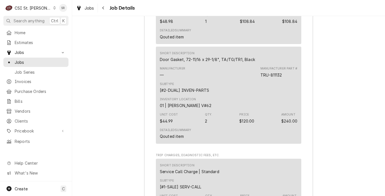
scroll to position [2860, 0]
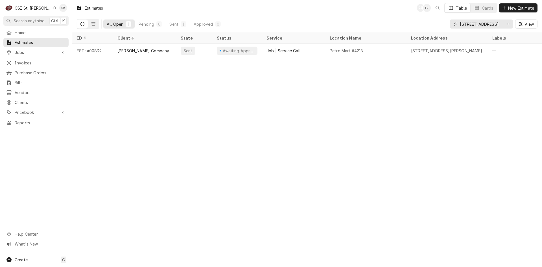
drag, startPoint x: 508, startPoint y: 23, endPoint x: 502, endPoint y: 24, distance: 6.4
click at [508, 23] on icon "Erase input" at bounding box center [508, 24] width 3 height 4
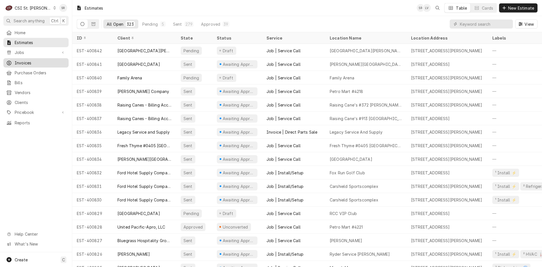
click at [31, 60] on span "Invoices" at bounding box center [40, 63] width 51 height 6
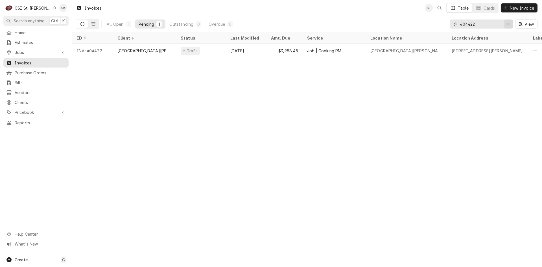
click at [511, 22] on div "Erase input" at bounding box center [508, 24] width 6 height 6
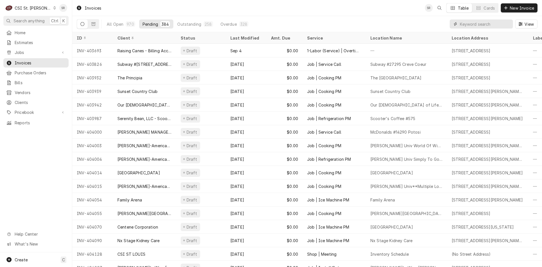
click at [463, 25] on input "Dynamic Content Wrapper" at bounding box center [485, 23] width 50 height 9
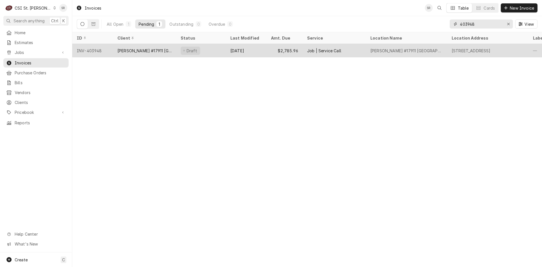
type input "403948"
click at [158, 52] on div "[PERSON_NAME] #17911 [GEOGRAPHIC_DATA]" at bounding box center [144, 51] width 54 height 6
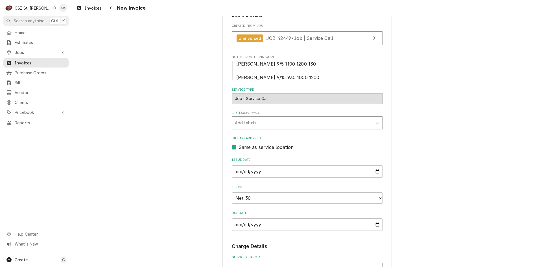
scroll to position [169, 0]
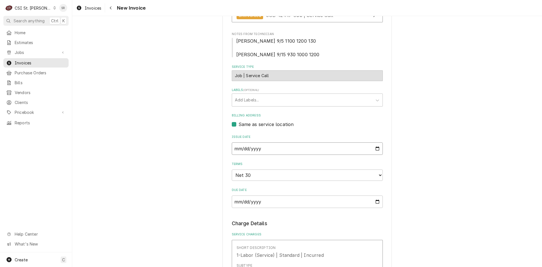
click at [373, 142] on input "[DATE]" at bounding box center [307, 148] width 151 height 12
type input "[DATE]"
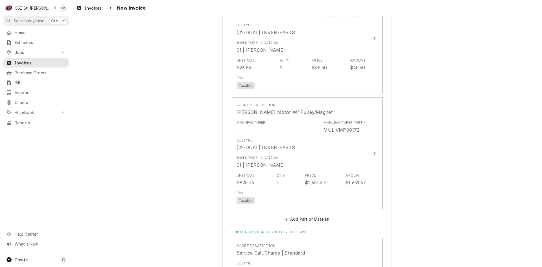
scroll to position [790, 0]
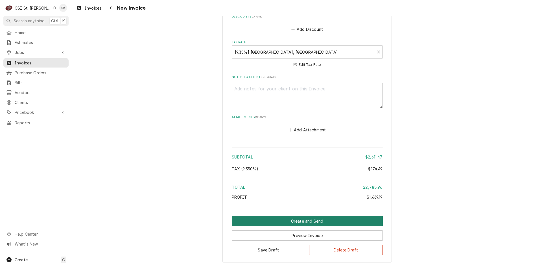
click at [327, 216] on button "Create and Send" at bounding box center [307, 221] width 151 height 10
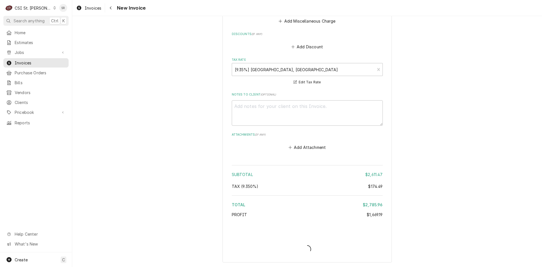
type textarea "x"
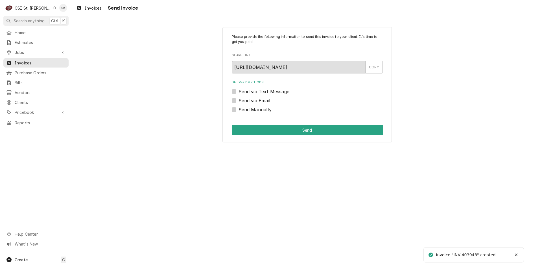
click at [260, 99] on label "Send via Email" at bounding box center [254, 100] width 32 height 7
click at [260, 99] on input "Send via Email" at bounding box center [313, 103] width 151 height 12
checkbox input "true"
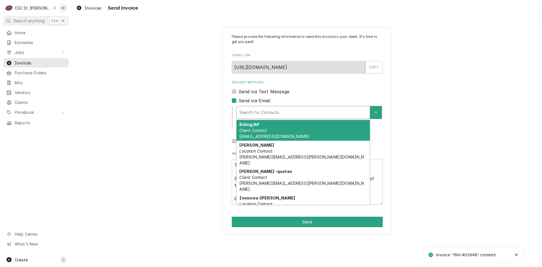
click at [267, 117] on div "Delivery Methods" at bounding box center [303, 112] width 128 height 10
click at [272, 133] on div "Billing/AP Client Contact marymacinc@yahoo.com" at bounding box center [302, 130] width 133 height 21
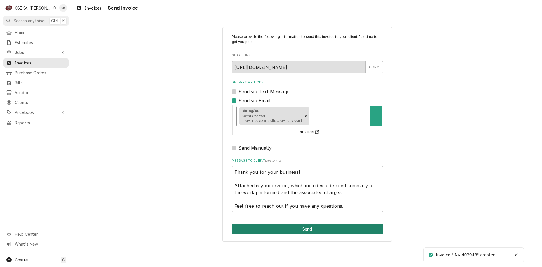
click at [307, 227] on button "Send" at bounding box center [307, 228] width 151 height 10
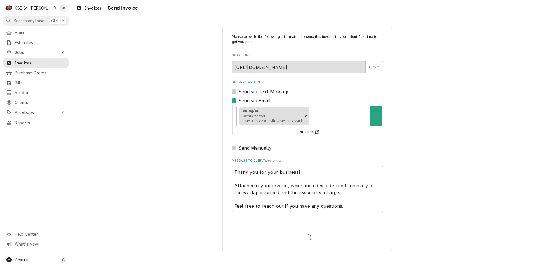
type textarea "x"
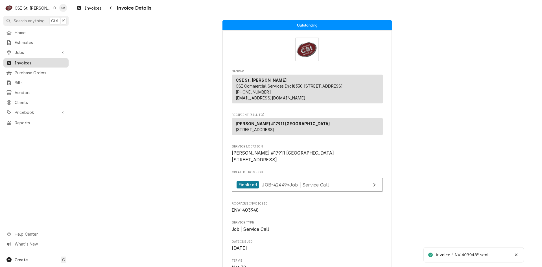
click at [25, 62] on span "Invoices" at bounding box center [40, 63] width 51 height 6
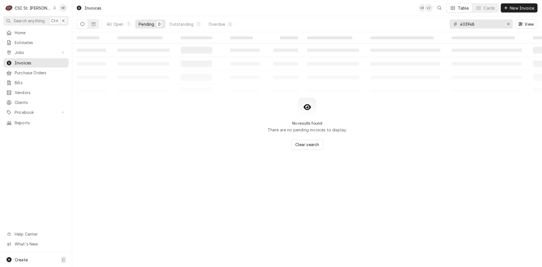
click at [477, 27] on input "403948" at bounding box center [481, 23] width 42 height 9
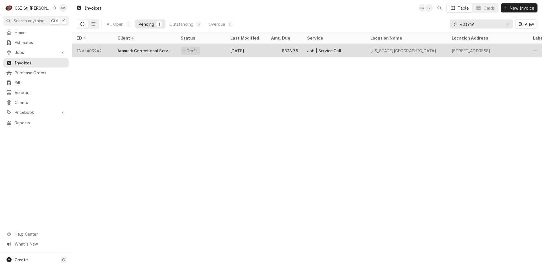
type input "403949"
click at [163, 52] on div "Aramark Correctional Services" at bounding box center [144, 51] width 63 height 14
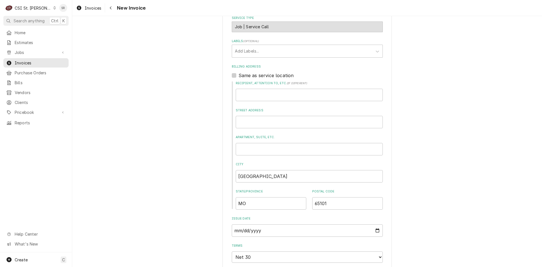
scroll to position [282, 0]
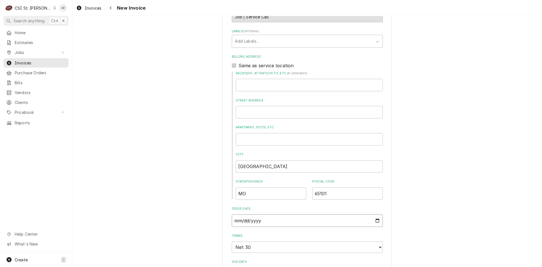
click at [376, 214] on input "[DATE]" at bounding box center [307, 220] width 151 height 12
type textarea "x"
type input "[DATE]"
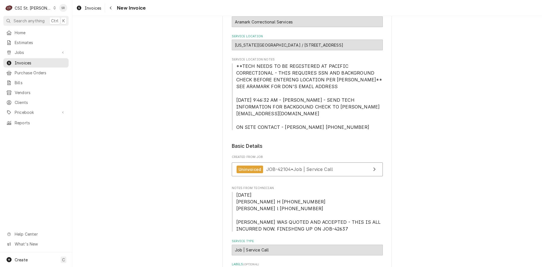
scroll to position [0, 0]
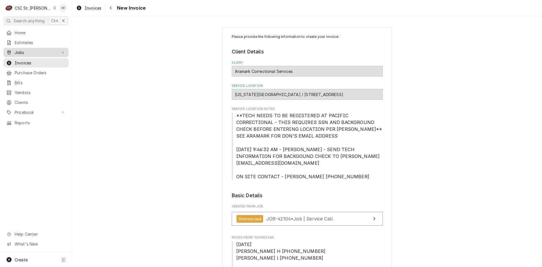
click at [30, 55] on link "Jobs" at bounding box center [35, 52] width 65 height 9
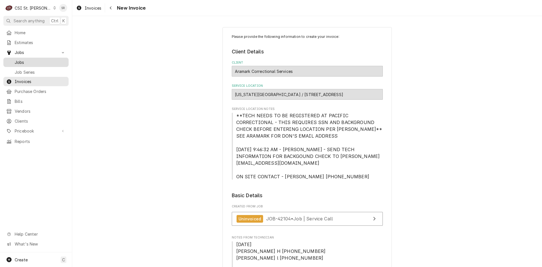
click at [27, 59] on span "Jobs" at bounding box center [40, 62] width 51 height 6
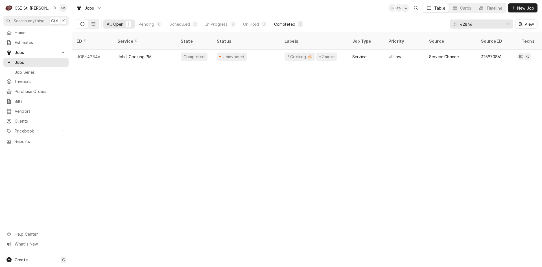
click at [285, 23] on div "Completed" at bounding box center [284, 24] width 21 height 6
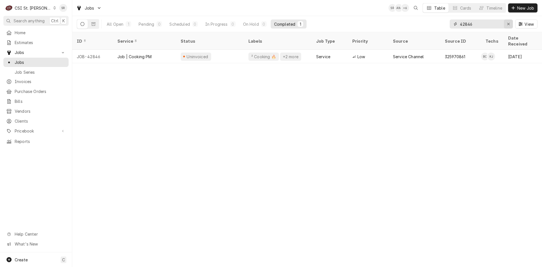
click at [508, 25] on icon "Erase input" at bounding box center [508, 24] width 3 height 4
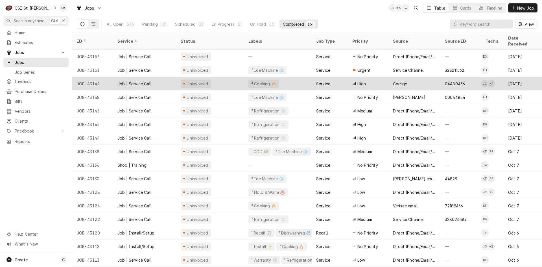
click at [147, 81] on div "Job | Service Call" at bounding box center [134, 84] width 34 height 6
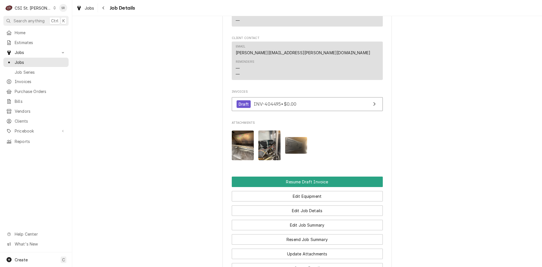
scroll to position [683, 0]
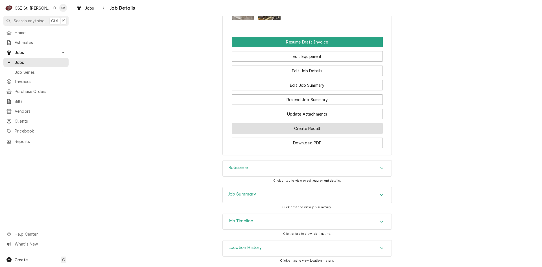
click at [295, 131] on button "Create Recall" at bounding box center [307, 128] width 151 height 10
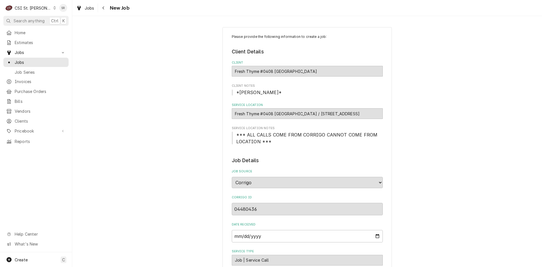
type textarea "x"
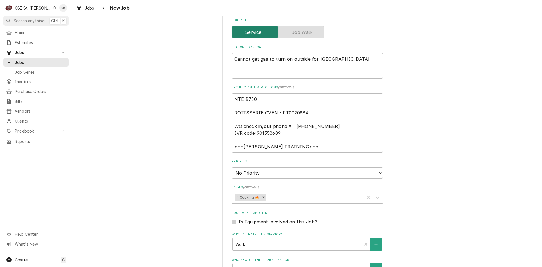
scroll to position [197, 0]
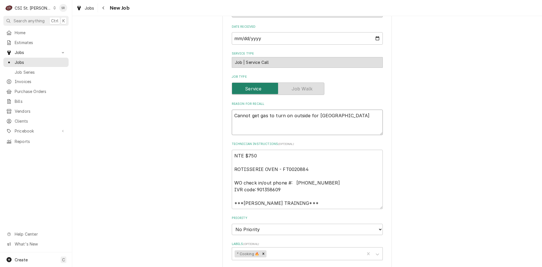
click at [234, 114] on textarea "Cannot get gas to turn on outside for [GEOGRAPHIC_DATA]" at bounding box center [307, 121] width 151 height 25
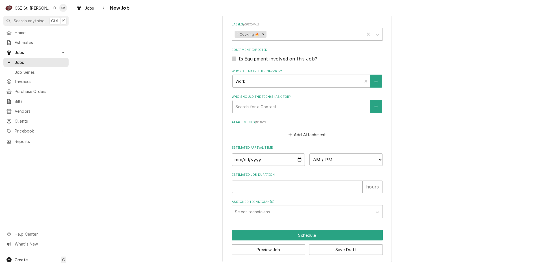
scroll to position [219, 0]
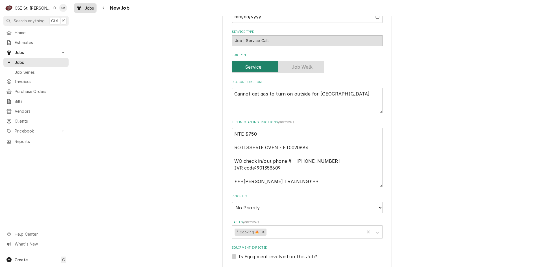
click at [84, 6] on div "Jobs" at bounding box center [85, 8] width 20 height 7
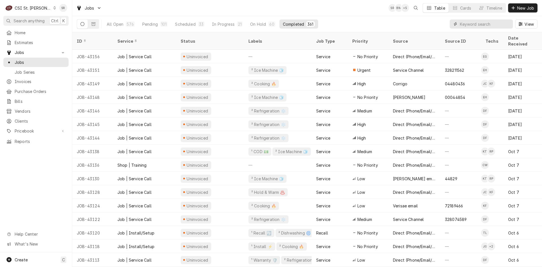
click at [475, 22] on input "Dynamic Content Wrapper" at bounding box center [485, 23] width 50 height 9
click at [465, 22] on input "Dynamic Content Wrapper" at bounding box center [485, 23] width 50 height 9
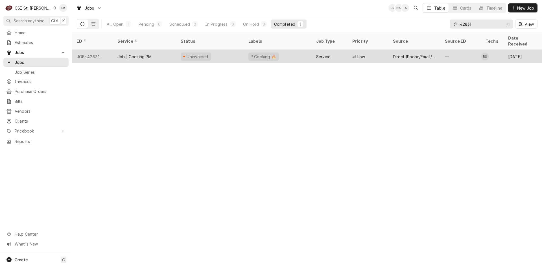
type input "42831"
click at [156, 52] on div "Job | Cooking PM" at bounding box center [144, 57] width 63 height 14
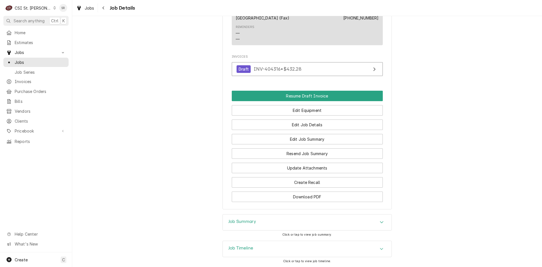
scroll to position [541, 0]
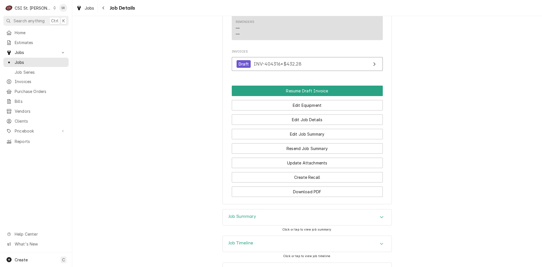
click at [253, 209] on div "Job Summary" at bounding box center [307, 217] width 169 height 16
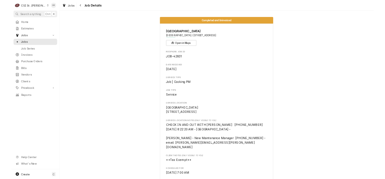
scroll to position [0, 0]
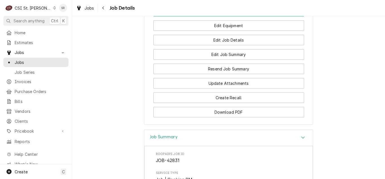
scroll to position [592, 0]
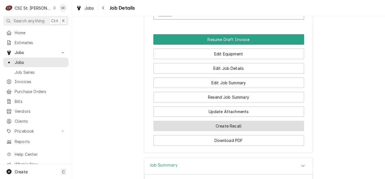
click at [235, 120] on button "Create Recall" at bounding box center [228, 125] width 151 height 10
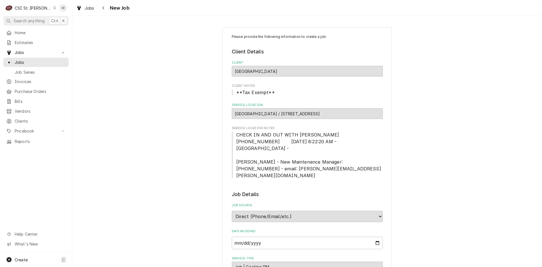
type textarea "x"
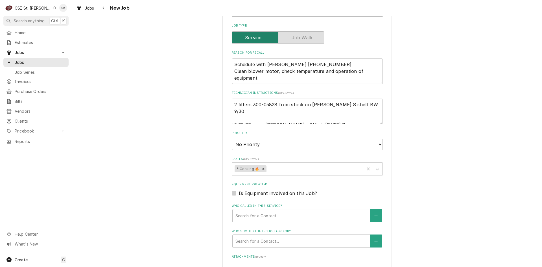
scroll to position [226, 0]
